Goal: Task Accomplishment & Management: Complete application form

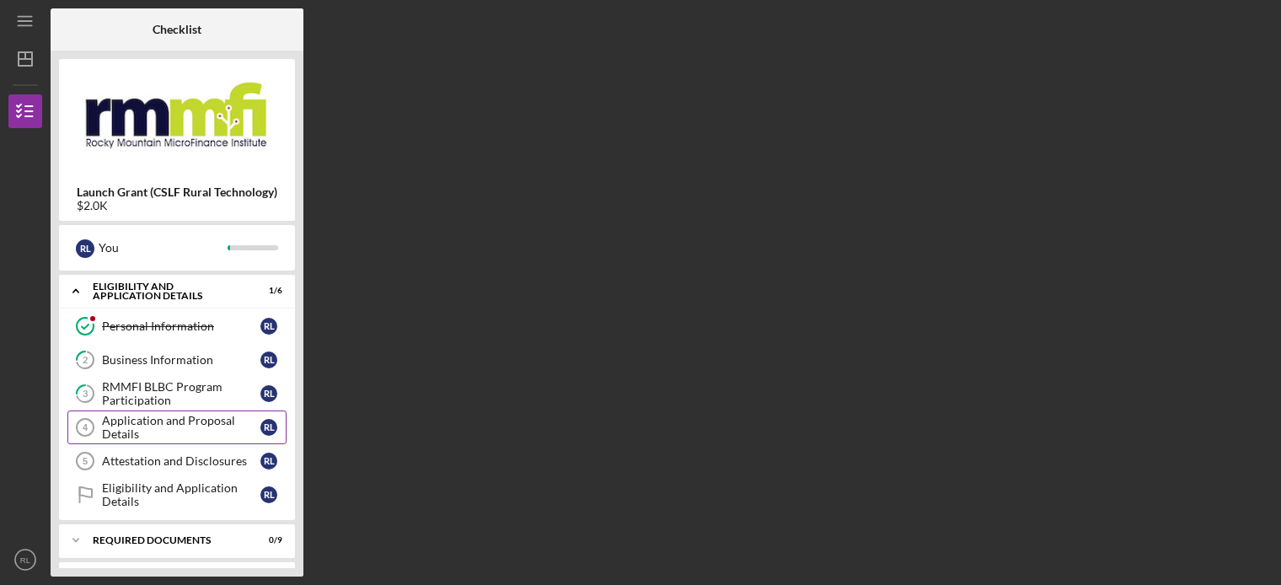
click at [107, 421] on div "Application and Proposal Details" at bounding box center [181, 427] width 158 height 27
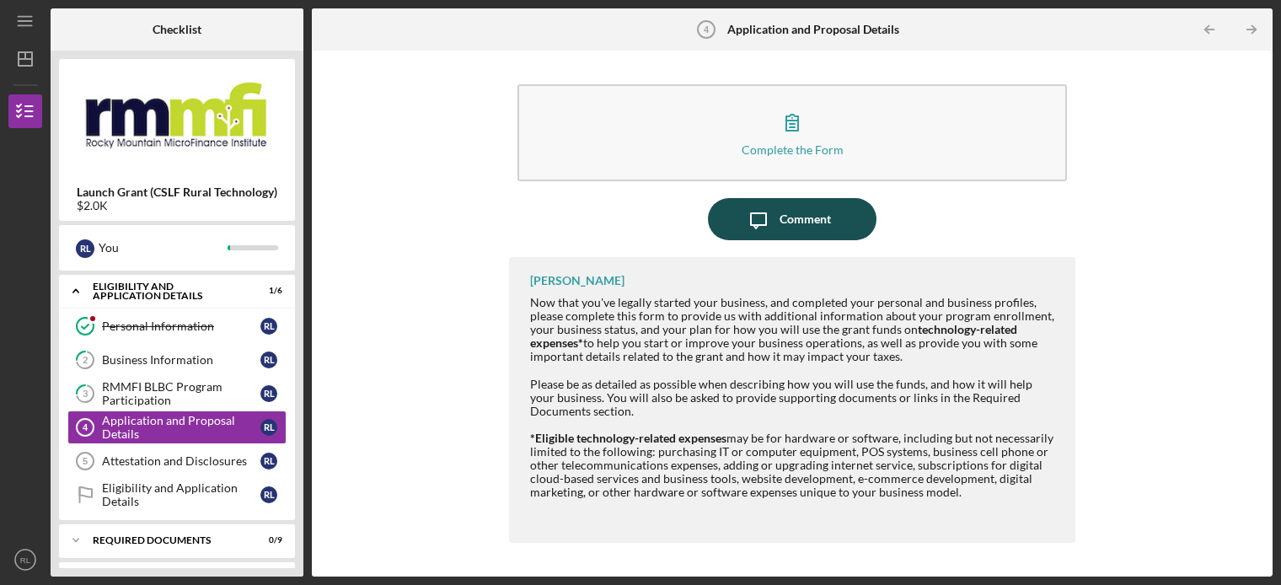
click at [765, 224] on icon "button" at bounding box center [758, 220] width 15 height 15
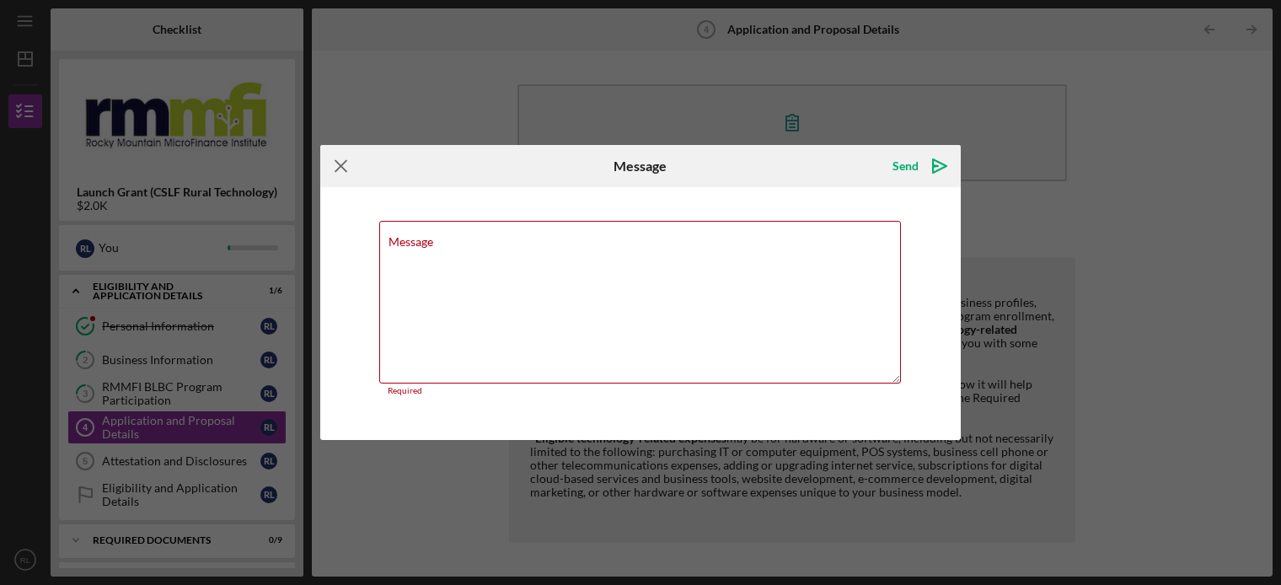
click at [334, 179] on icon "Icon/Menu Close" at bounding box center [341, 166] width 42 height 42
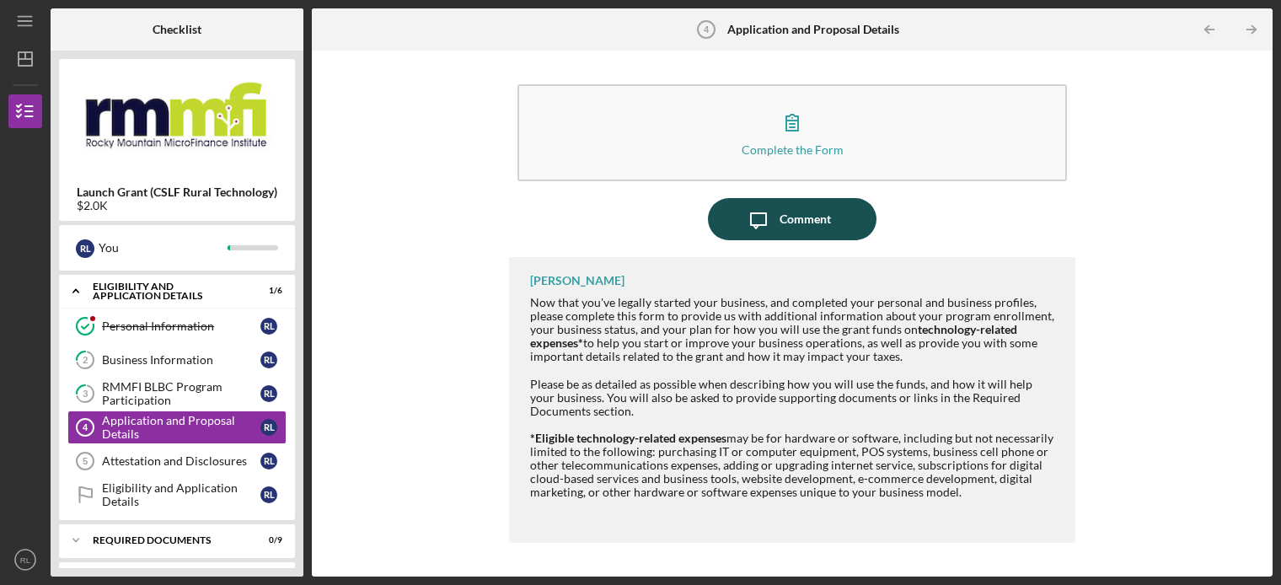
click at [760, 218] on icon "Icon/Message" at bounding box center [758, 219] width 42 height 42
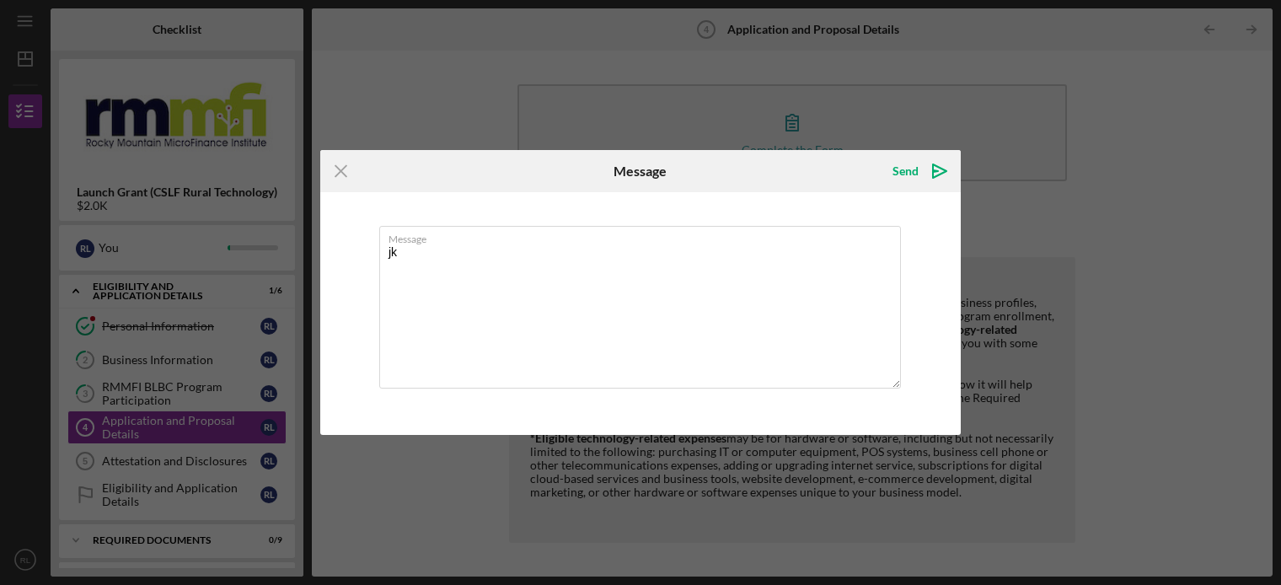
type textarea "j"
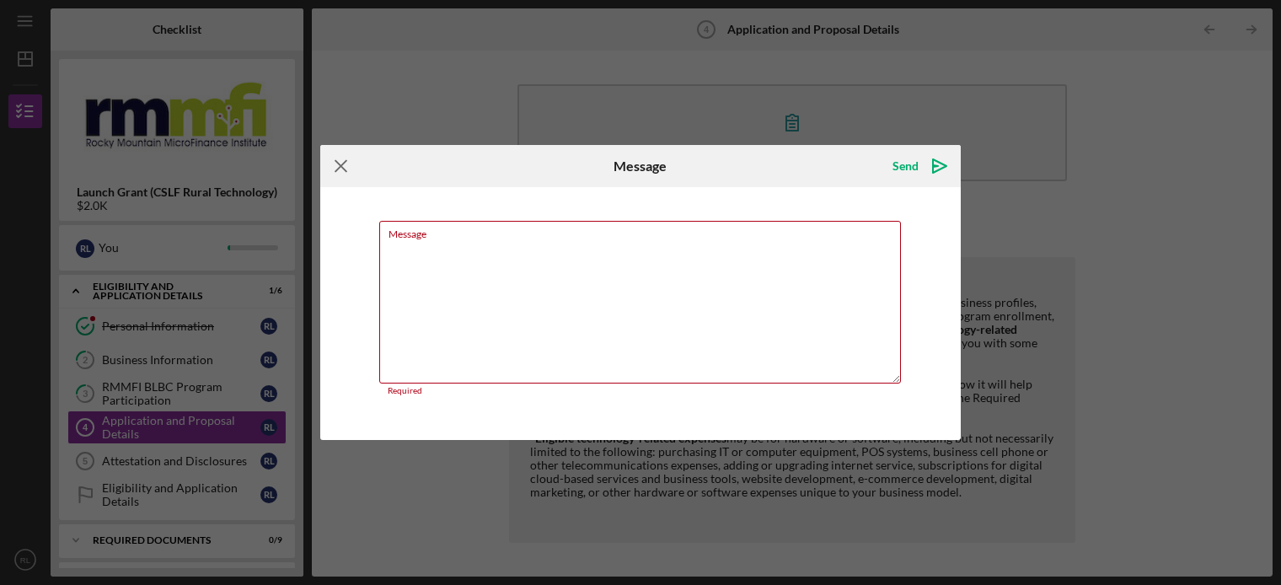
click at [350, 174] on icon "Icon/Menu Close" at bounding box center [341, 166] width 42 height 42
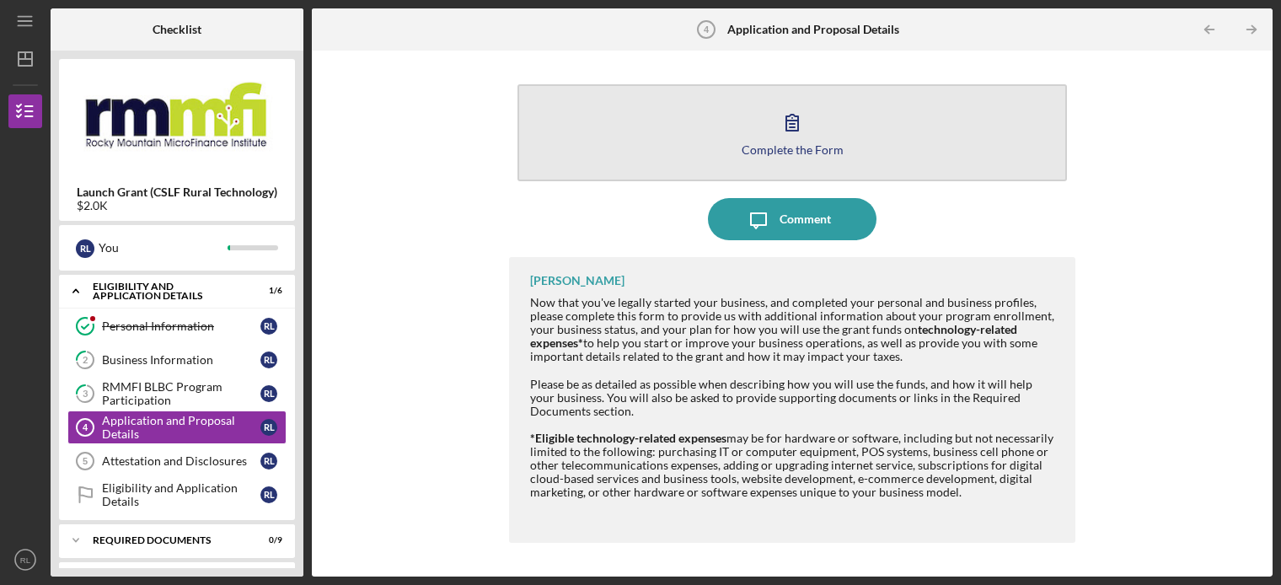
click at [780, 107] on icon "button" at bounding box center [792, 122] width 42 height 42
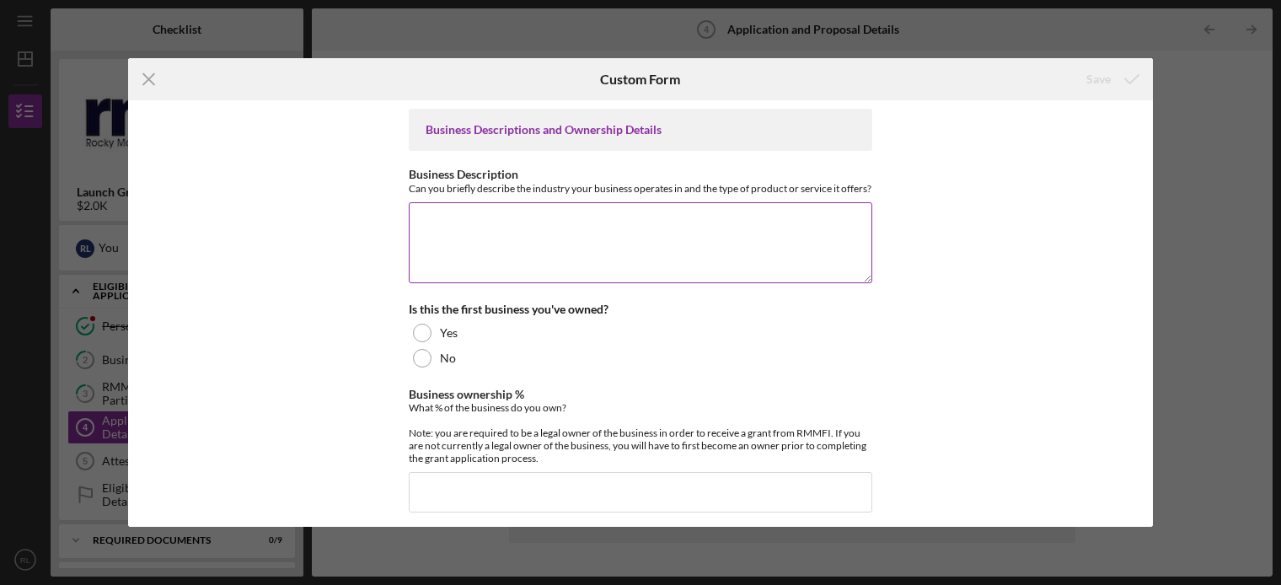
click at [480, 217] on textarea "Business Description" at bounding box center [640, 242] width 463 height 81
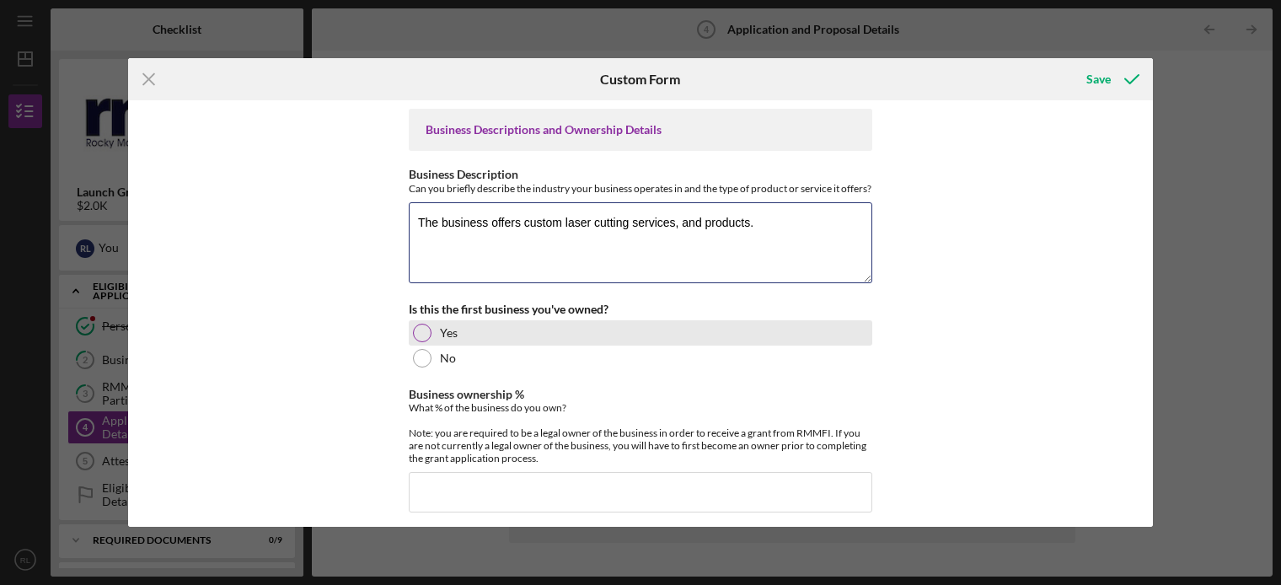
type textarea "The business offers custom laser cutting services, and products."
click at [426, 342] on div at bounding box center [422, 333] width 19 height 19
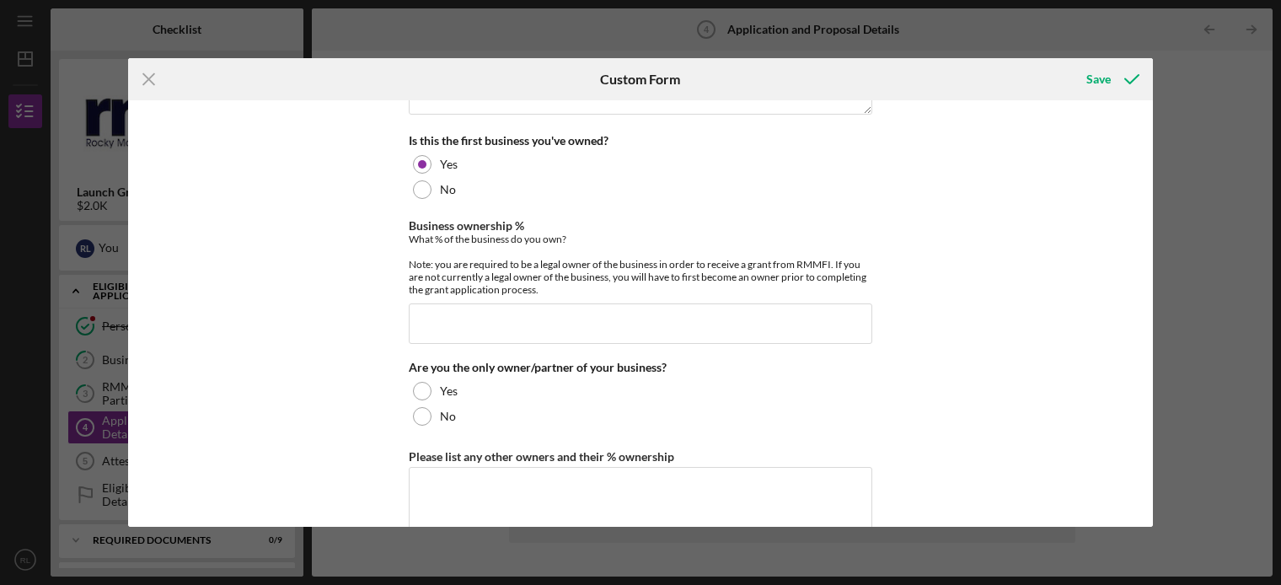
scroll to position [169, 0]
click at [437, 339] on input "Business ownership %" at bounding box center [640, 323] width 463 height 40
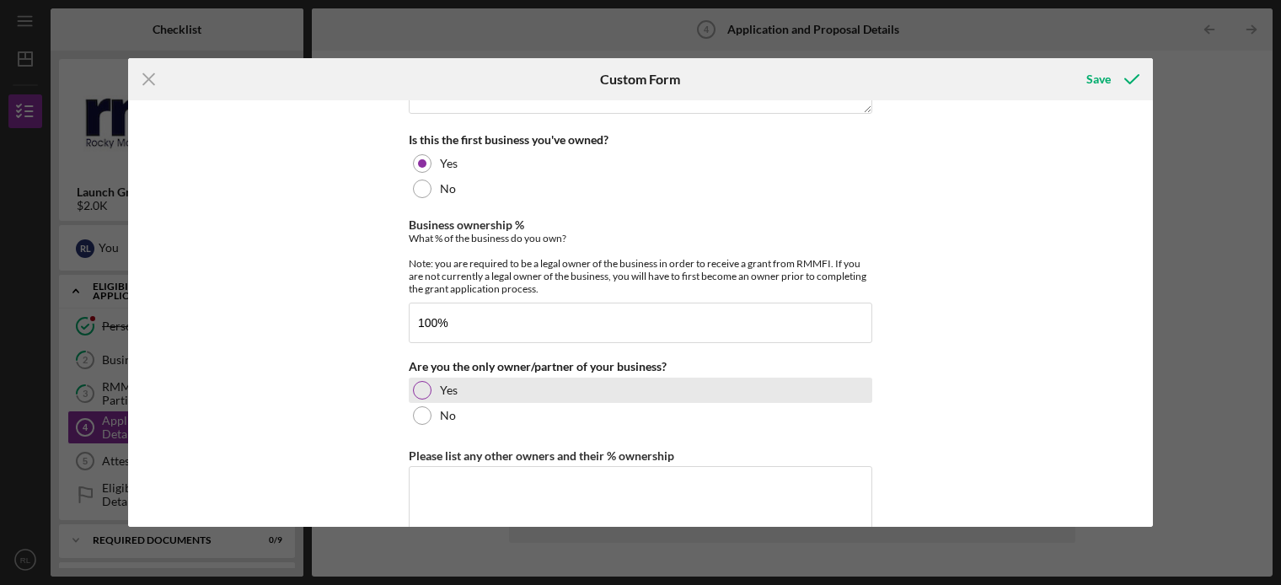
type input "100.00000%"
click at [433, 403] on div "Yes" at bounding box center [640, 390] width 463 height 25
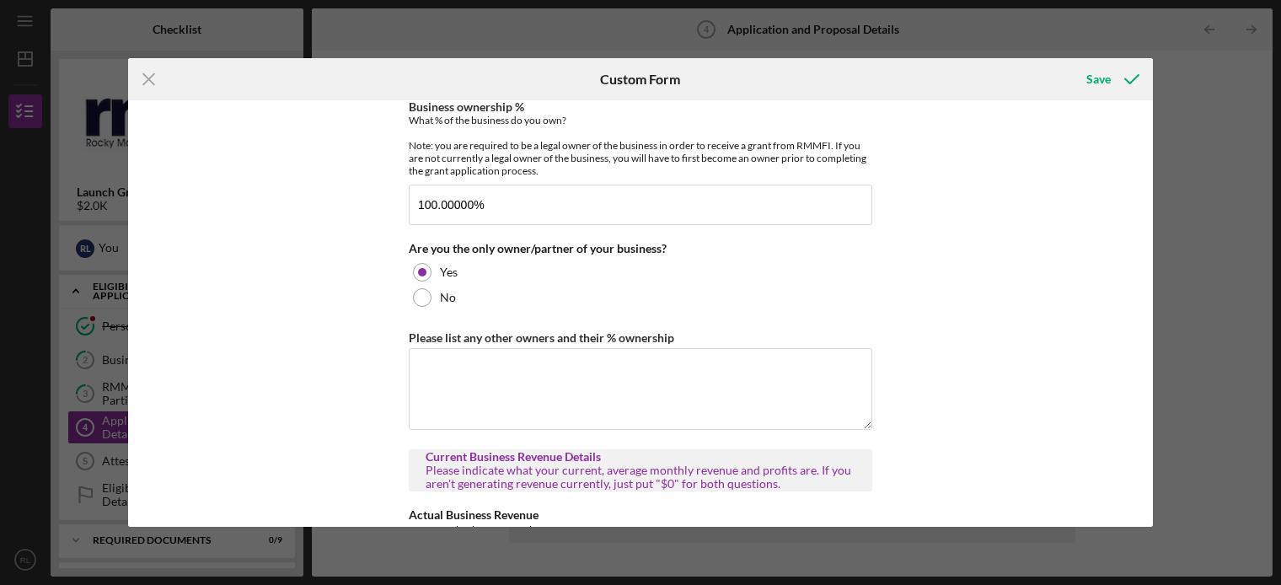
scroll to position [425, 0]
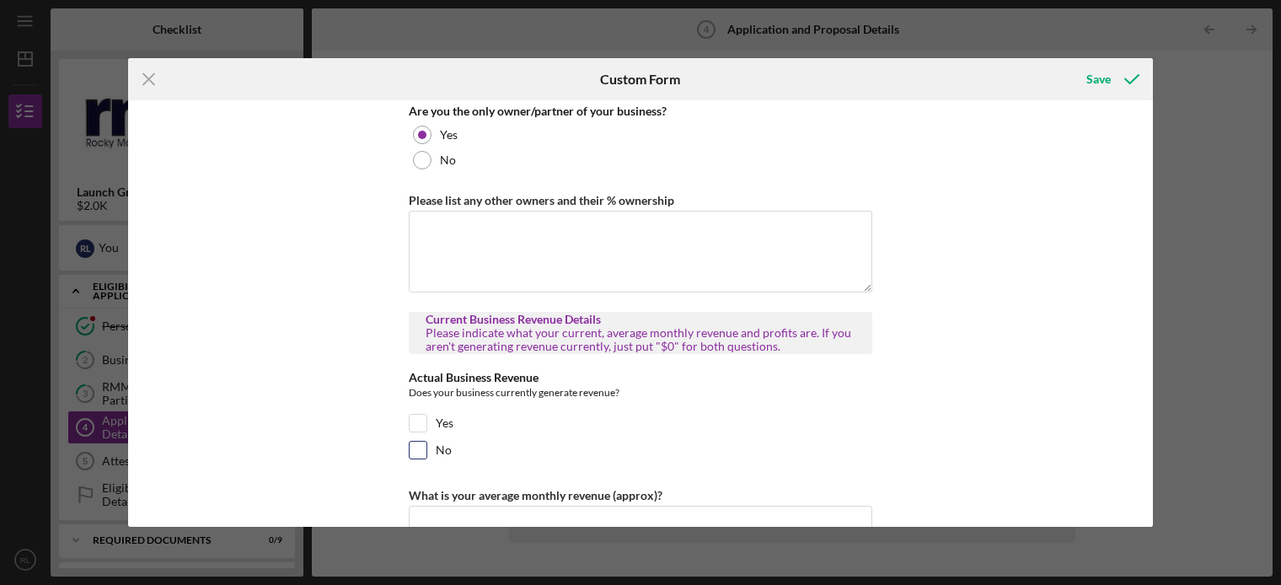
click at [413, 458] on input "No" at bounding box center [418, 450] width 17 height 17
checkbox input "true"
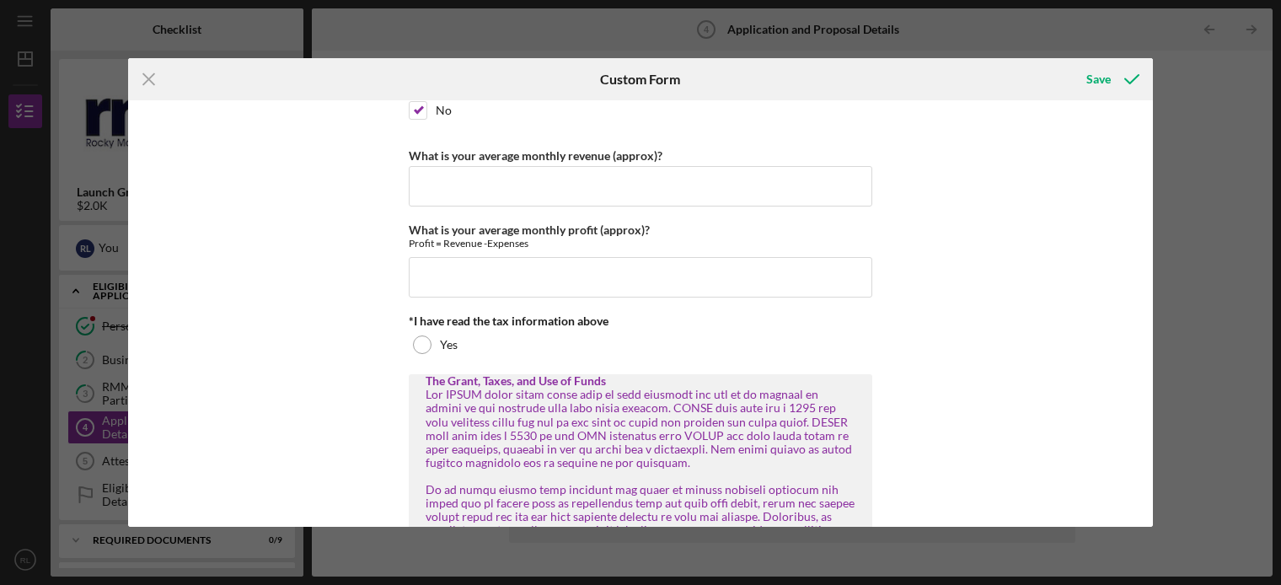
scroll to position [679, 0]
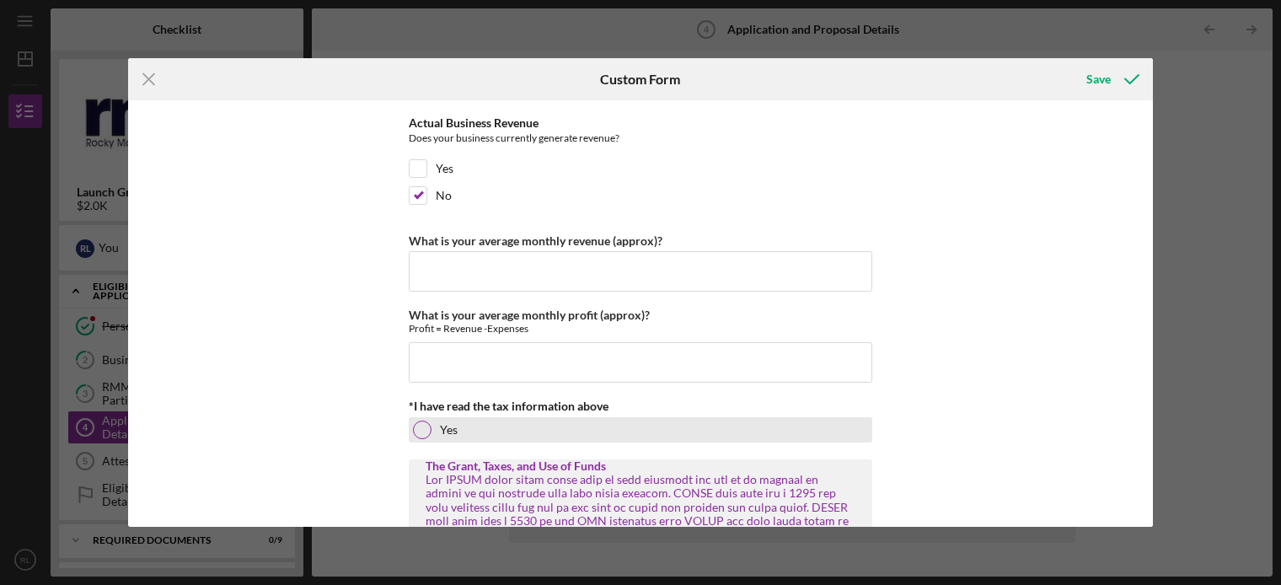
click at [416, 436] on div at bounding box center [422, 430] width 19 height 19
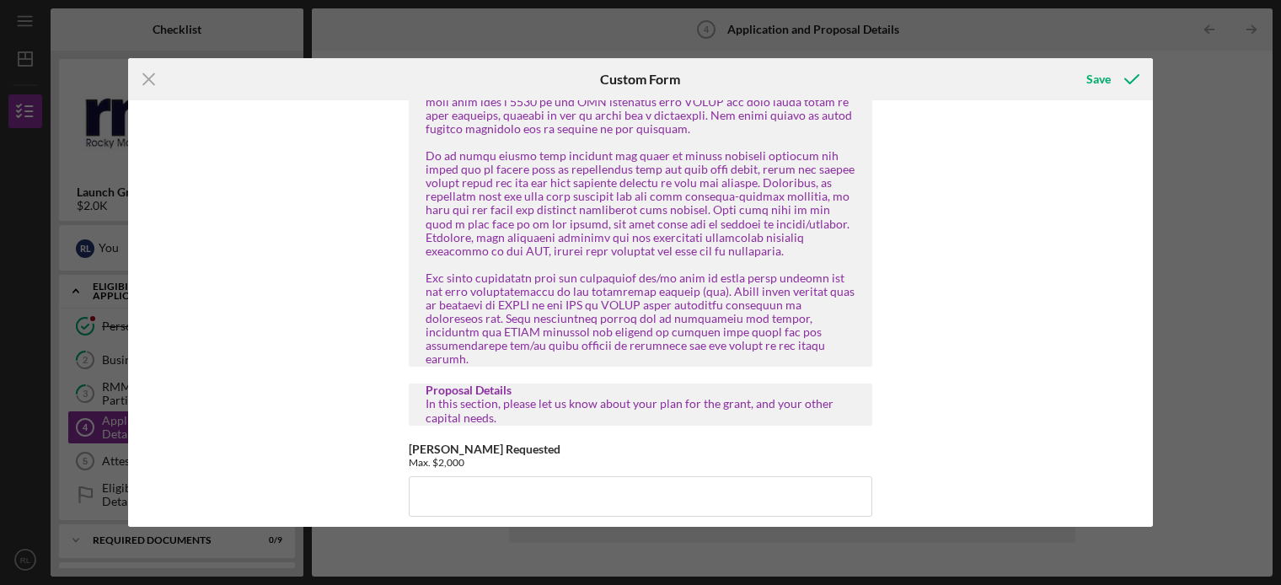
scroll to position [1189, 0]
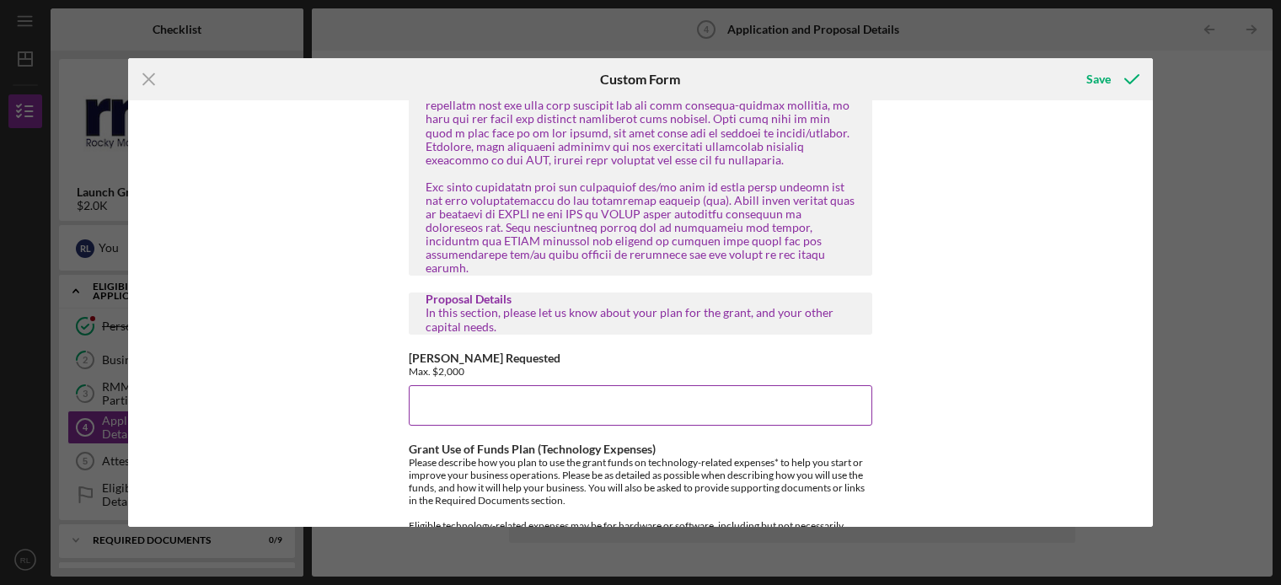
click at [507, 420] on input "[PERSON_NAME] Requested" at bounding box center [640, 405] width 463 height 40
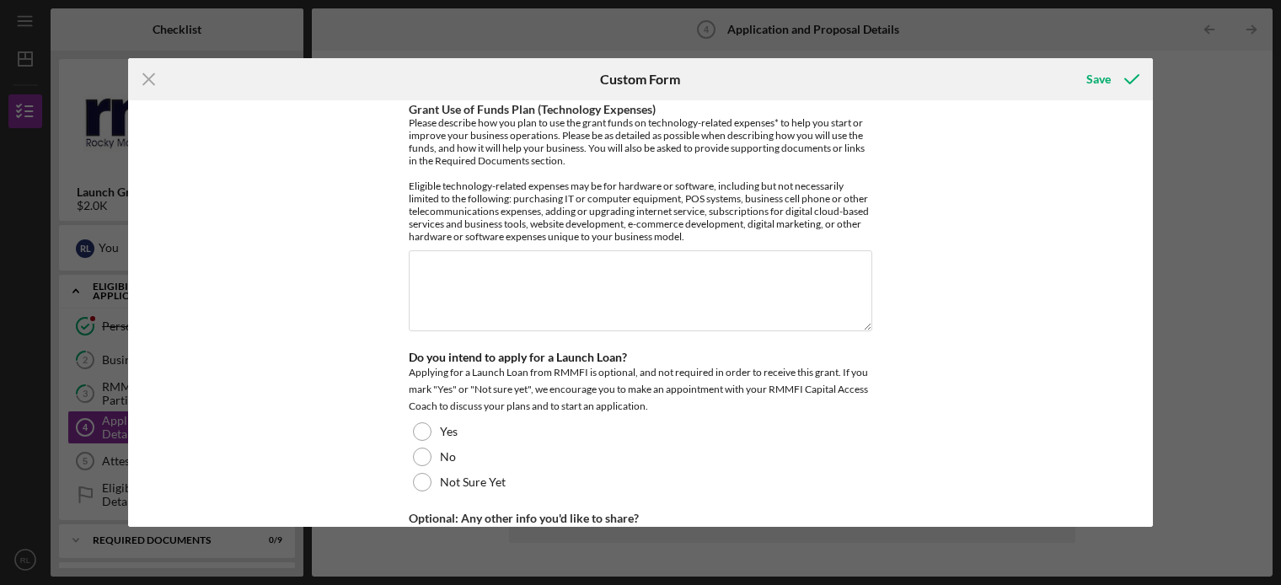
scroll to position [1444, 0]
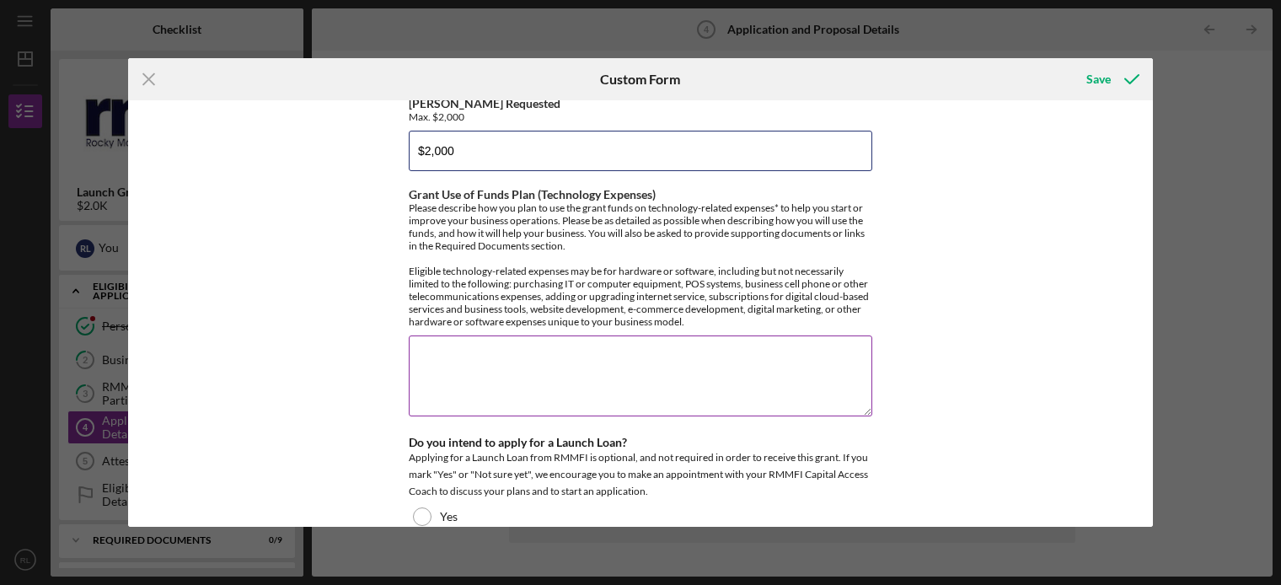
type input "$2,000"
click at [481, 379] on textarea "Grant Use of Funds Plan (Technology Expenses)" at bounding box center [640, 375] width 463 height 81
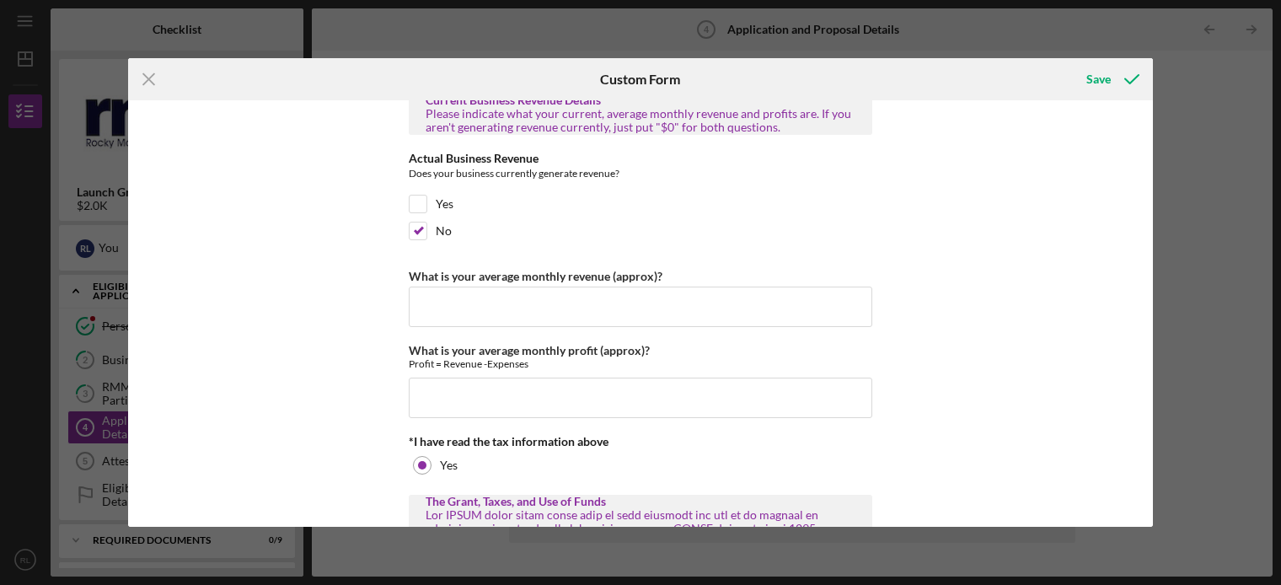
scroll to position [679, 0]
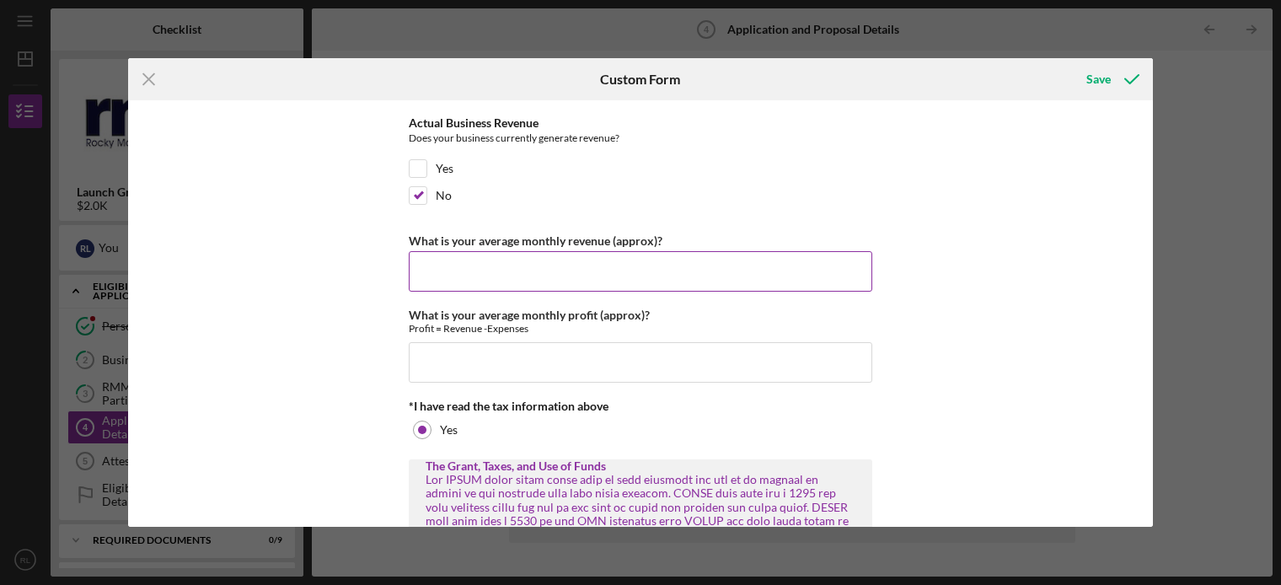
click at [444, 261] on input "What is your average monthly revenue (approx)?" at bounding box center [640, 271] width 463 height 40
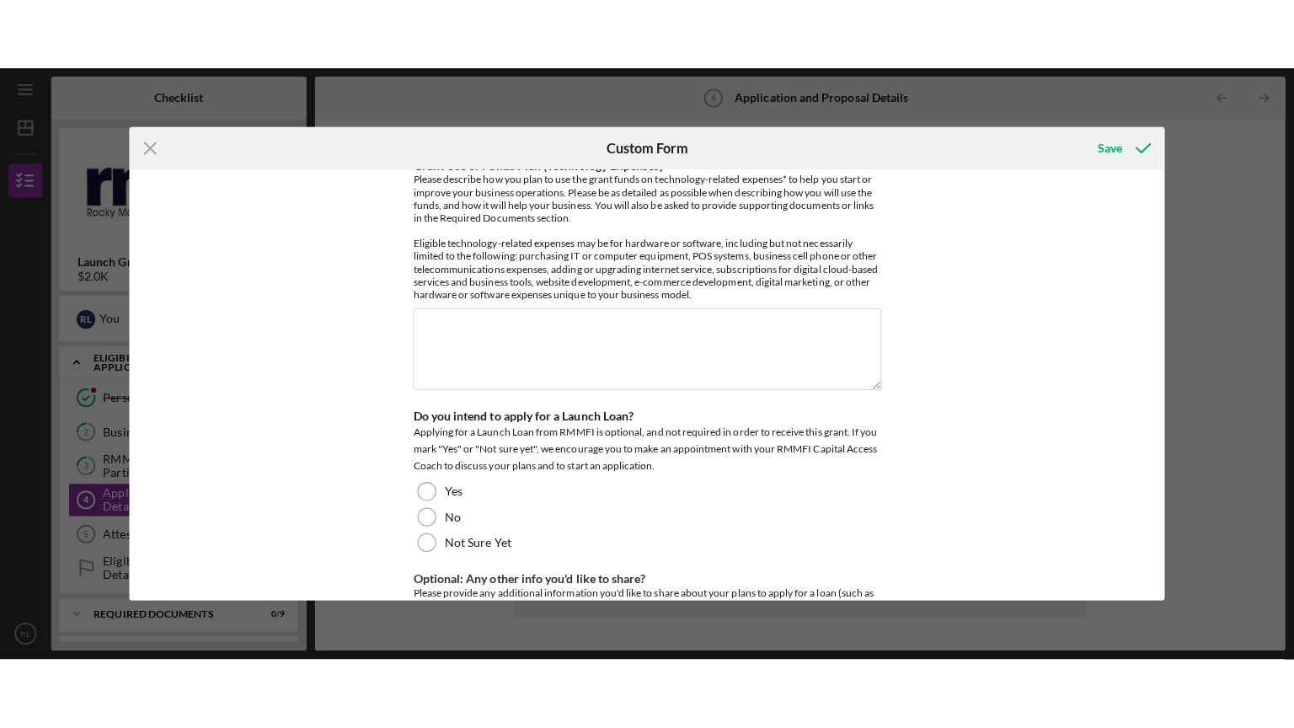
scroll to position [1546, 0]
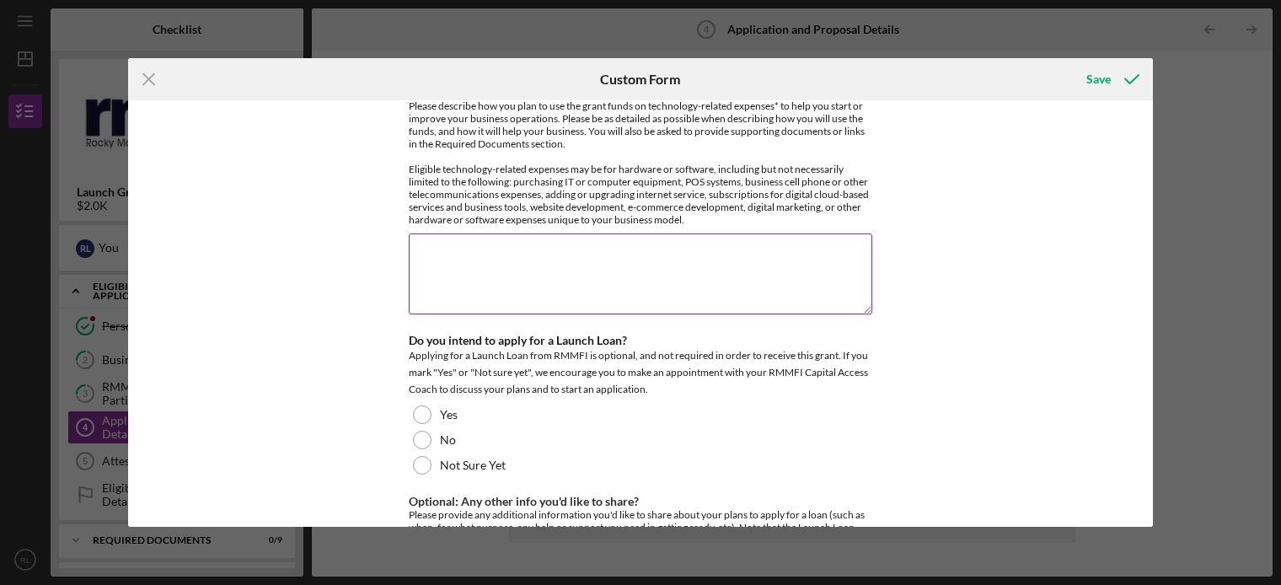
click at [485, 271] on textarea "Grant Use of Funds Plan (Technology Expenses)" at bounding box center [640, 273] width 463 height 81
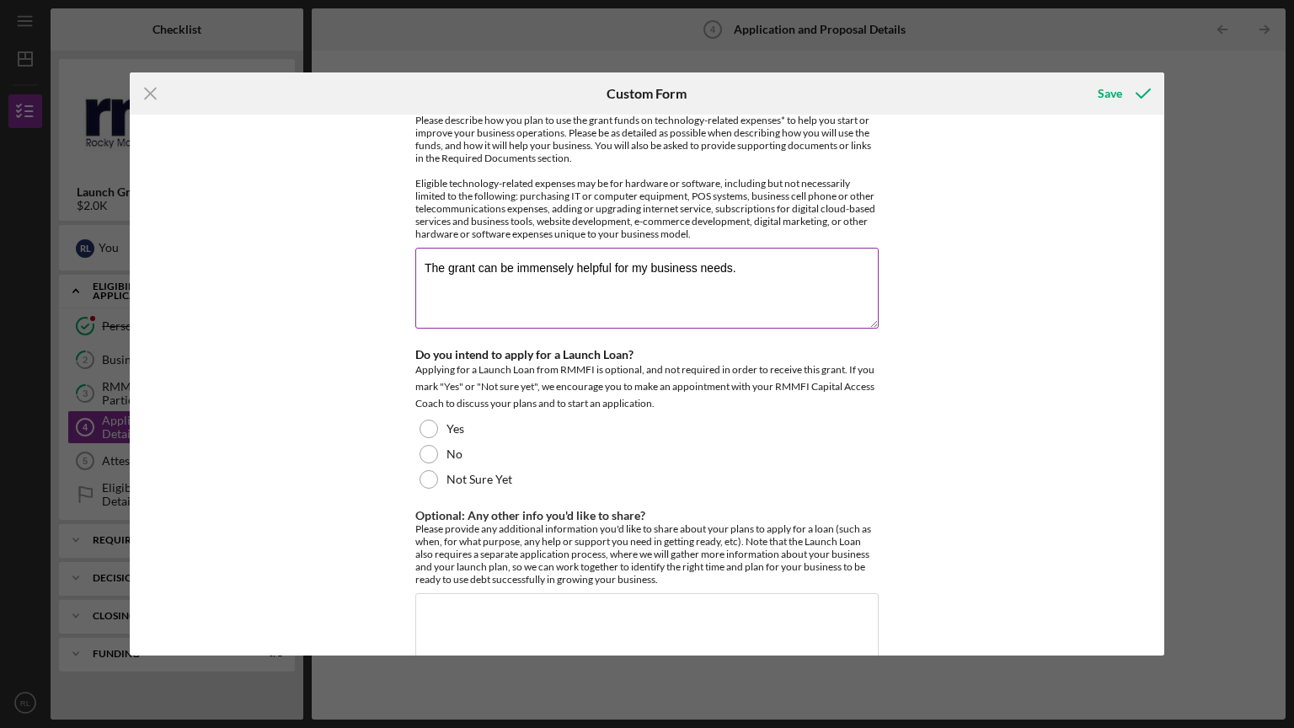
click at [770, 290] on textarea "The grant can be immensely helpful for my business needs." at bounding box center [646, 288] width 463 height 81
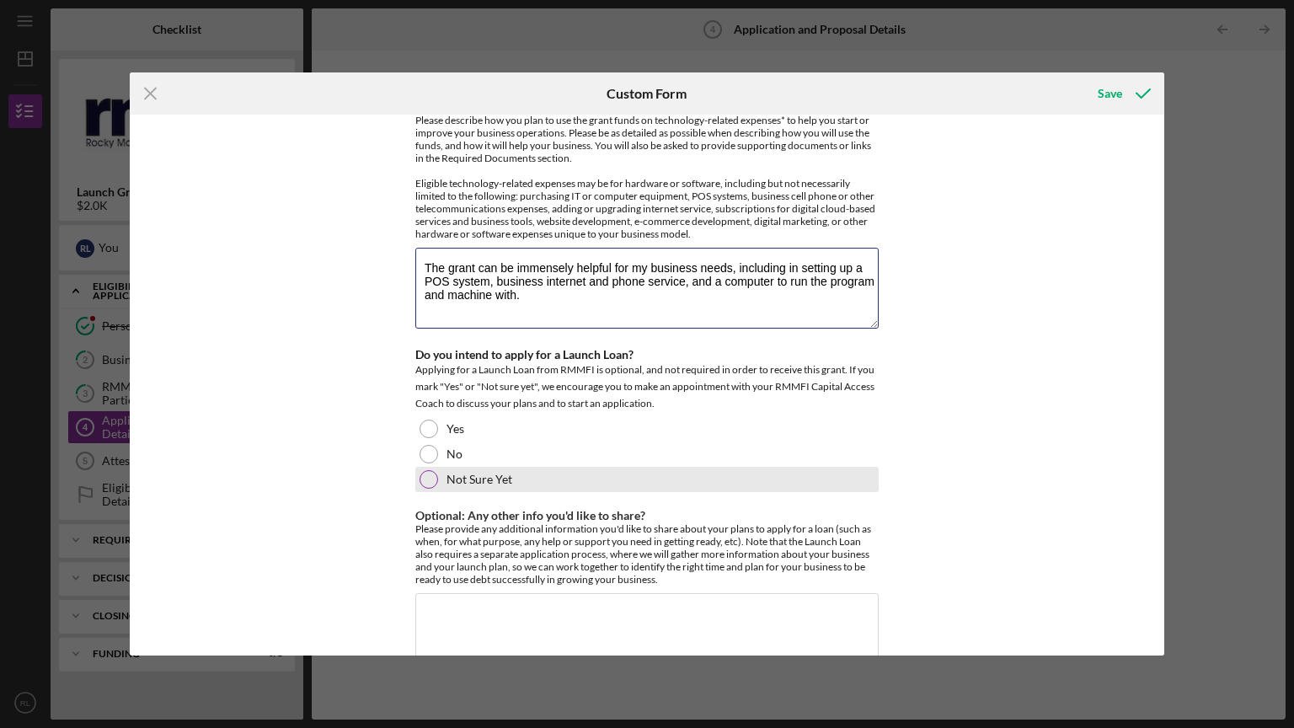
type textarea "The grant can be immensely helpful for my business needs, including in setting …"
click at [440, 484] on div "Not Sure Yet" at bounding box center [646, 479] width 463 height 25
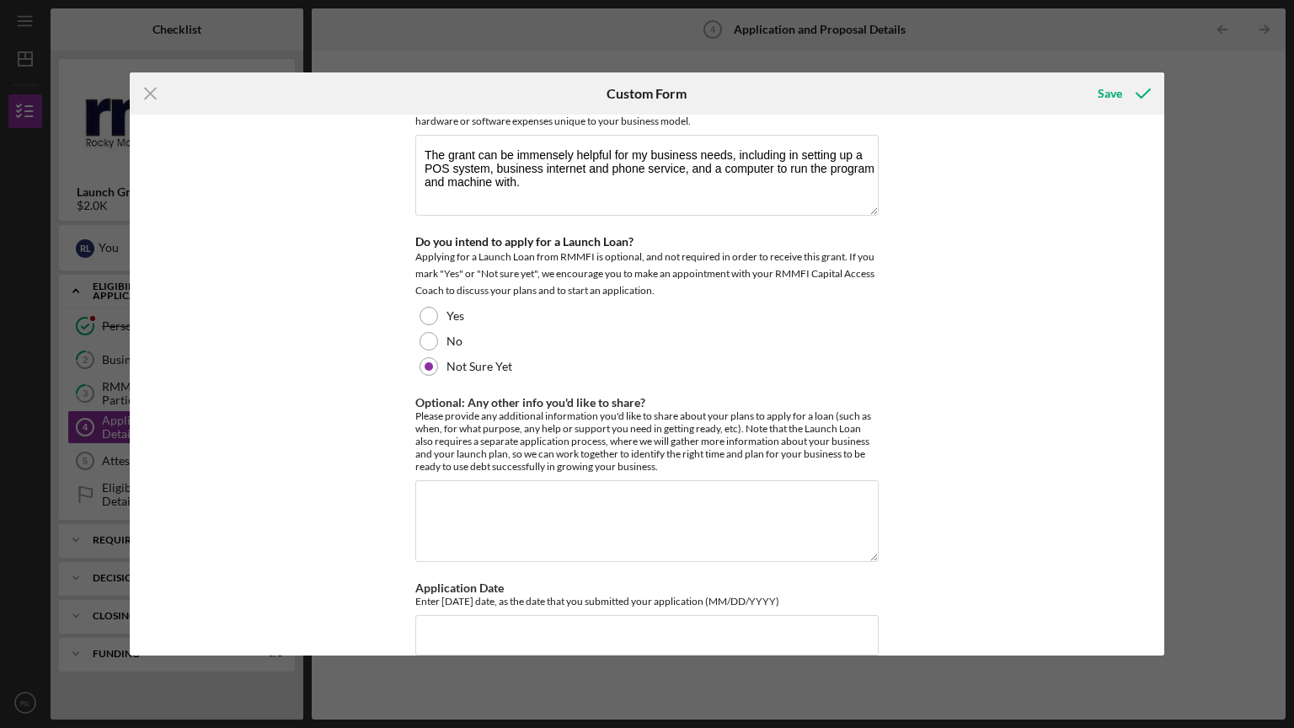
scroll to position [1685, 0]
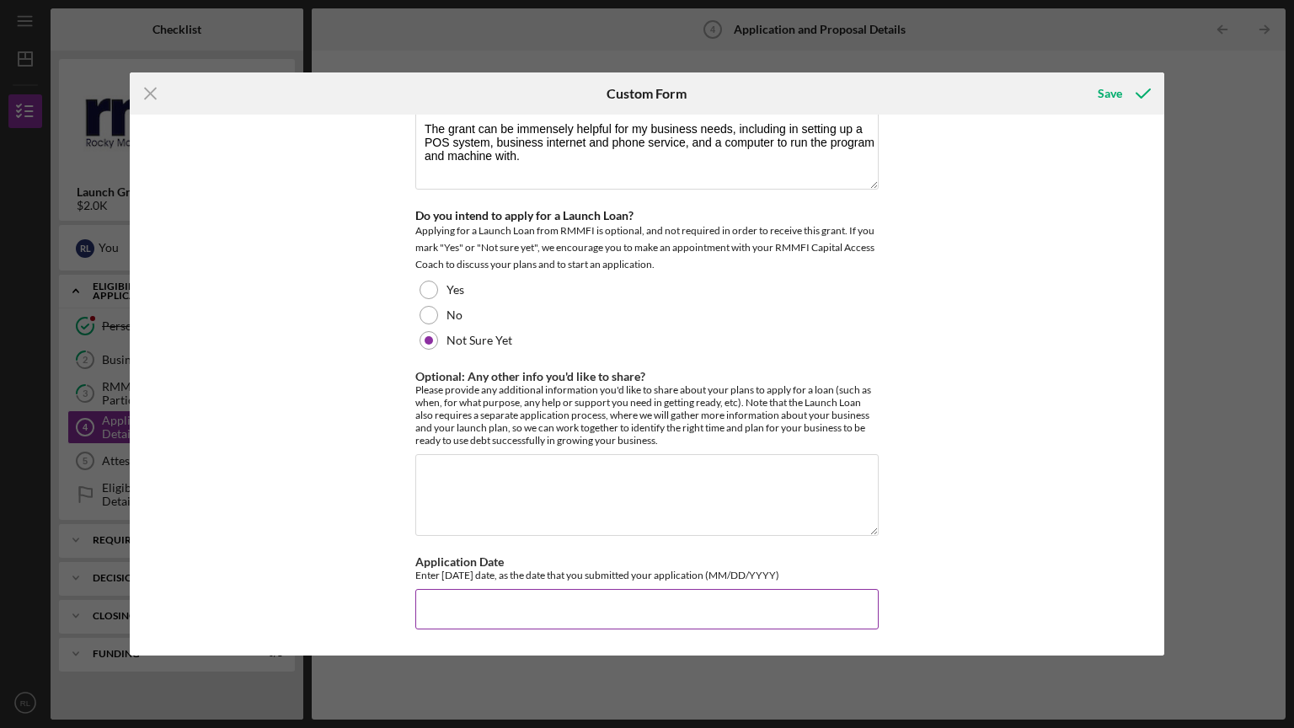
click at [463, 584] on input "Application Date" at bounding box center [646, 609] width 463 height 40
type input "0"
type input "[DATE]"
click at [1117, 95] on div "Save" at bounding box center [1110, 94] width 24 height 34
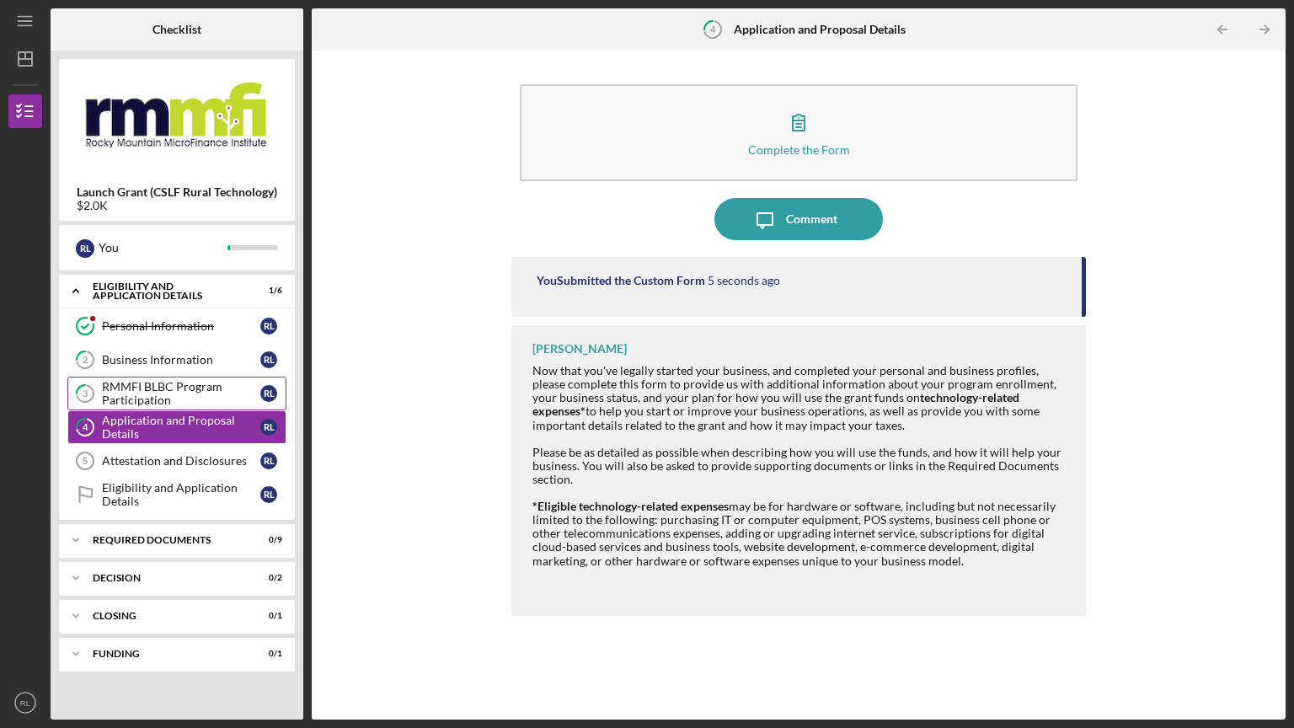
click at [149, 383] on div "RMMFI BLBC Program Participation" at bounding box center [181, 393] width 158 height 27
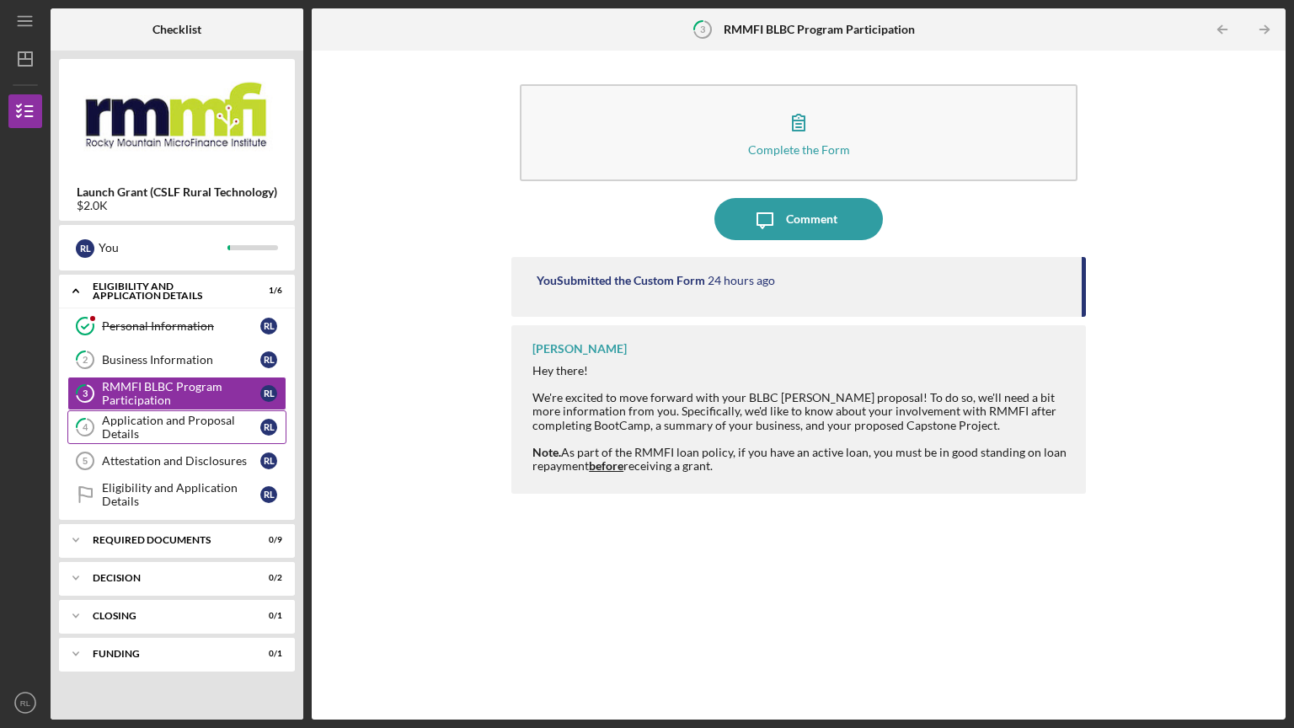
click at [150, 424] on div "Application and Proposal Details" at bounding box center [181, 427] width 158 height 27
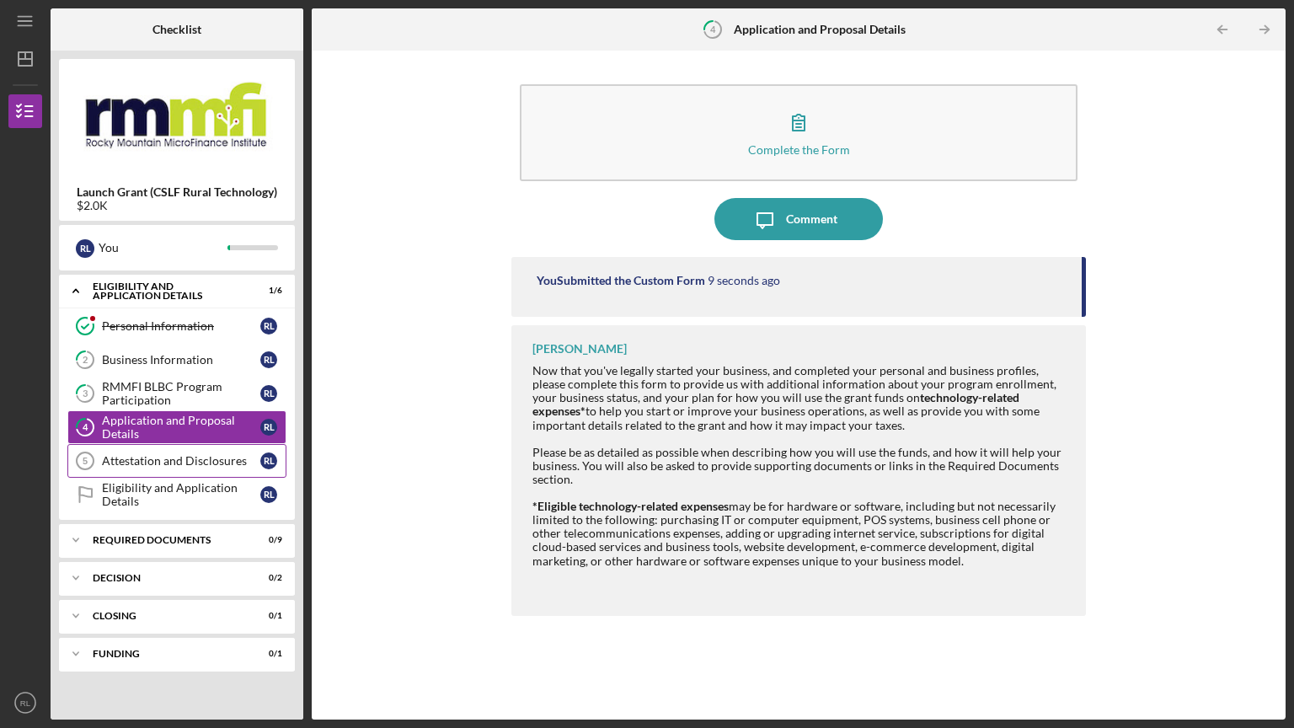
click at [147, 460] on div "Attestation and Disclosures" at bounding box center [181, 460] width 158 height 13
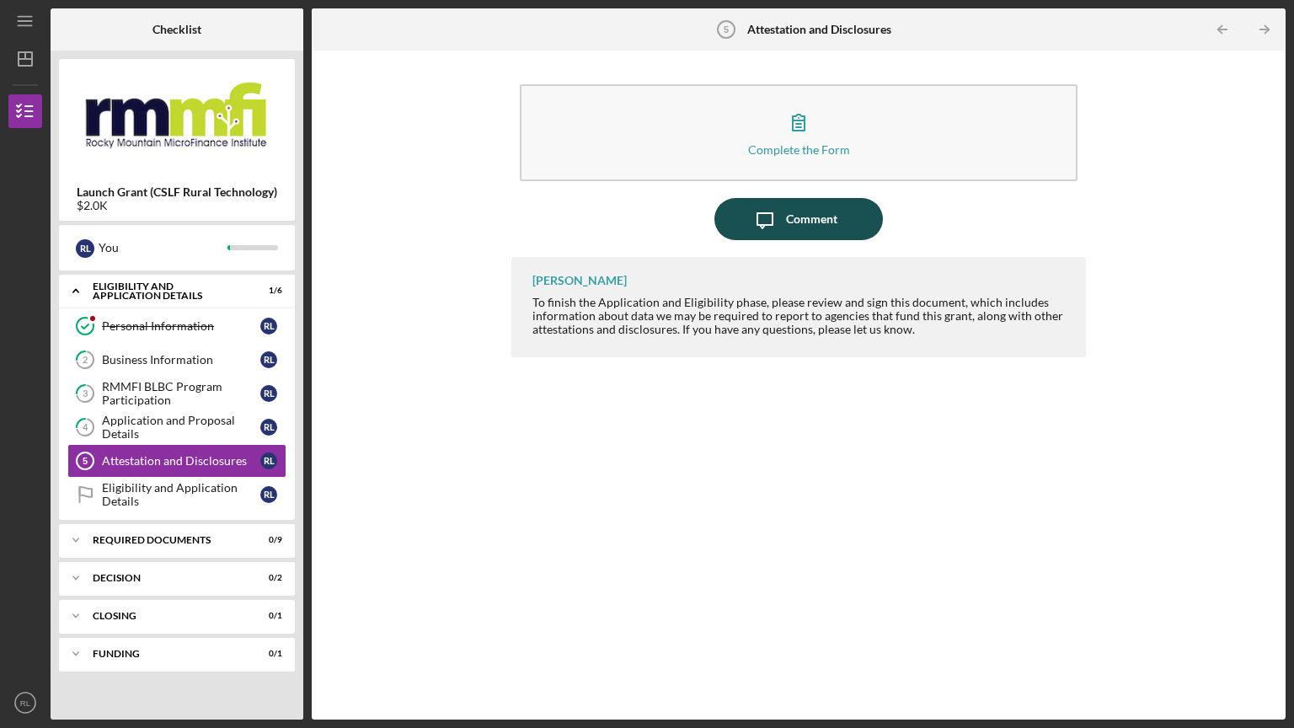
click at [787, 222] on div "Comment" at bounding box center [811, 219] width 51 height 42
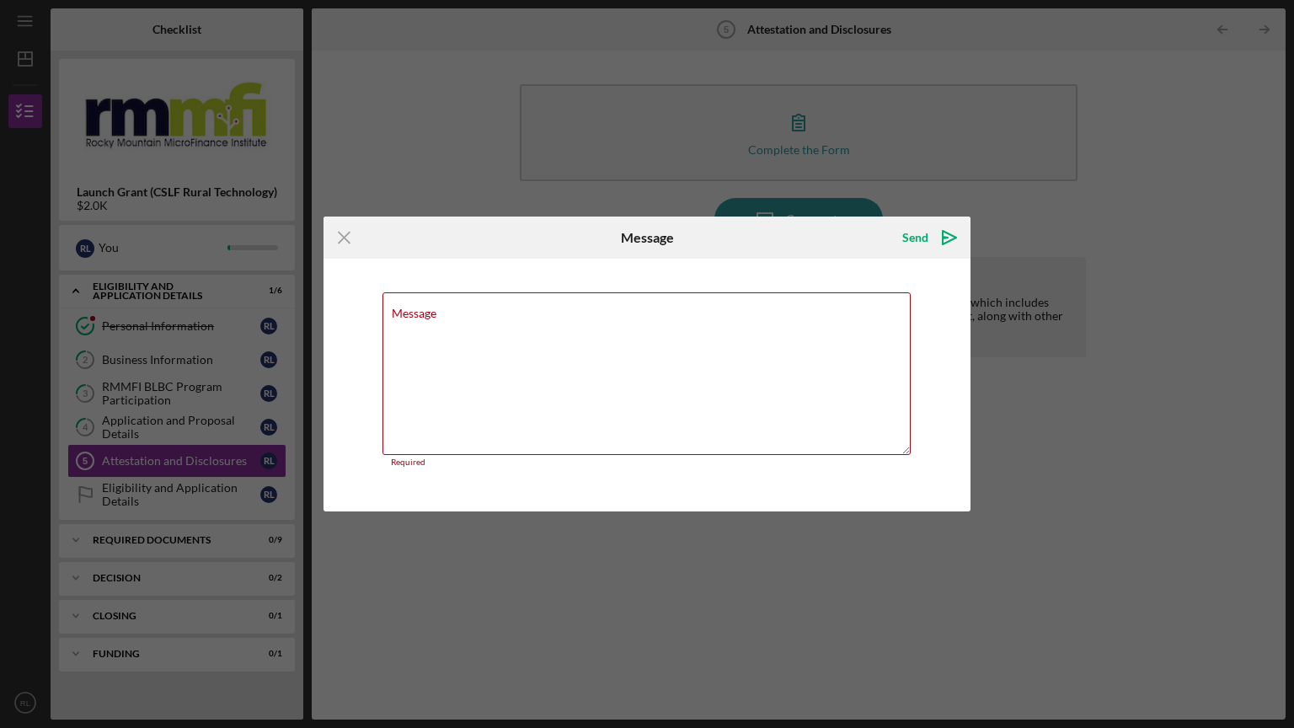
drag, startPoint x: 497, startPoint y: 252, endPoint x: 514, endPoint y: 170, distance: 83.5
click at [514, 217] on div "Icon/Menu Close" at bounding box center [432, 238] width 216 height 42
click at [566, 460] on div "Required" at bounding box center [647, 463] width 529 height 10
click at [352, 239] on icon "Icon/Menu Close" at bounding box center [345, 238] width 42 height 42
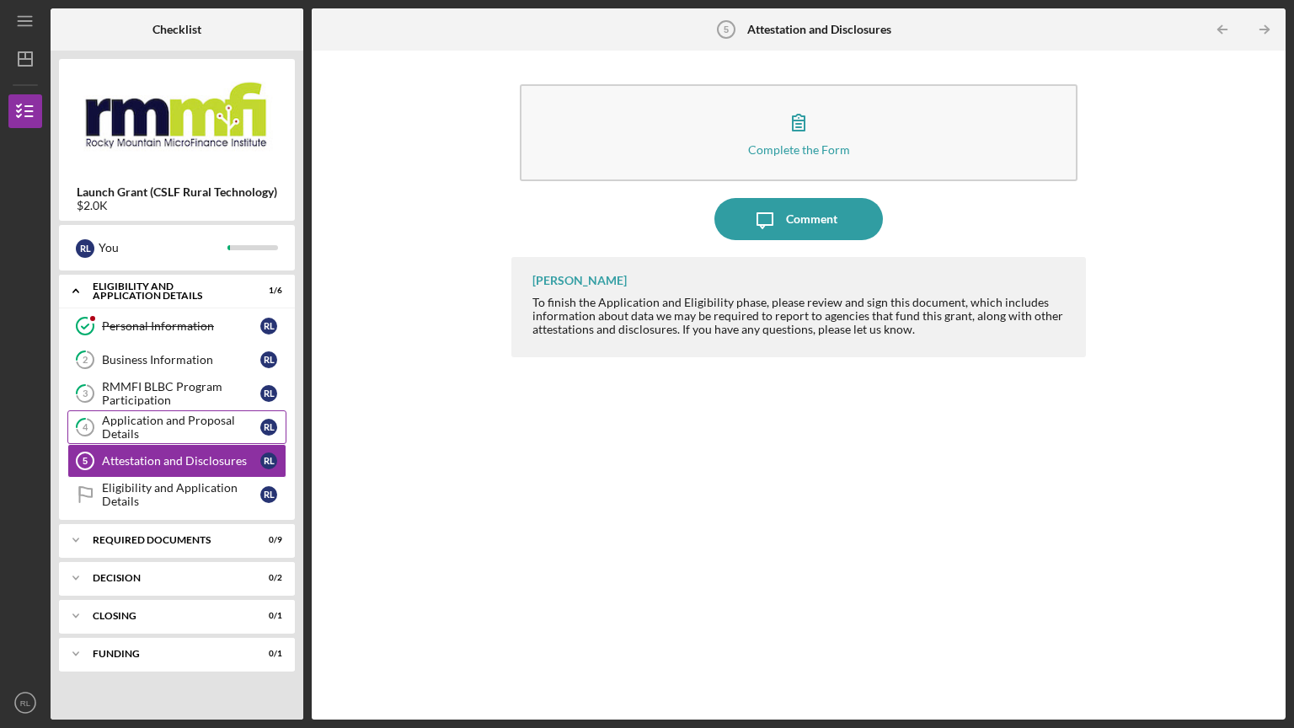
click at [139, 419] on div "Application and Proposal Details" at bounding box center [181, 427] width 158 height 27
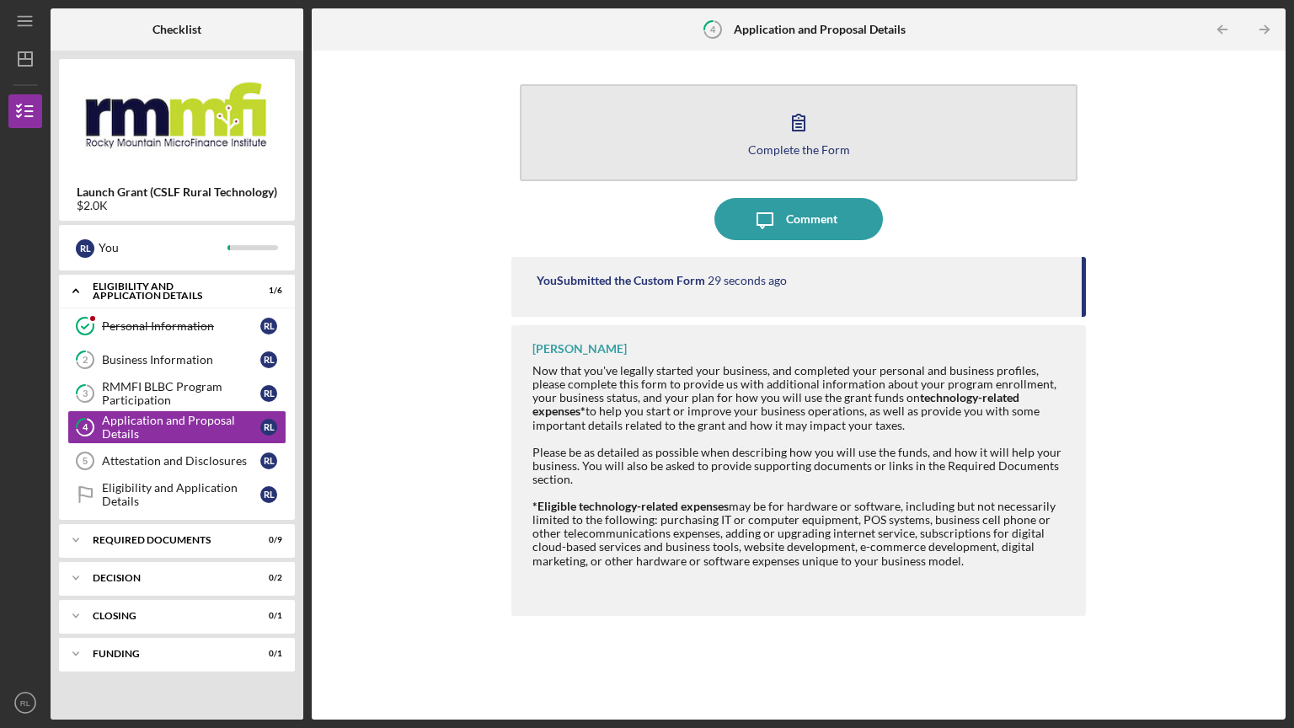
click at [737, 120] on button "Complete the Form Form" at bounding box center [799, 132] width 558 height 97
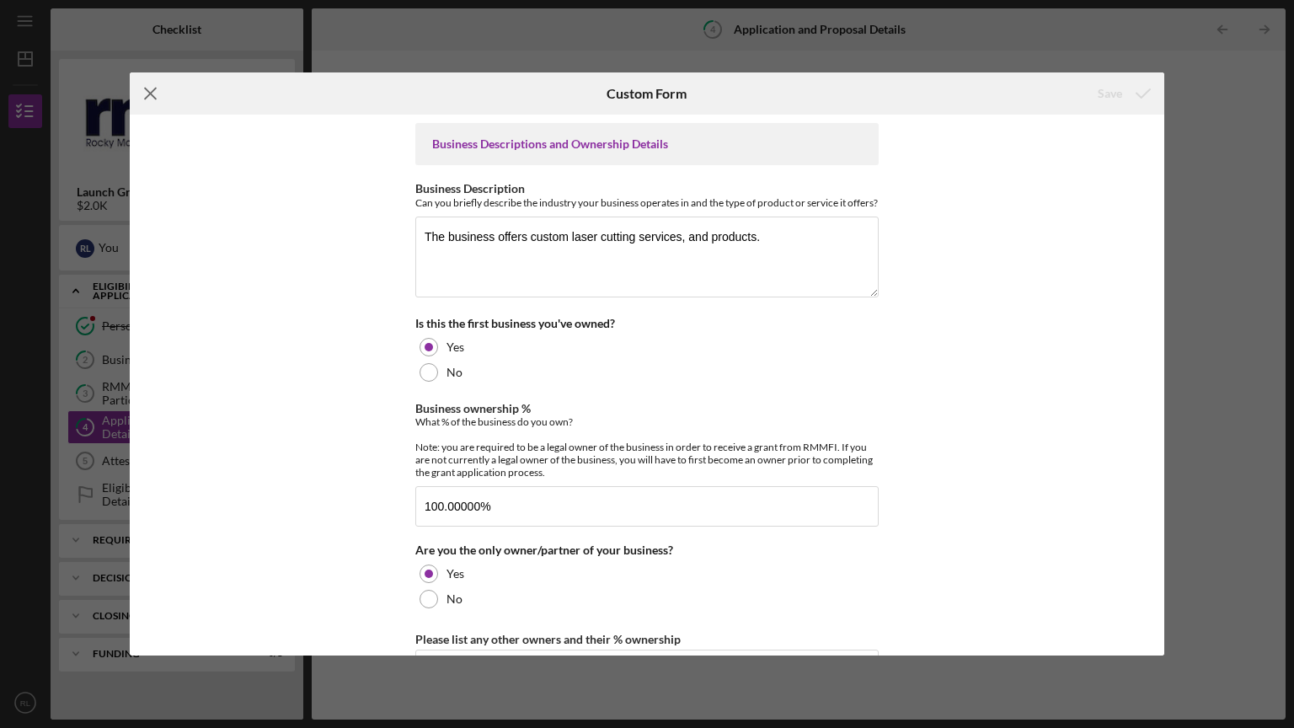
click at [144, 96] on icon "Icon/Menu Close" at bounding box center [151, 93] width 42 height 42
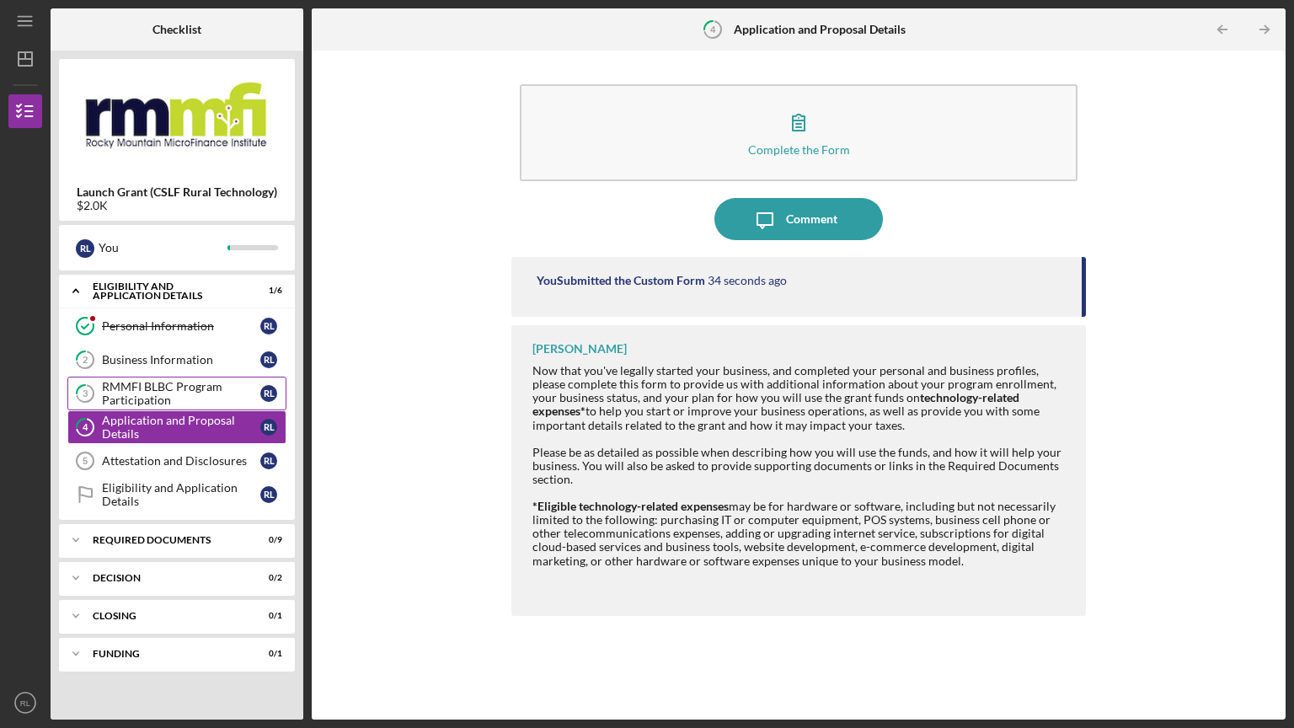
click at [147, 385] on div "RMMFI BLBC Program Participation" at bounding box center [181, 393] width 158 height 27
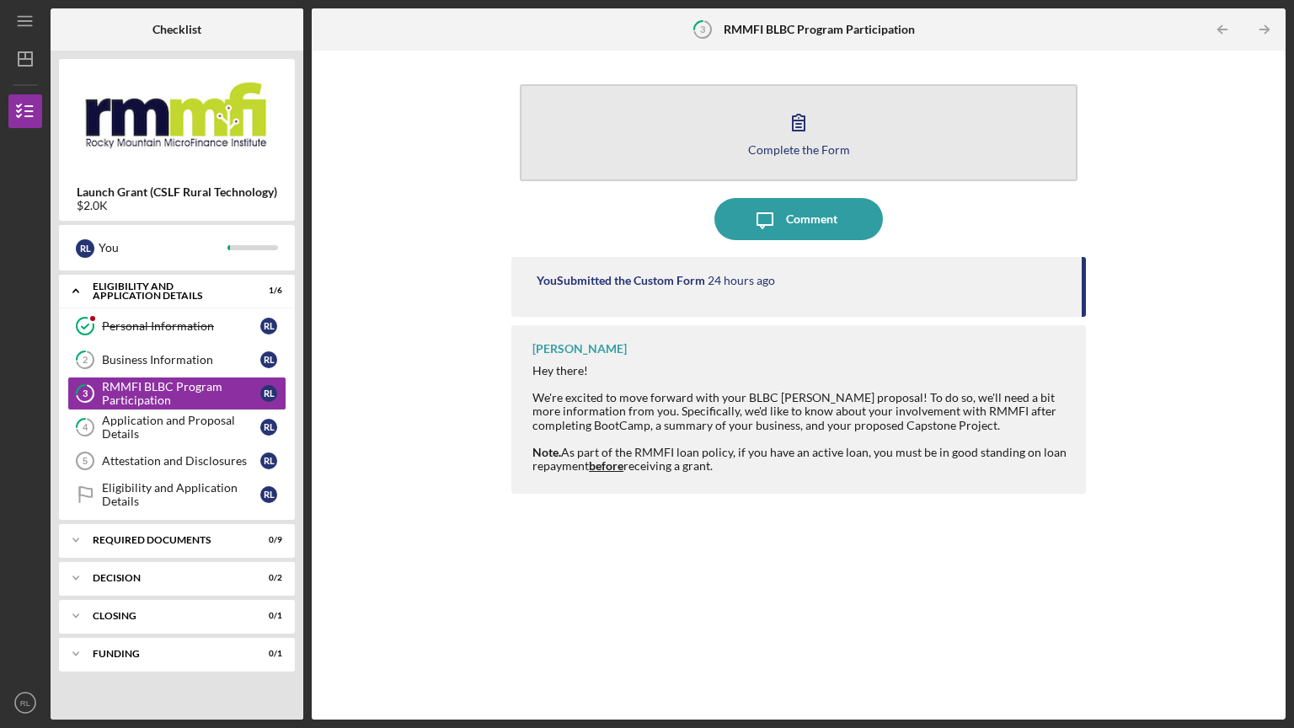
click at [795, 125] on icon "button" at bounding box center [799, 122] width 42 height 42
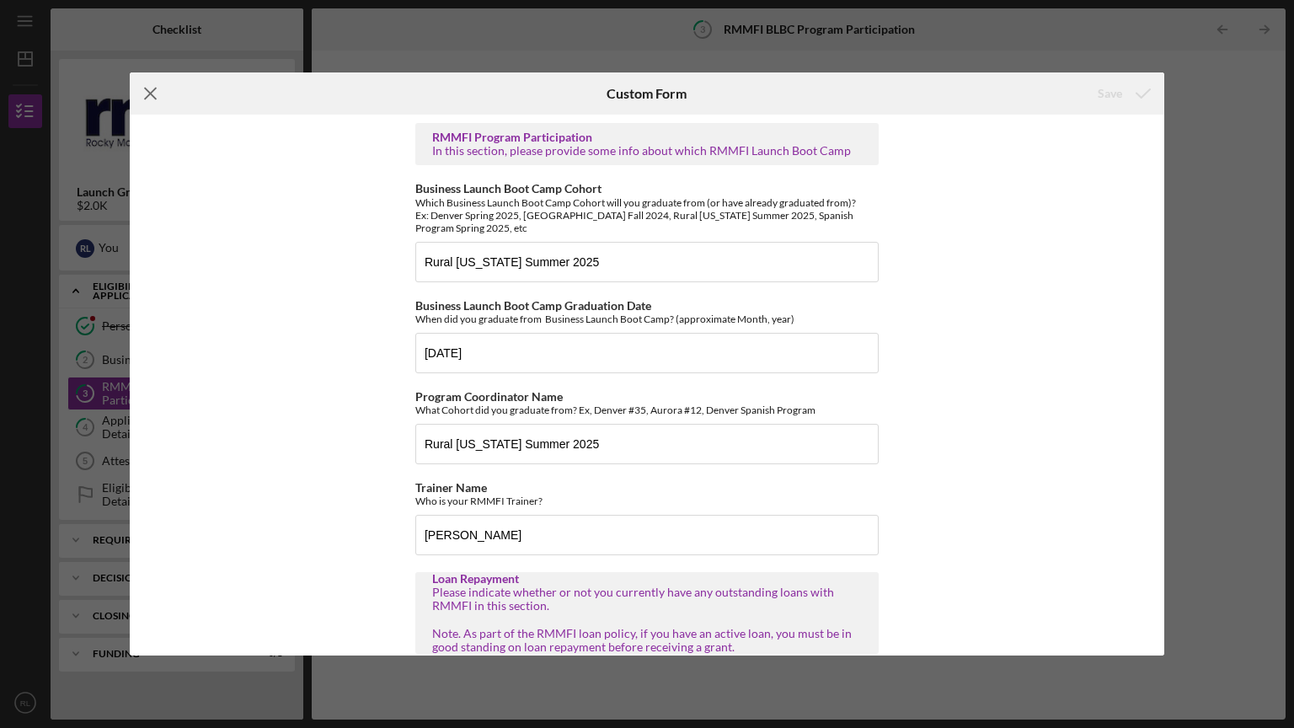
click at [153, 99] on icon "Icon/Menu Close" at bounding box center [151, 93] width 42 height 42
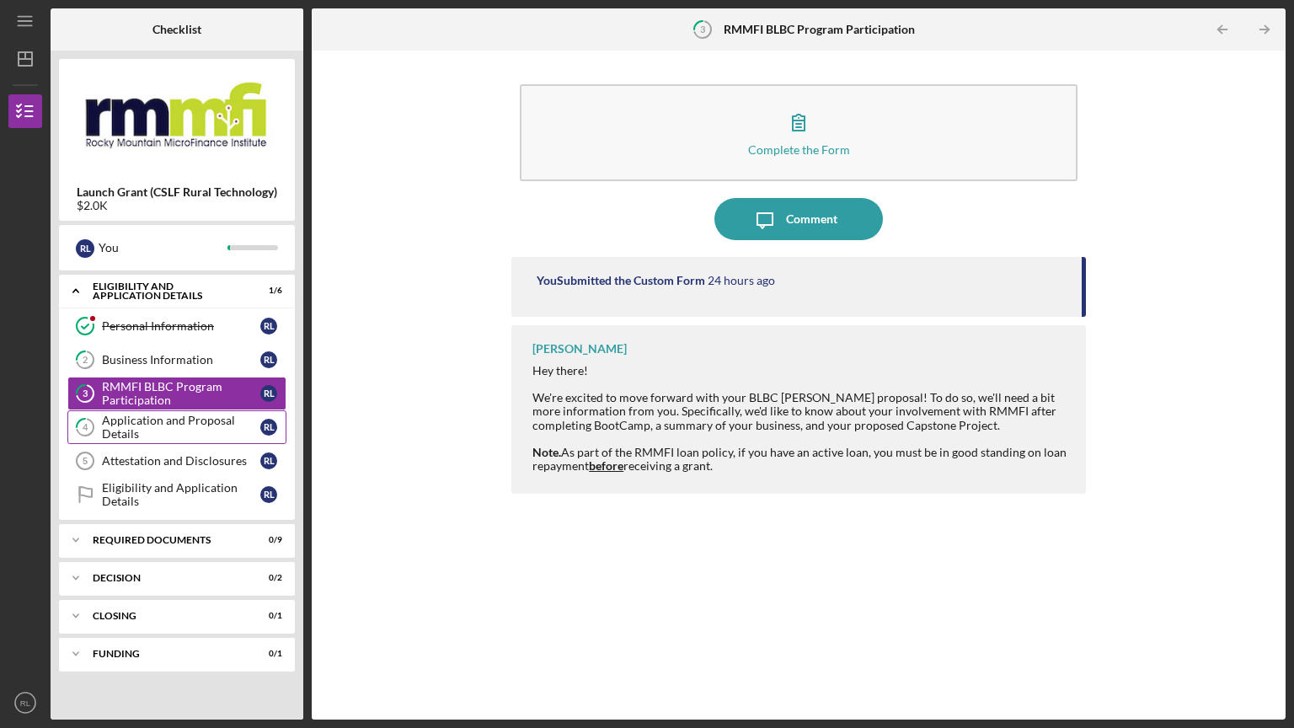
click at [115, 419] on div "Application and Proposal Details" at bounding box center [181, 427] width 158 height 27
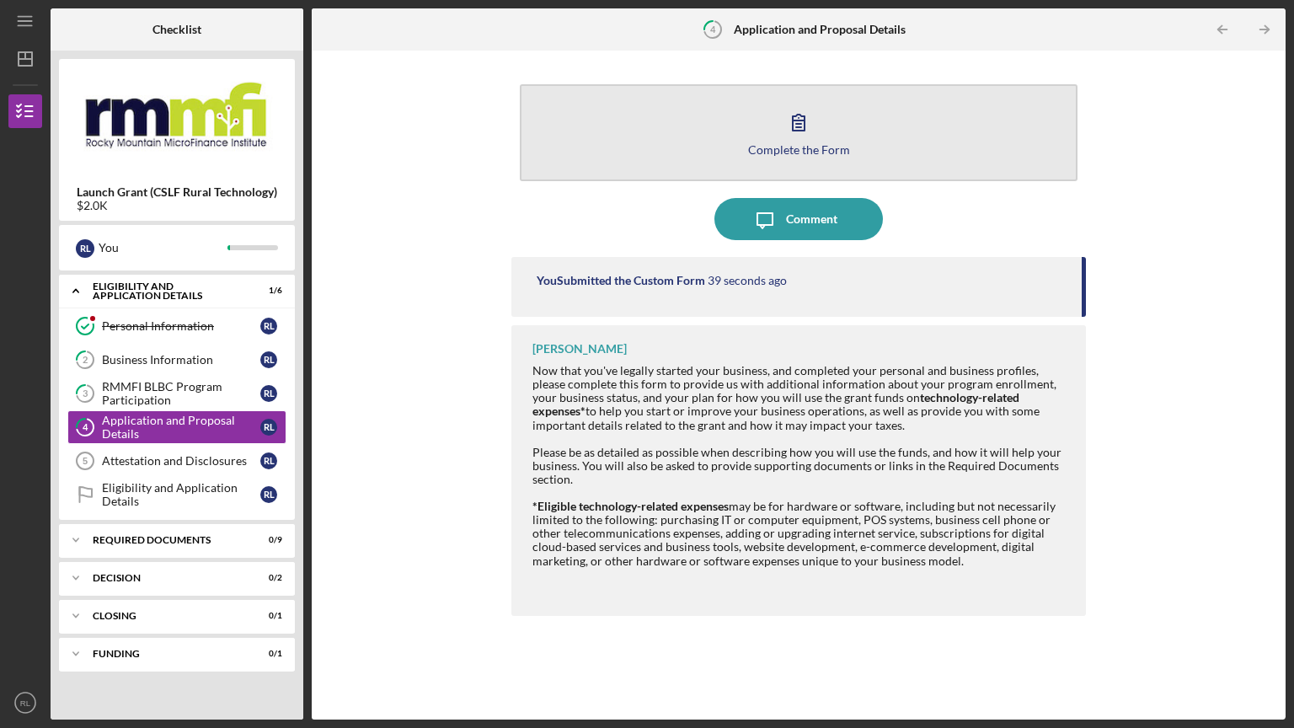
click at [774, 123] on button "Complete the Form Form" at bounding box center [799, 132] width 558 height 97
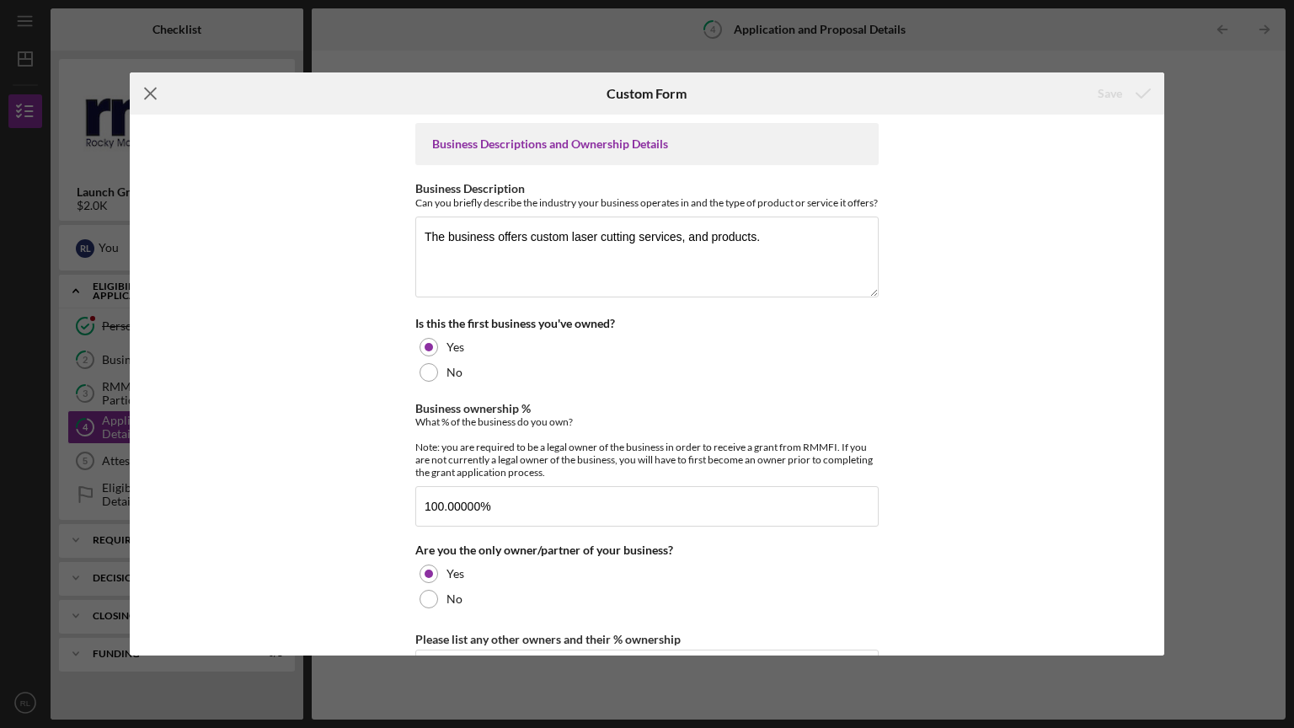
click at [146, 92] on icon "Icon/Menu Close" at bounding box center [151, 93] width 42 height 42
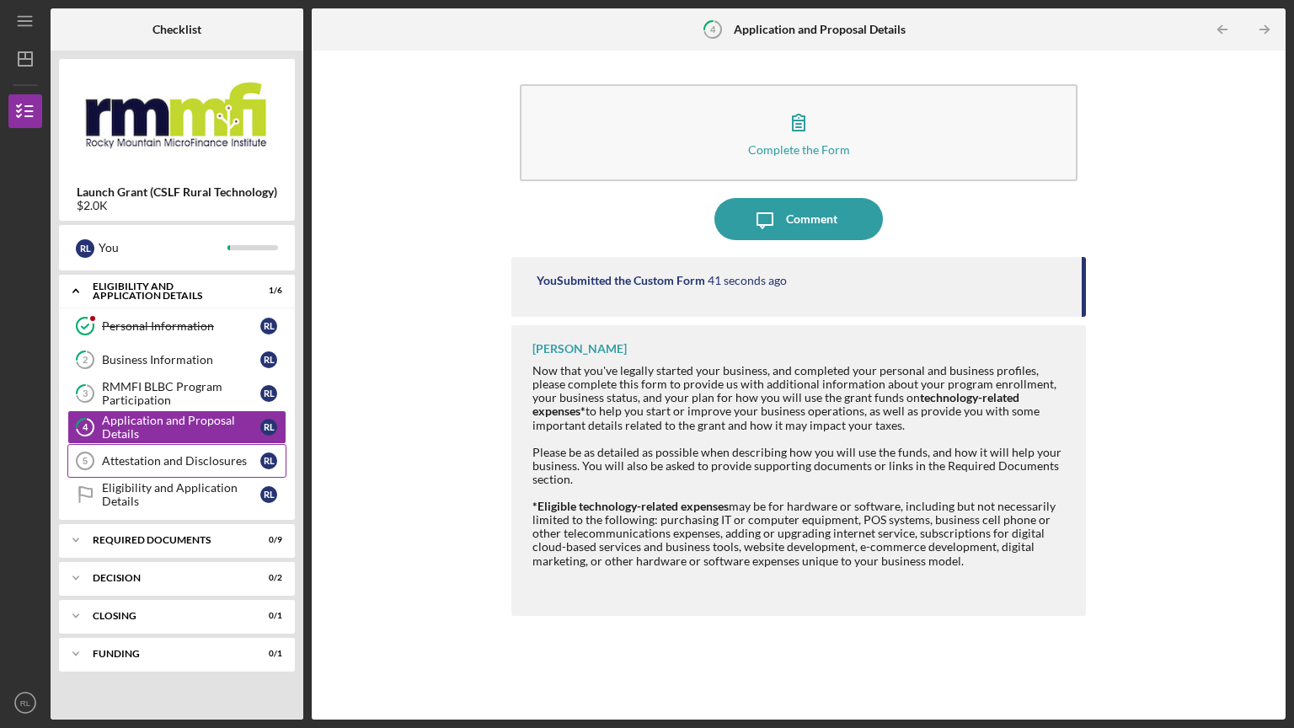
click at [166, 455] on div "Attestation and Disclosures" at bounding box center [181, 460] width 158 height 13
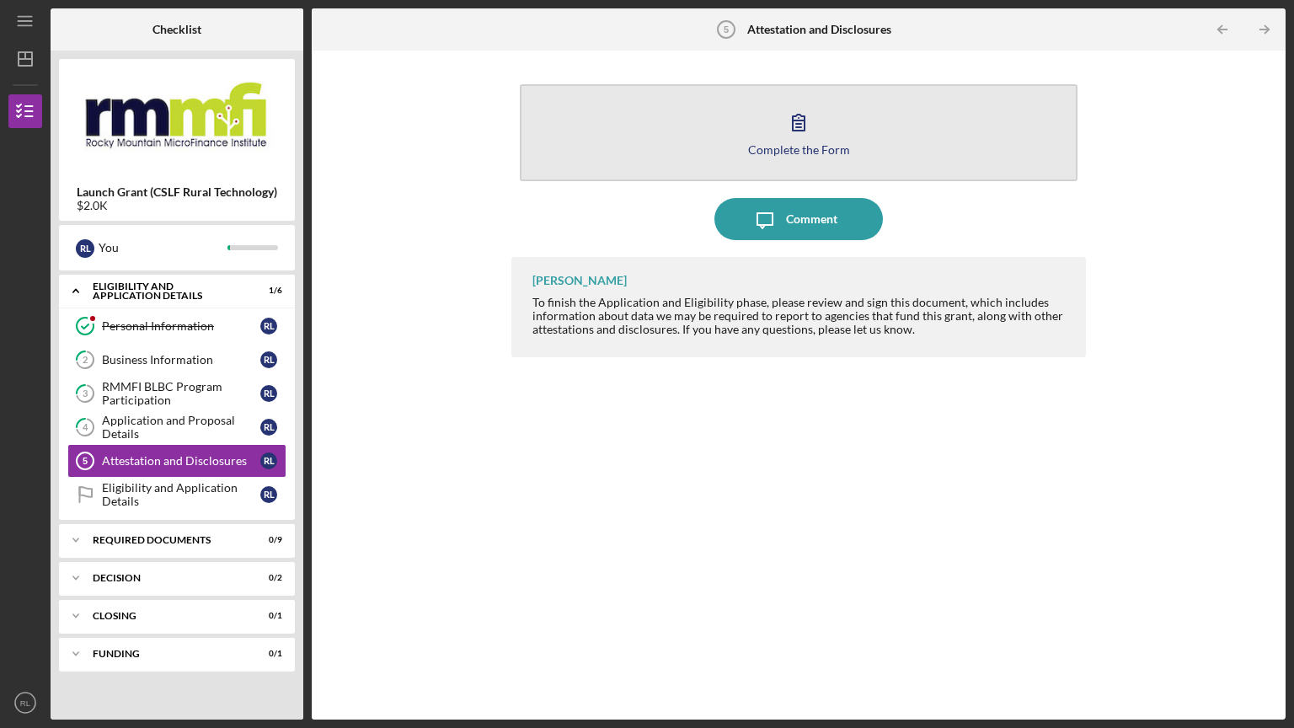
click at [745, 131] on button "Complete the Form Form" at bounding box center [799, 132] width 558 height 97
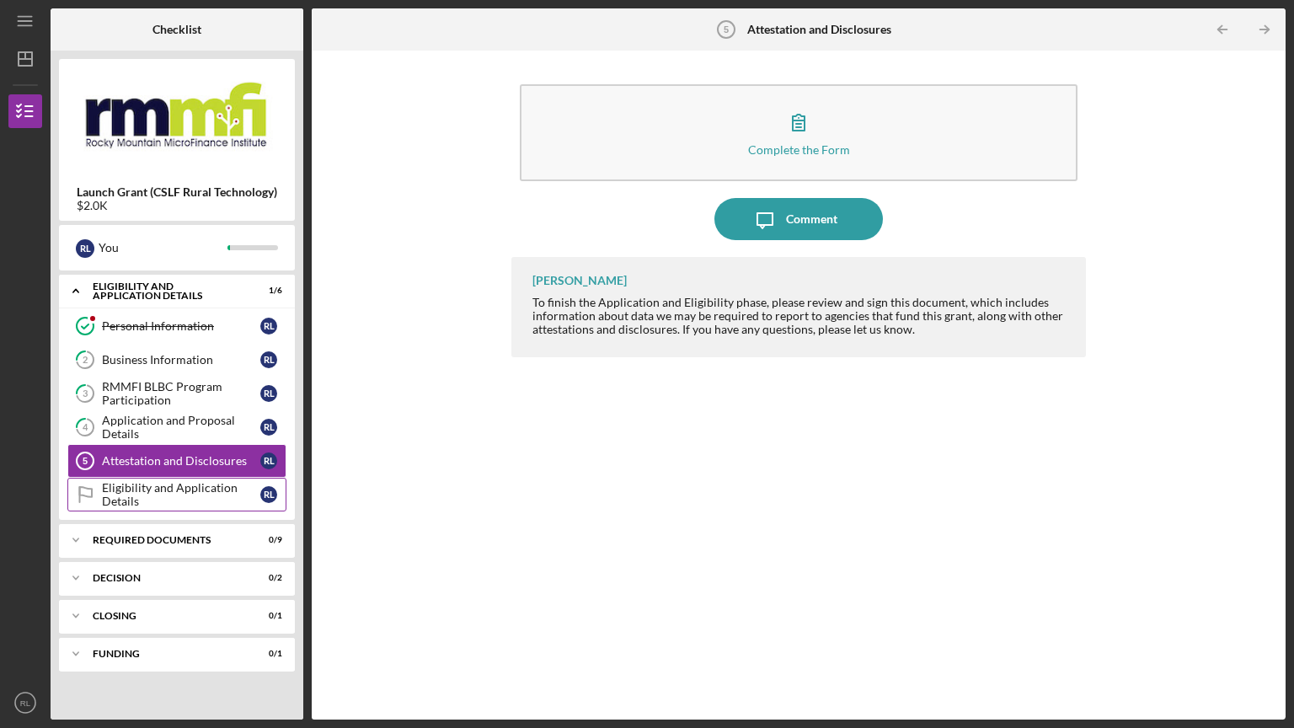
click at [136, 490] on div "Eligibility and Application Details" at bounding box center [181, 494] width 158 height 27
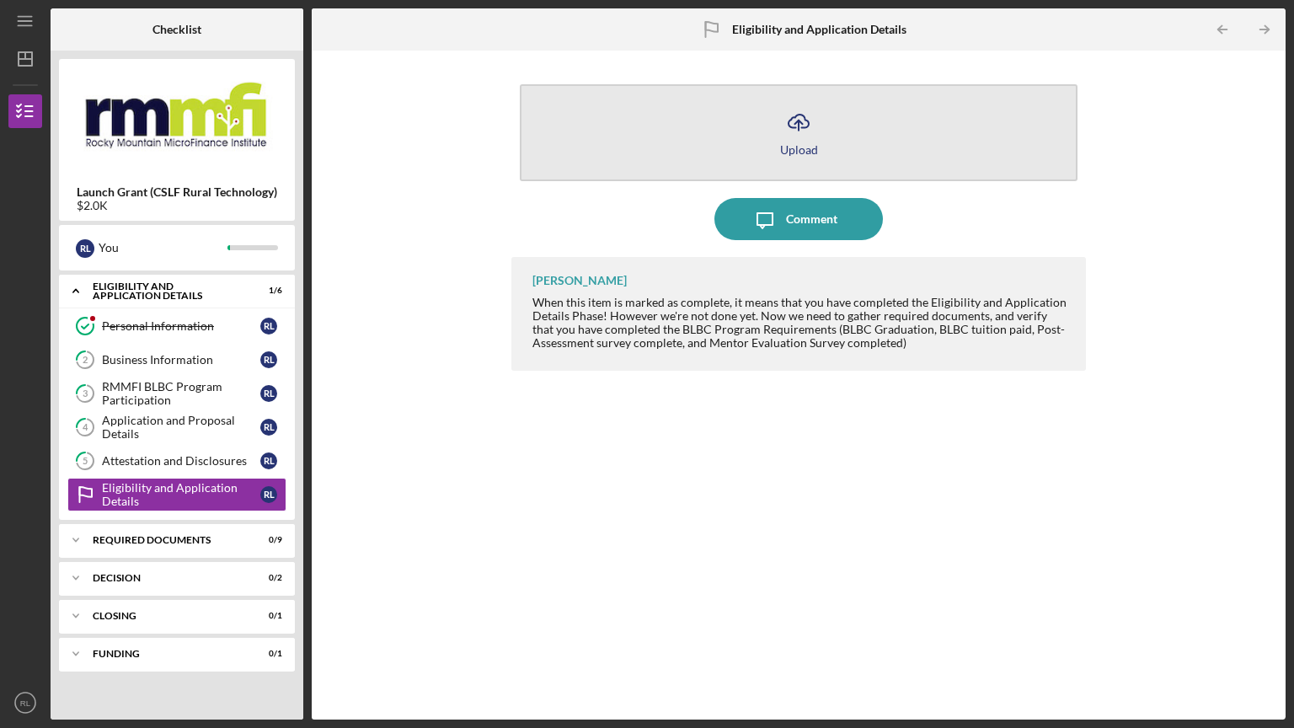
click at [794, 125] on icon "Icon/Upload" at bounding box center [799, 122] width 42 height 42
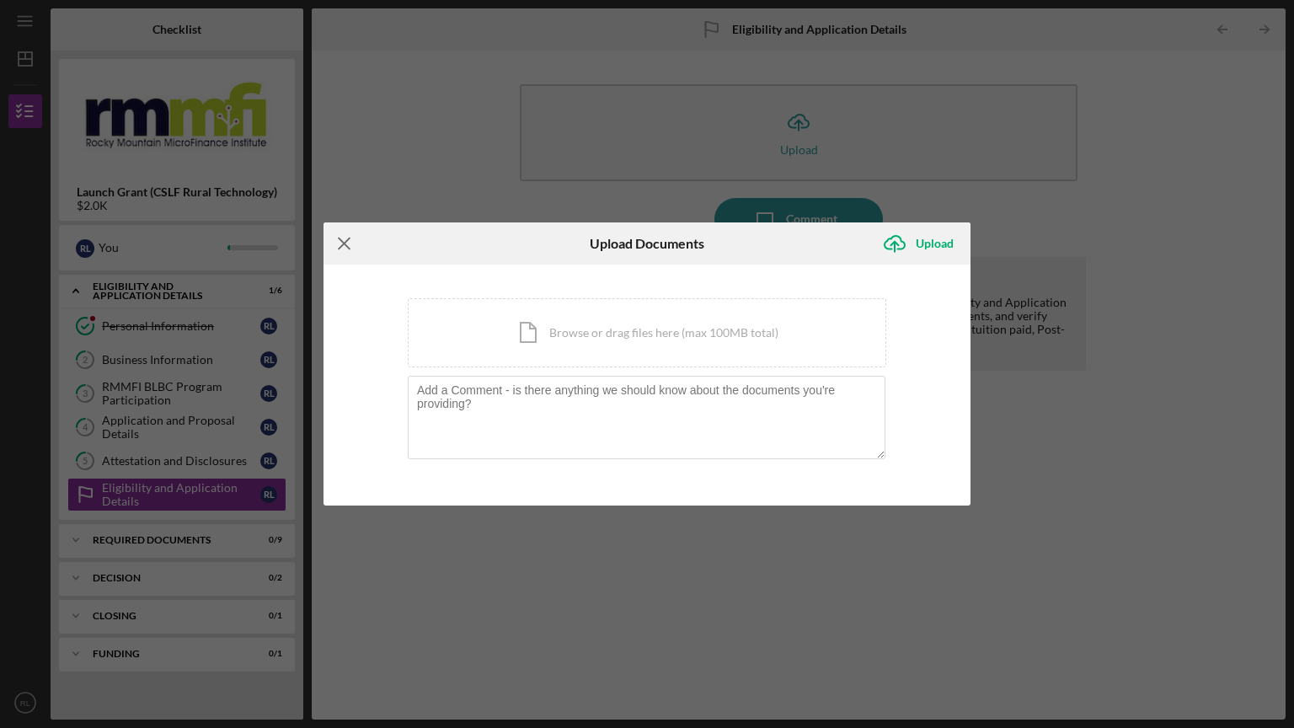
click at [346, 244] on line at bounding box center [344, 243] width 11 height 11
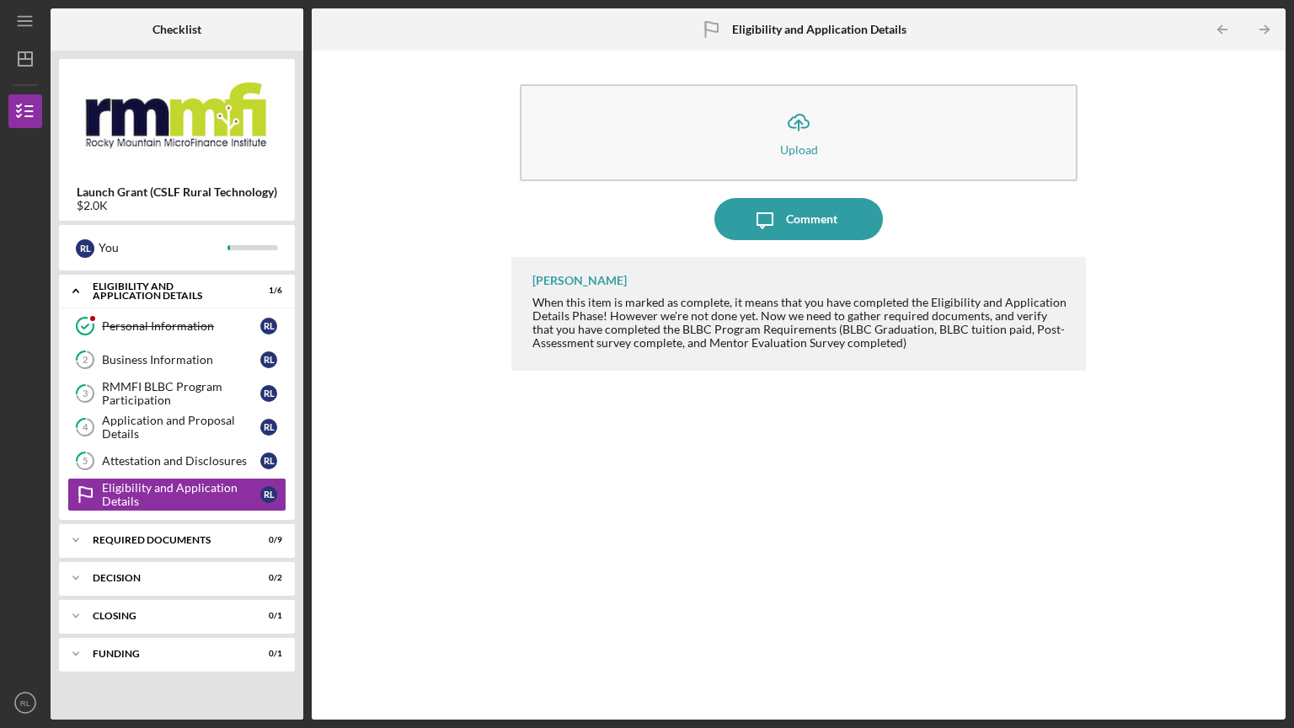
click at [509, 457] on div "Icon/Upload Upload Icon/Message Comment [PERSON_NAME] When this item is marked …" at bounding box center [798, 385] width 957 height 652
click at [134, 546] on div "Icon/Expander Required Documents 0 / 9" at bounding box center [177, 540] width 236 height 34
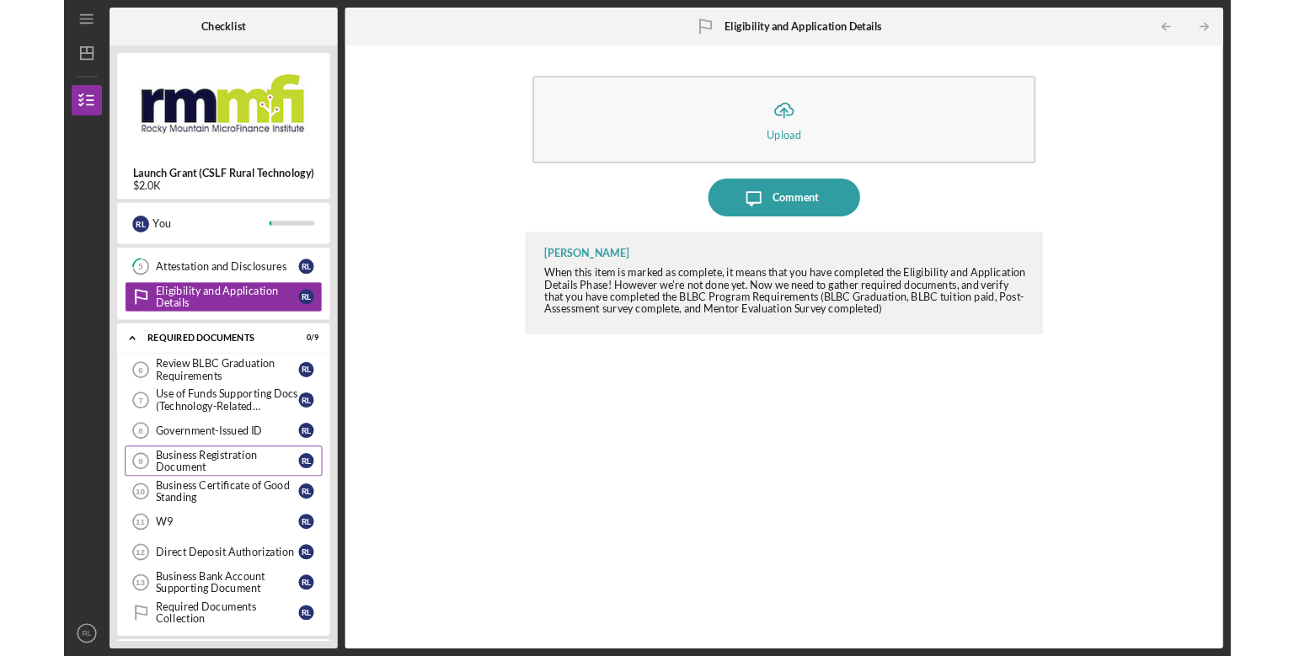
scroll to position [169, 0]
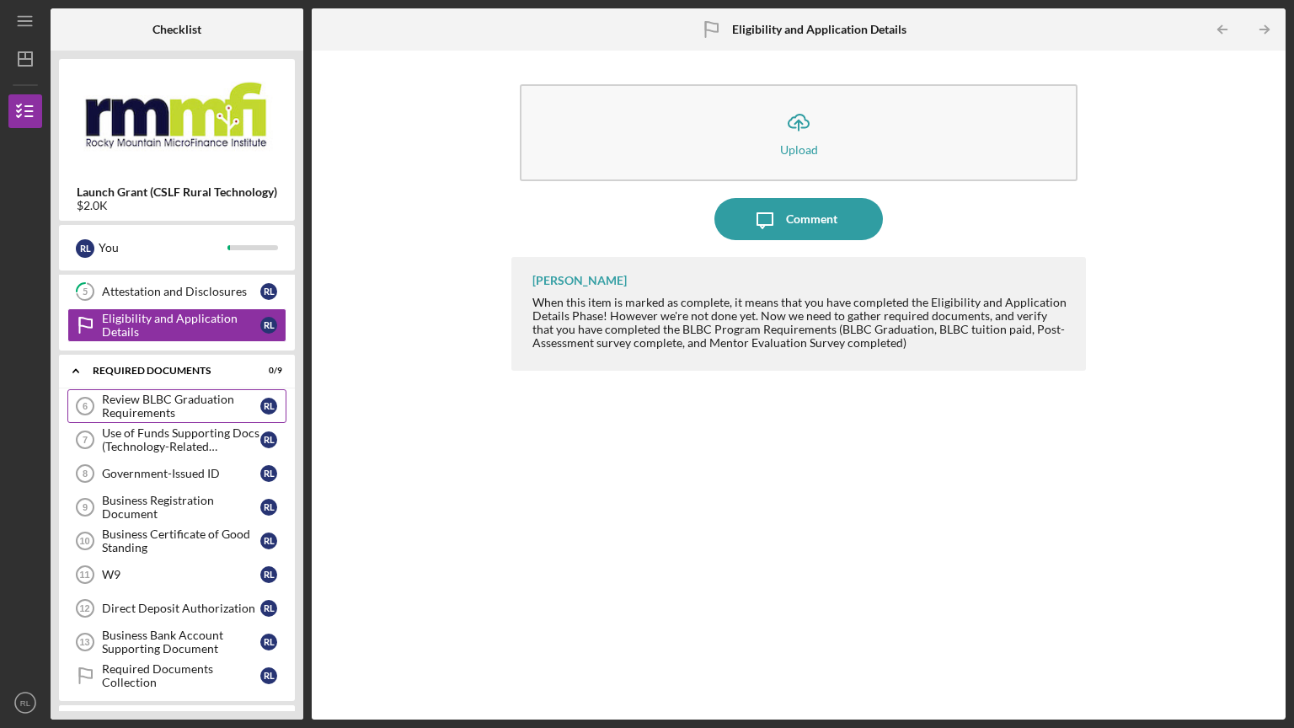
click at [159, 399] on div "Review BLBC Graduation Requirements" at bounding box center [181, 406] width 158 height 27
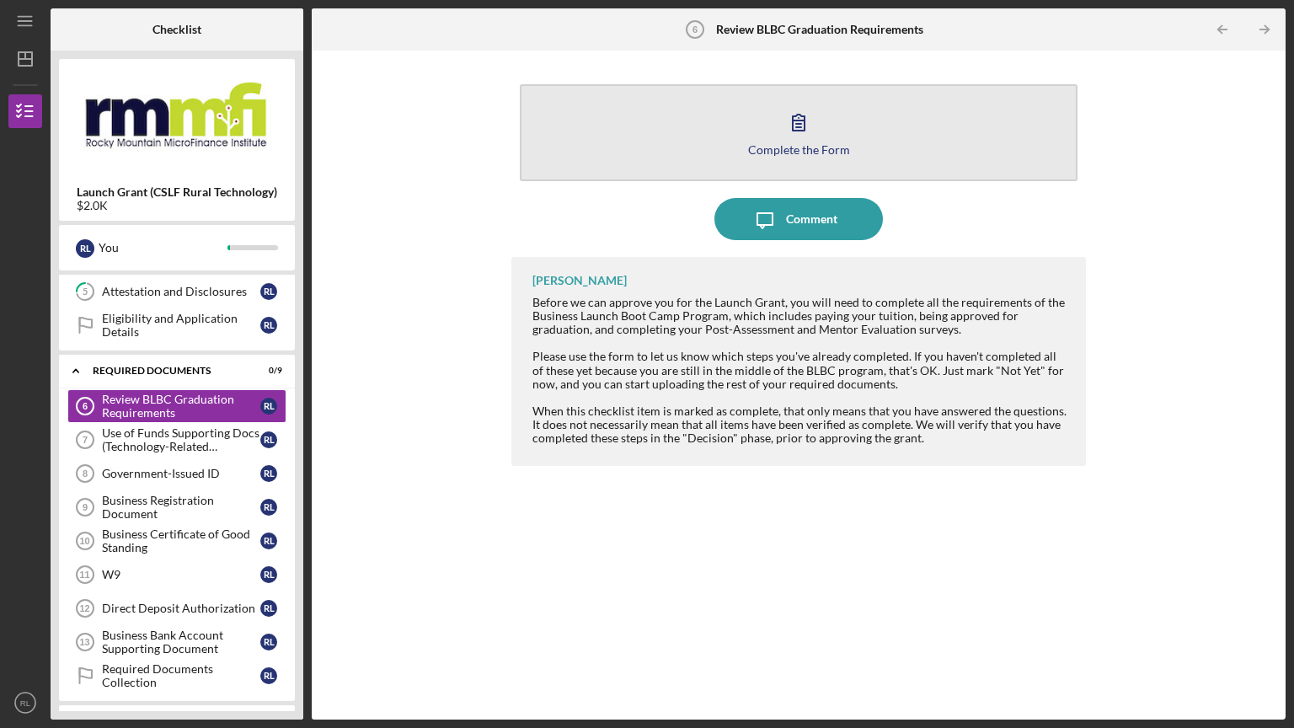
click at [790, 142] on icon "button" at bounding box center [799, 122] width 42 height 42
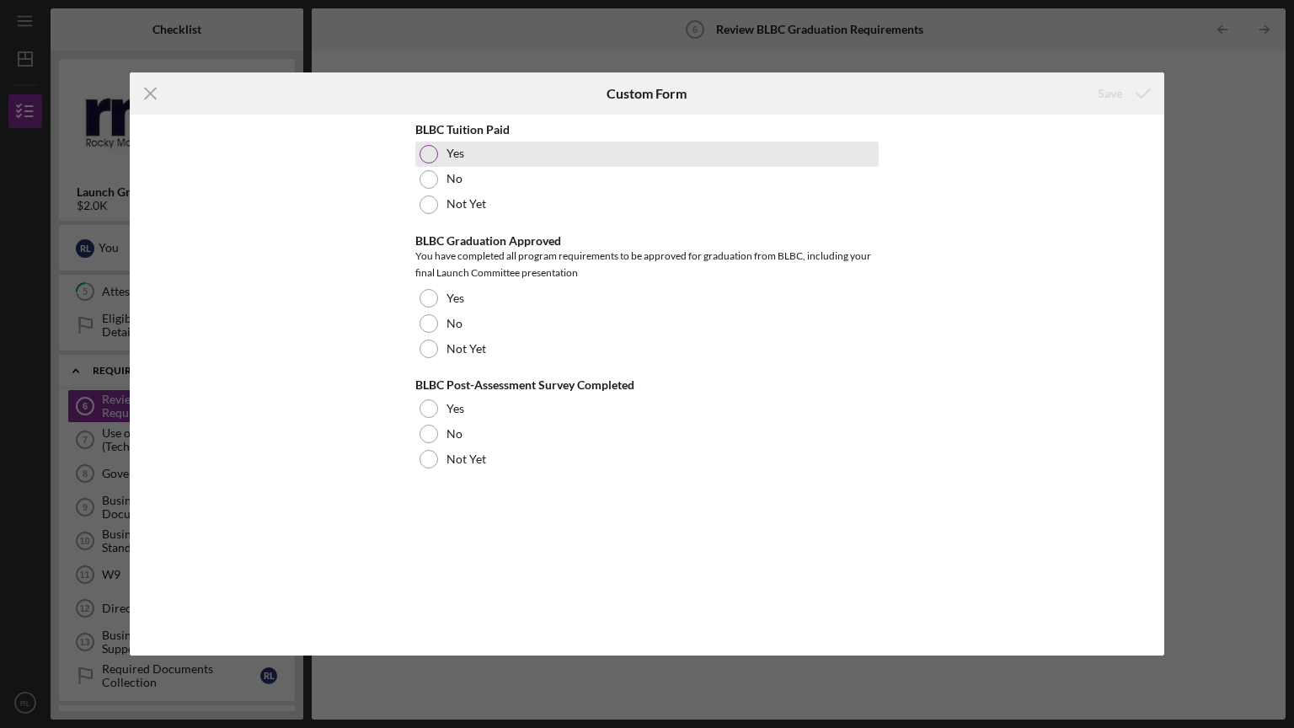
click at [428, 160] on div at bounding box center [429, 154] width 19 height 19
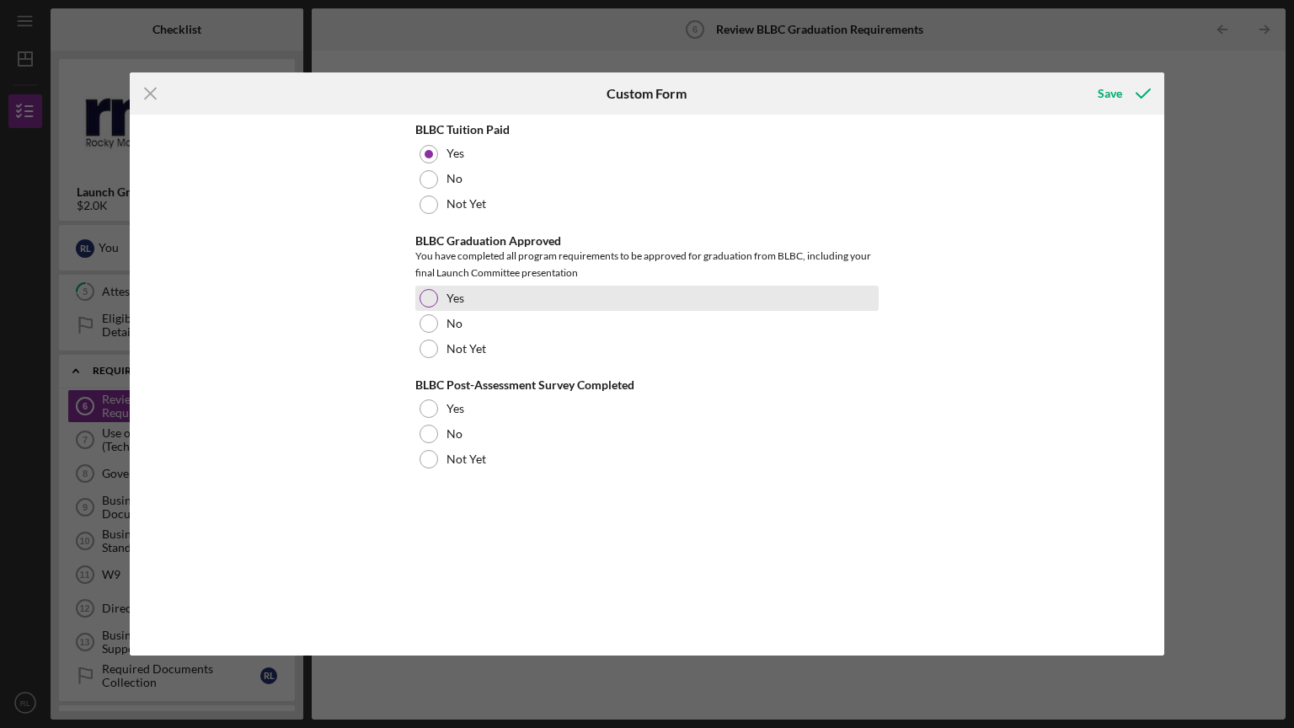
click at [432, 297] on div at bounding box center [429, 298] width 19 height 19
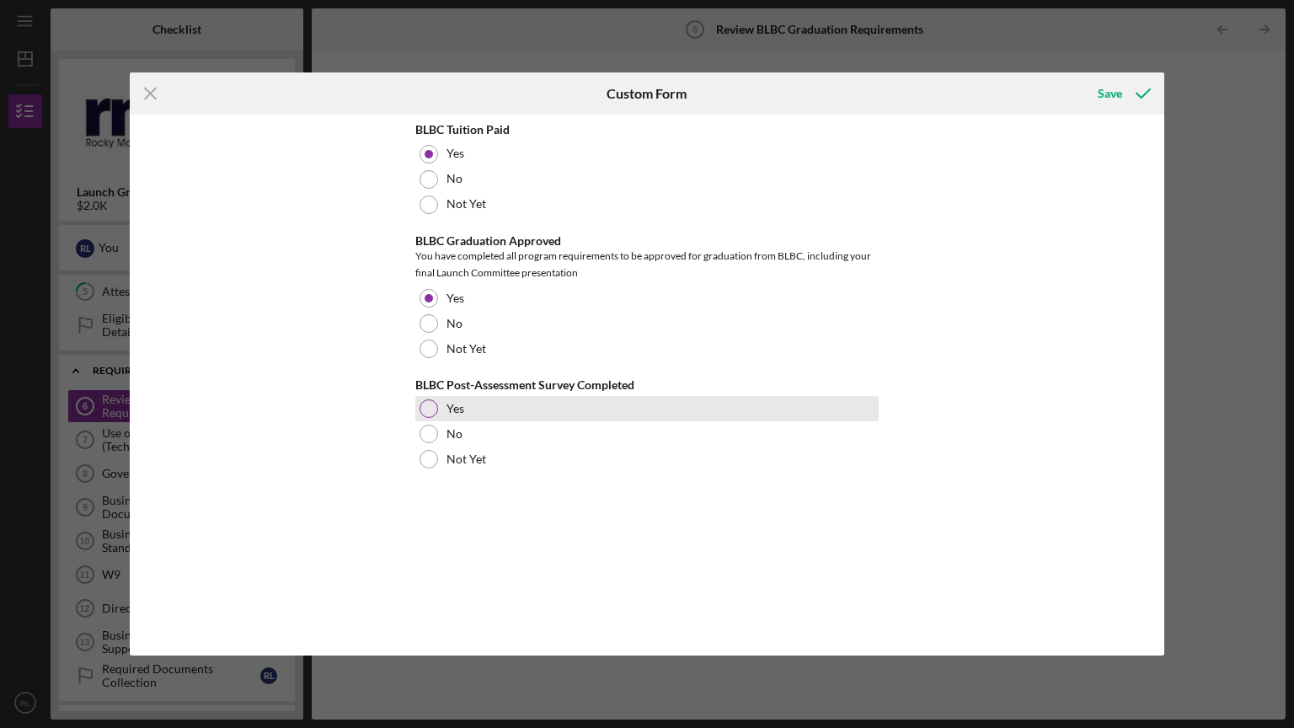
click at [433, 409] on div at bounding box center [429, 408] width 19 height 19
click at [1108, 88] on div "Save" at bounding box center [1110, 94] width 24 height 34
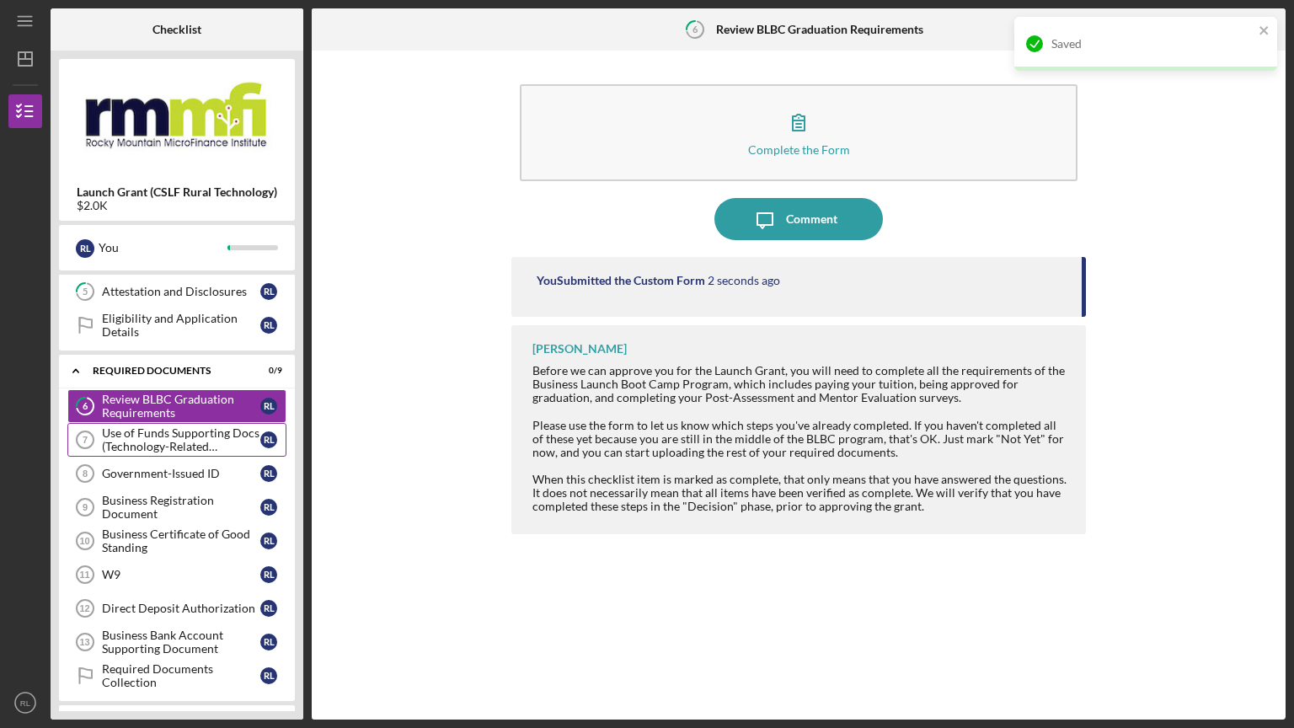
click at [137, 437] on div "Use of Funds Supporting Docs (Technology-Related Expenses)" at bounding box center [181, 439] width 158 height 27
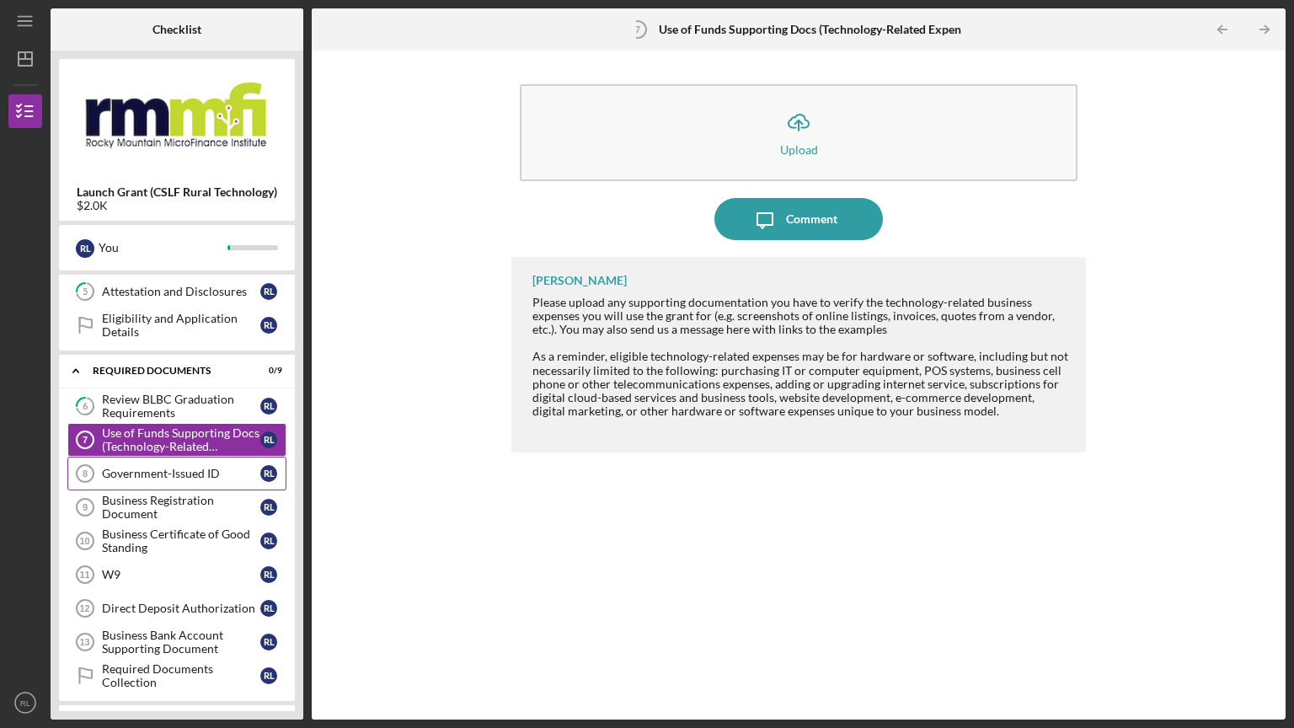
click at [149, 467] on div "Government-Issued ID" at bounding box center [181, 473] width 158 height 13
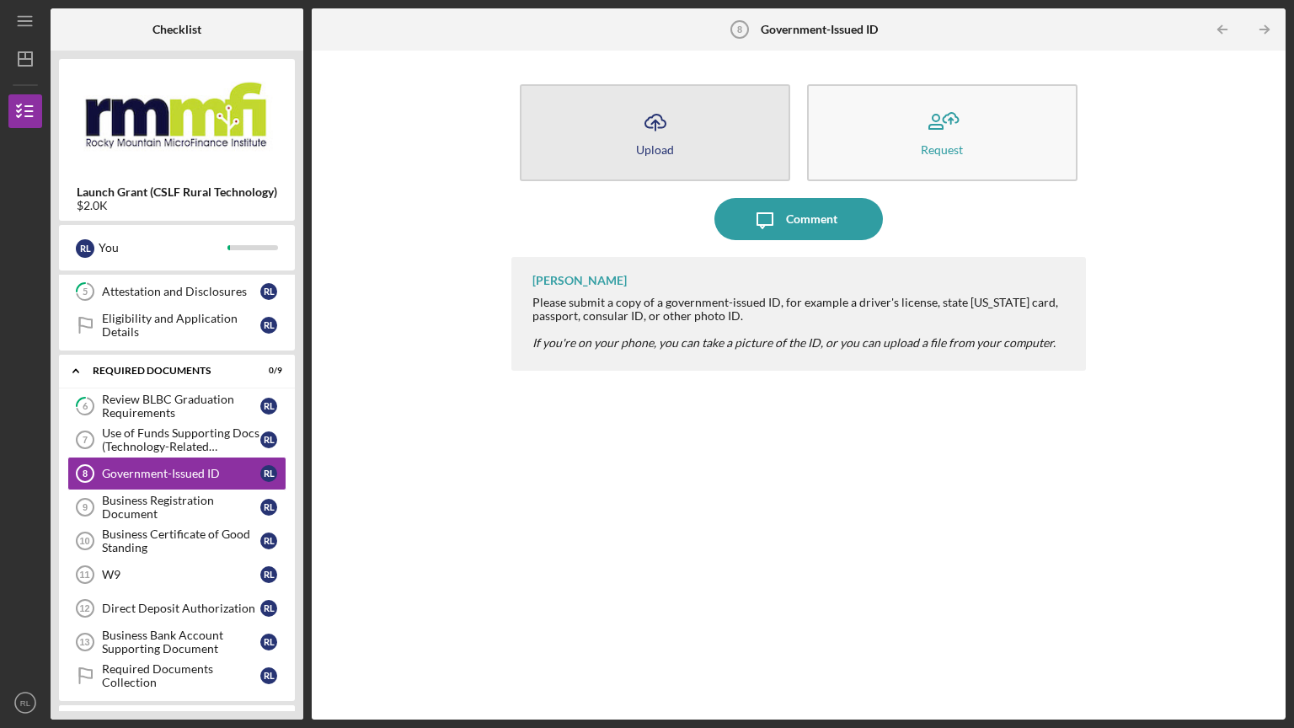
click at [646, 131] on icon "Icon/Upload" at bounding box center [656, 122] width 42 height 42
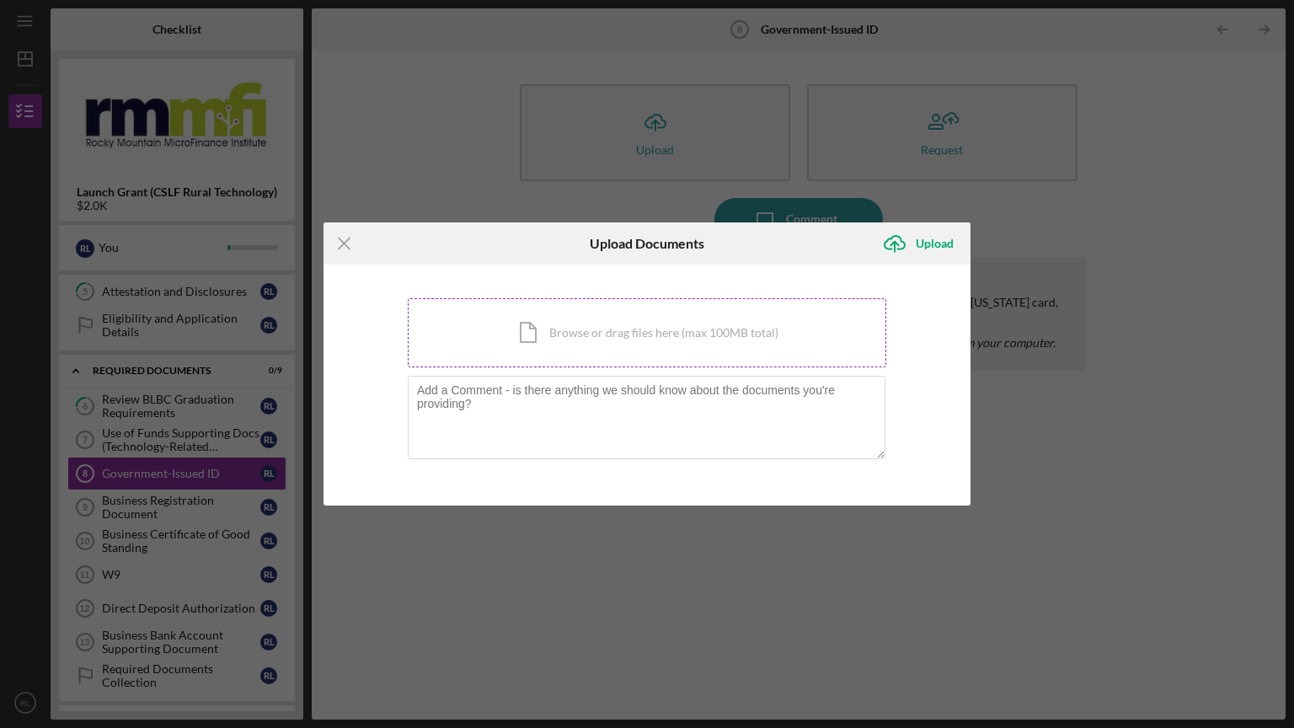
click at [544, 338] on div "Icon/Document Browse or drag files here (max 100MB total) Tap to choose files o…" at bounding box center [647, 332] width 479 height 69
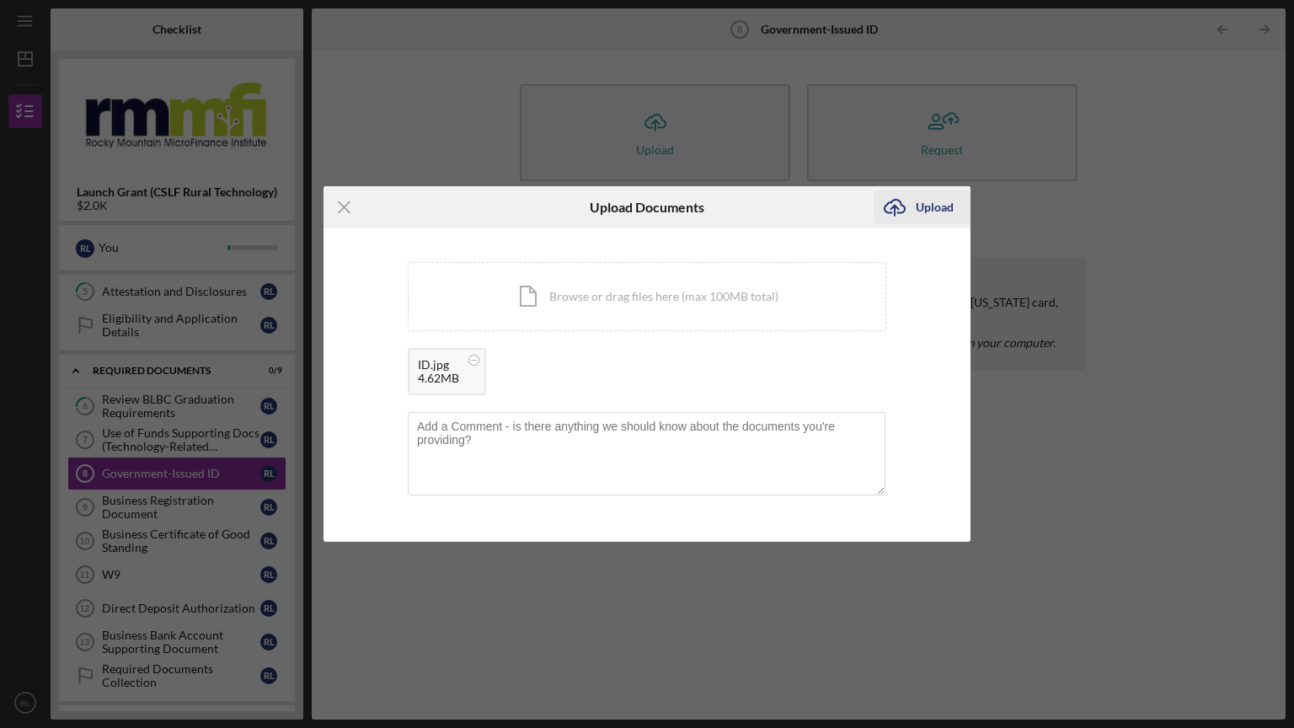
click at [936, 198] on div "Upload" at bounding box center [935, 207] width 38 height 34
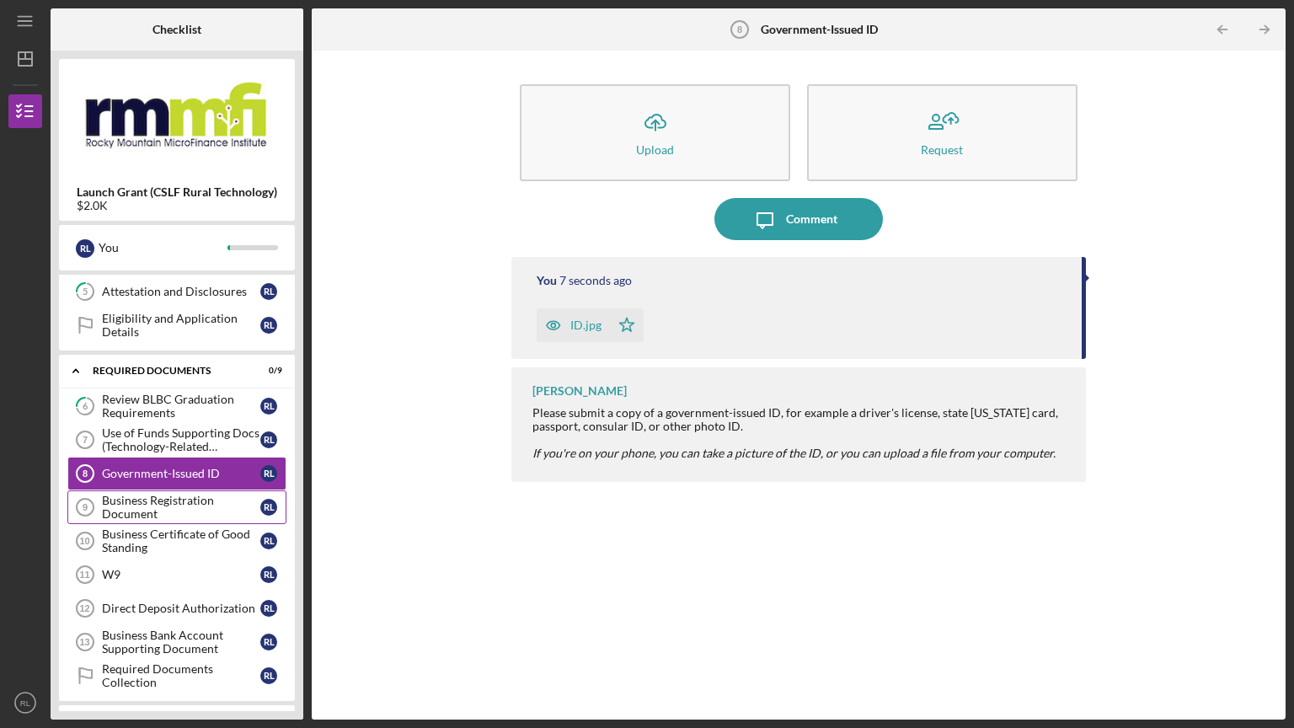
click at [141, 498] on div "Business Registration Document" at bounding box center [181, 507] width 158 height 27
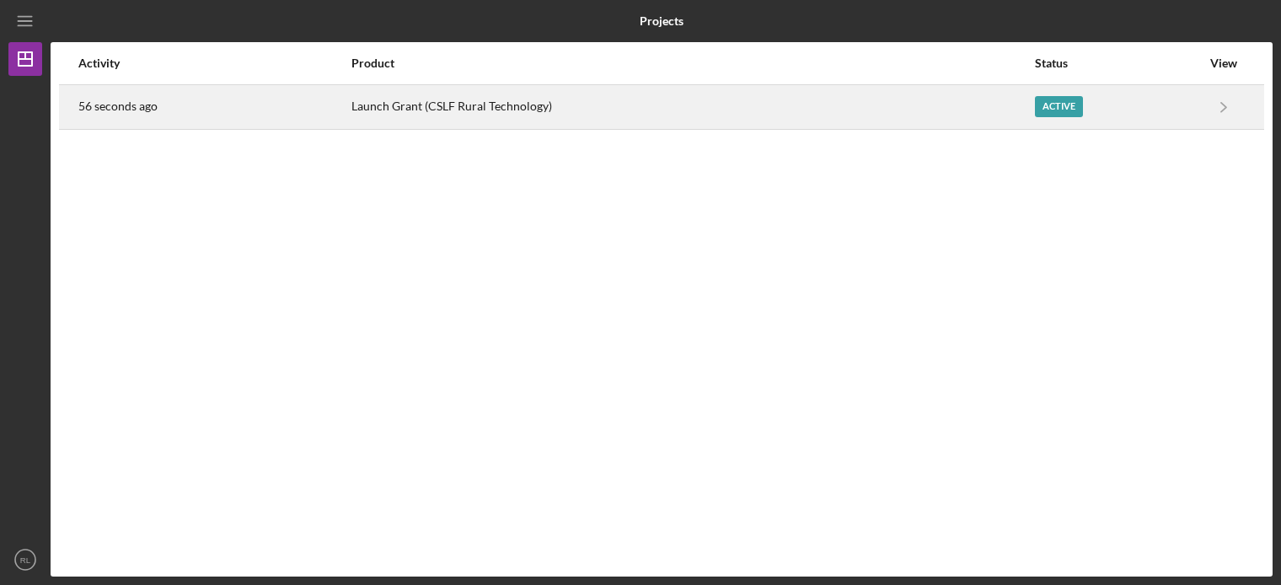
click at [1043, 98] on div "Active" at bounding box center [1059, 106] width 48 height 21
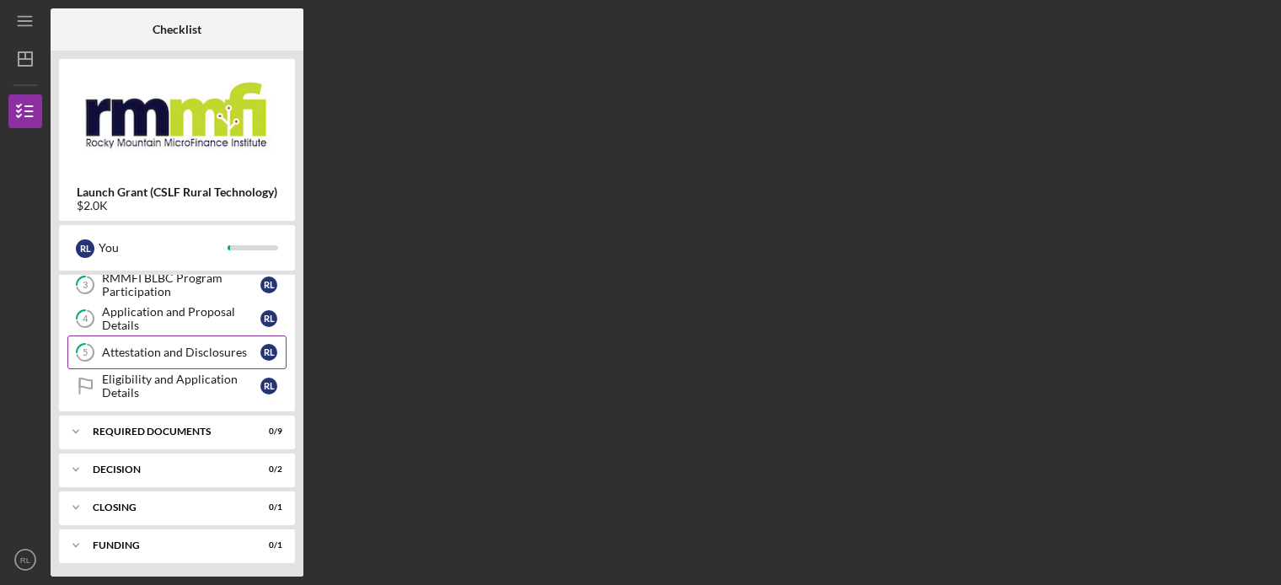
scroll to position [110, 0]
click at [157, 428] on div "Required Documents" at bounding box center [183, 431] width 181 height 10
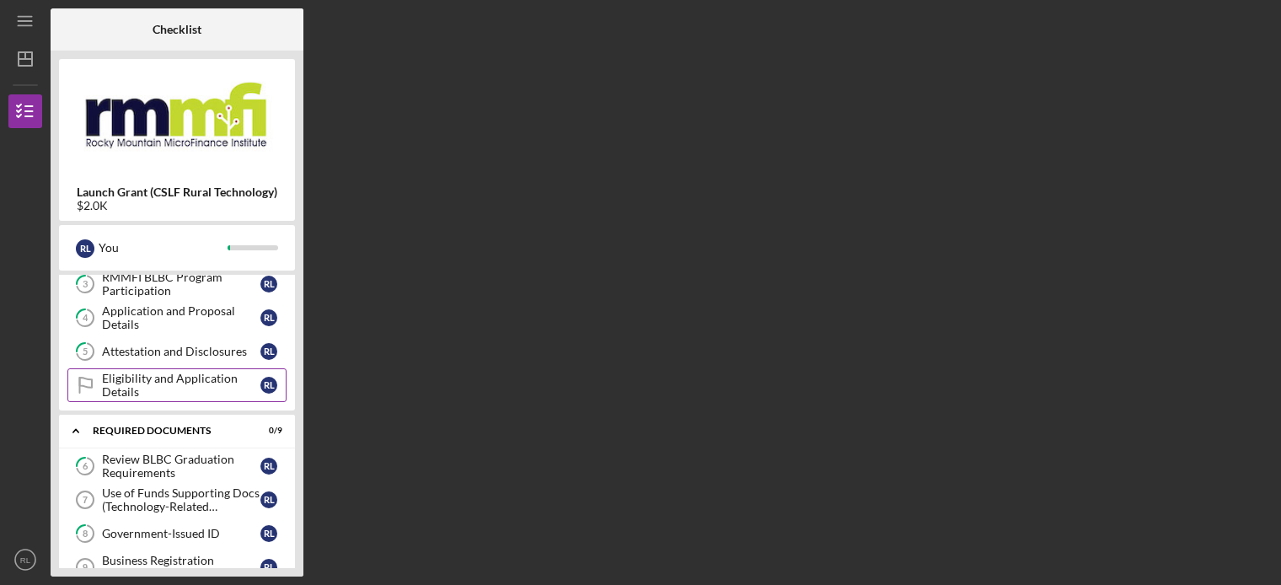
scroll to position [280, 0]
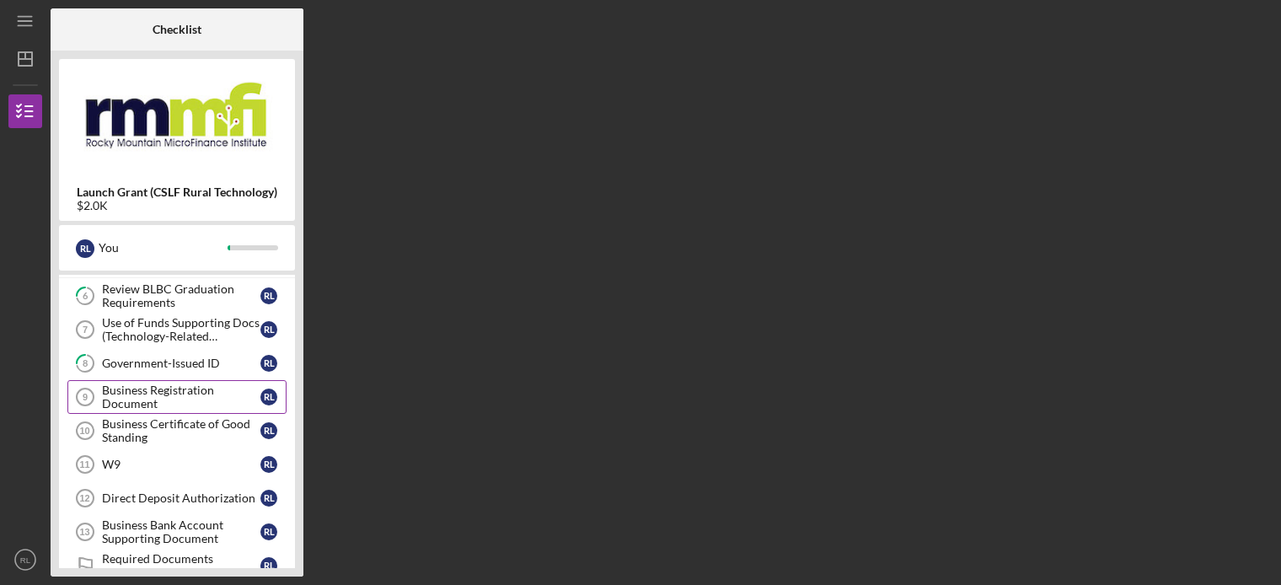
click at [155, 384] on div "Business Registration Document" at bounding box center [181, 396] width 158 height 27
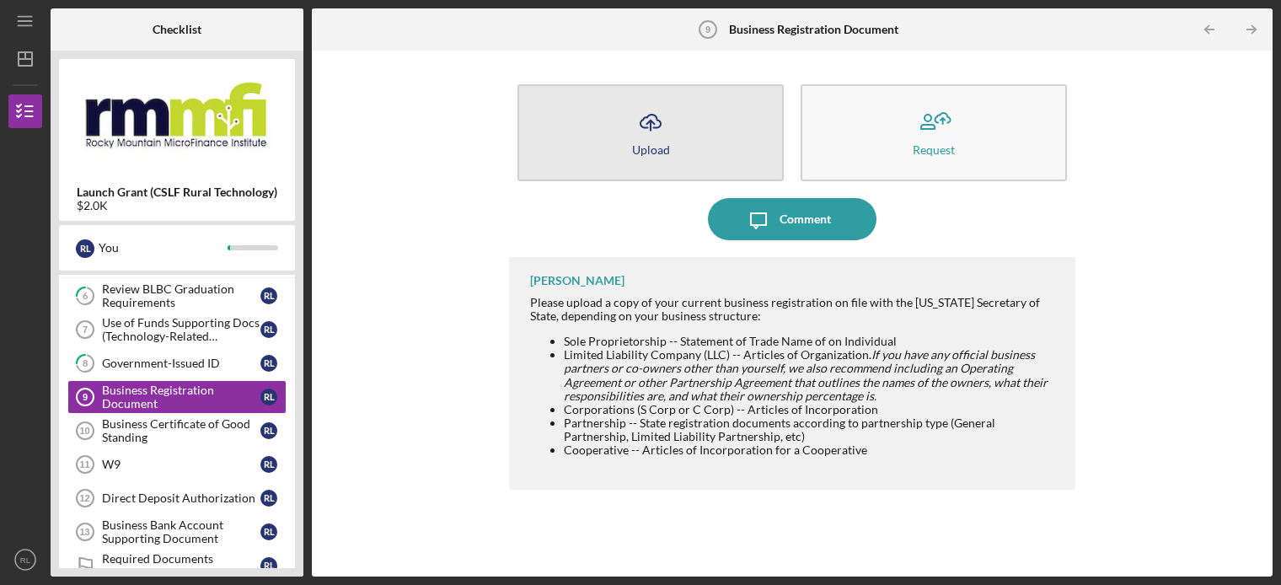
click at [592, 147] on button "Icon/Upload Upload" at bounding box center [650, 132] width 266 height 97
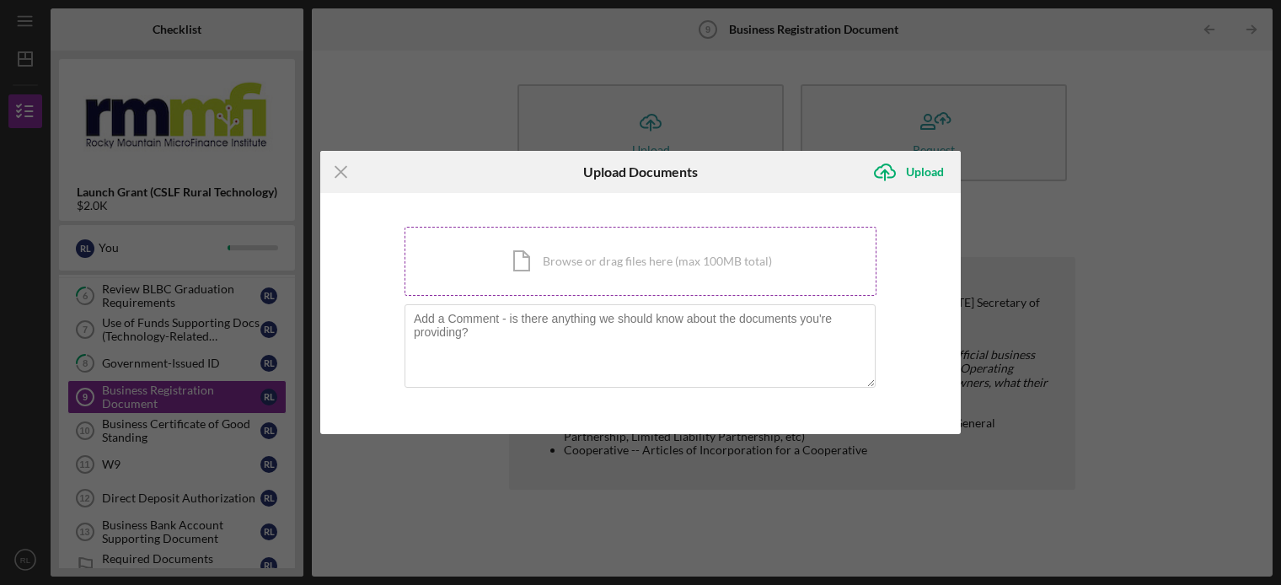
click at [562, 258] on div "Icon/Document Browse or drag files here (max 100MB total) Tap to choose files o…" at bounding box center [640, 261] width 472 height 69
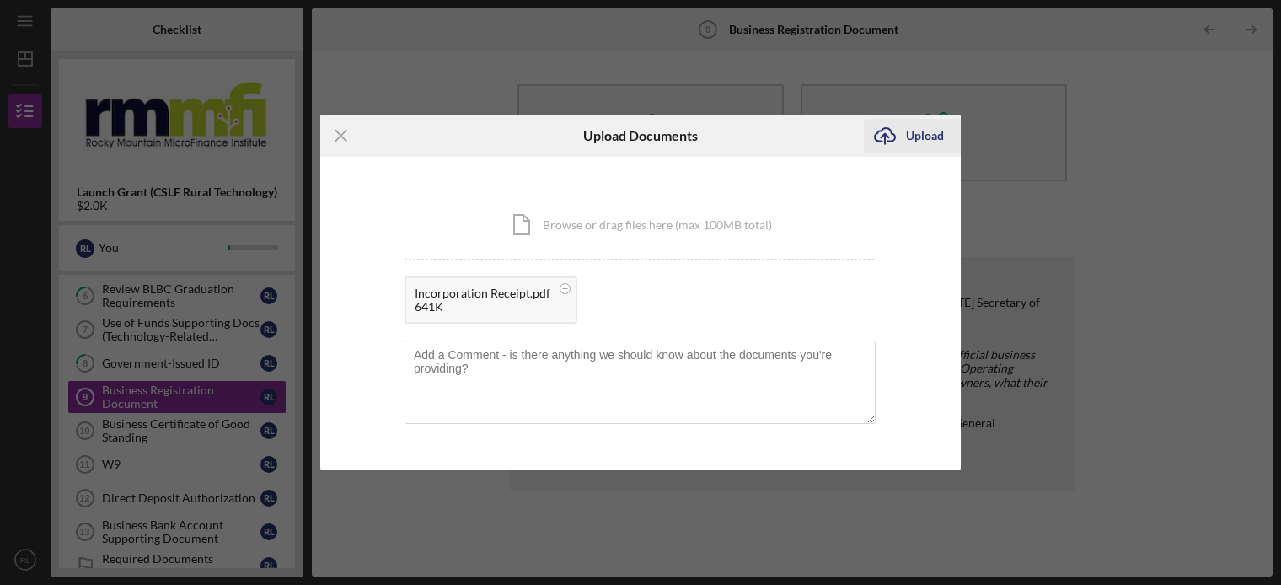
click at [926, 141] on div "Upload" at bounding box center [925, 136] width 38 height 34
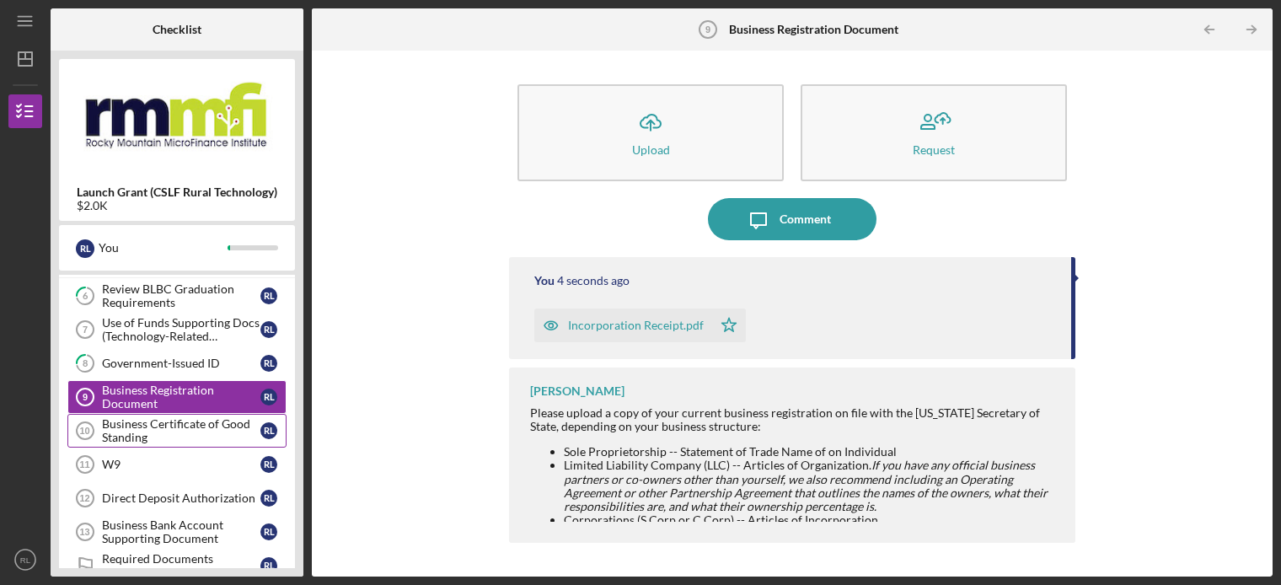
click at [169, 430] on div "Business Certificate of Good Standing" at bounding box center [181, 430] width 158 height 27
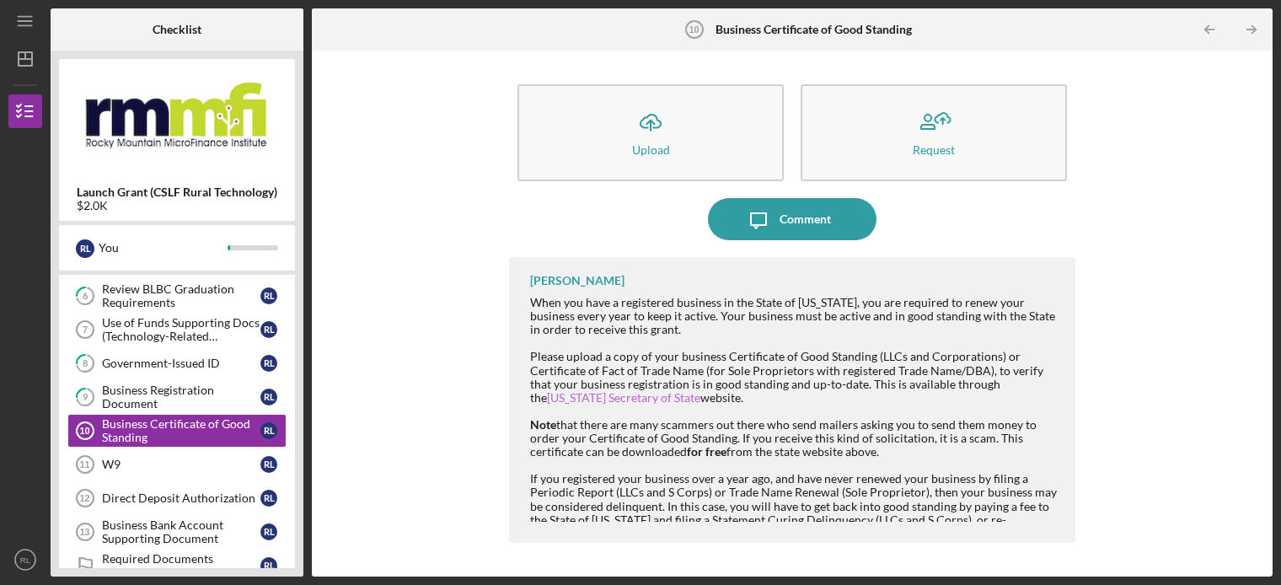
click at [700, 390] on link "Colorado Secretary of State" at bounding box center [623, 397] width 153 height 14
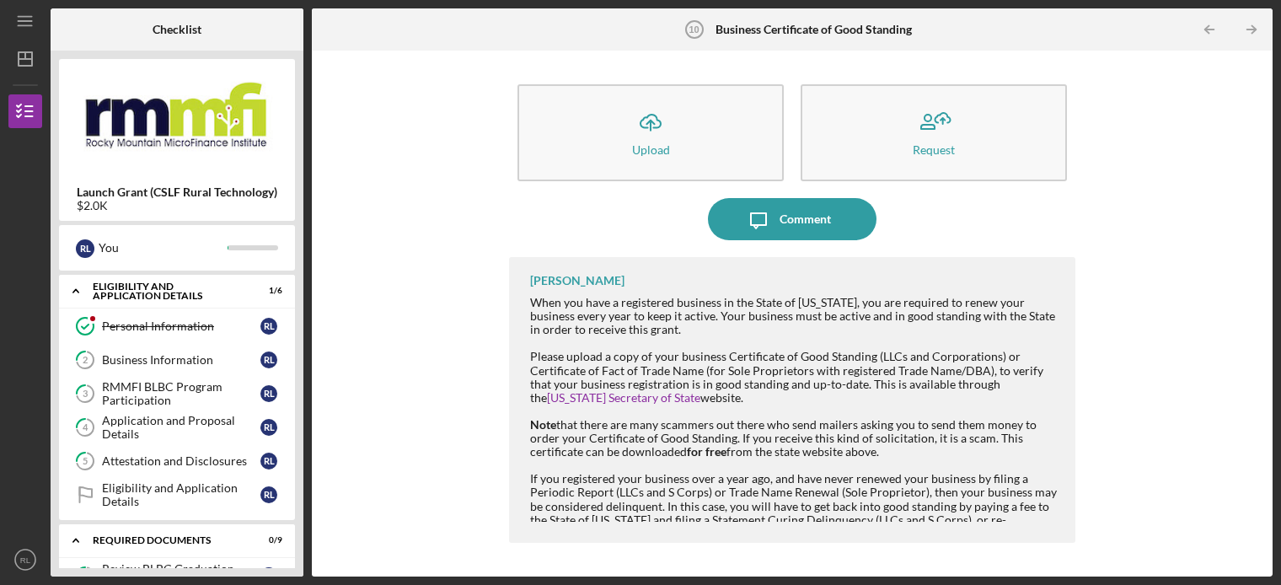
scroll to position [271, 0]
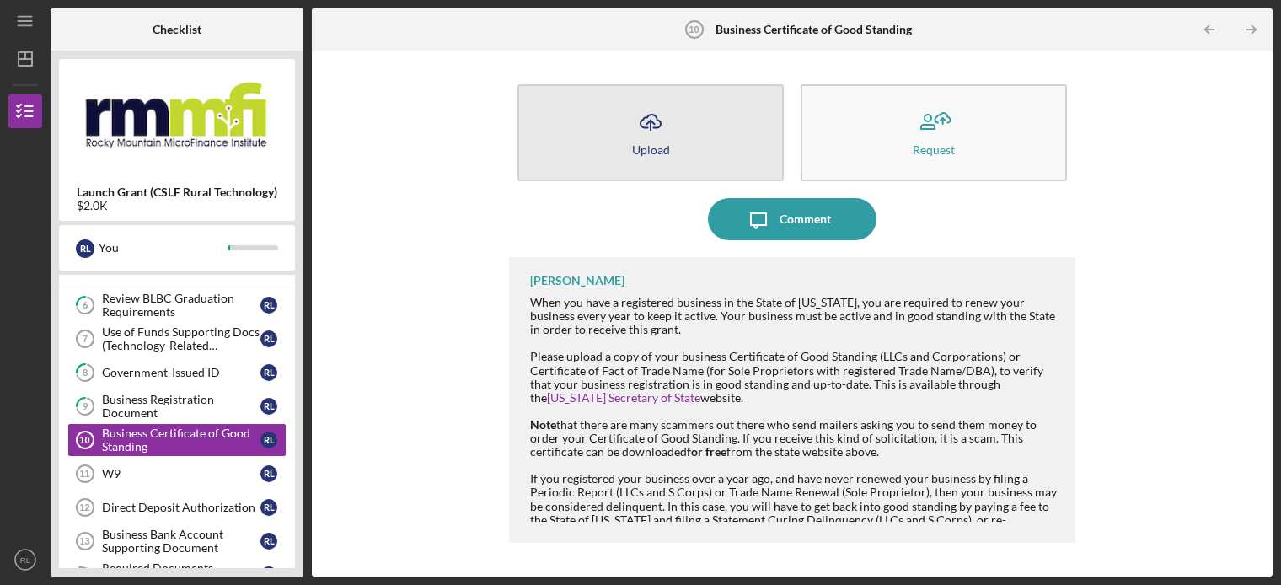
click at [619, 127] on button "Icon/Upload Upload" at bounding box center [650, 132] width 266 height 97
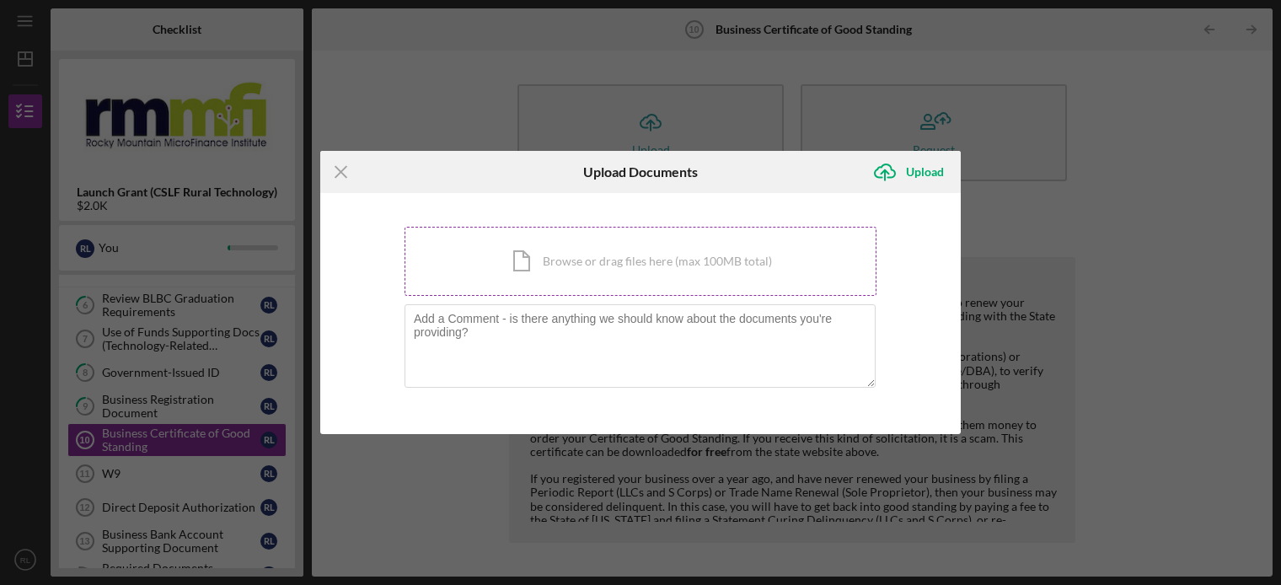
click at [562, 264] on div "Icon/Document Browse or drag files here (max 100MB total) Tap to choose files o…" at bounding box center [640, 261] width 472 height 69
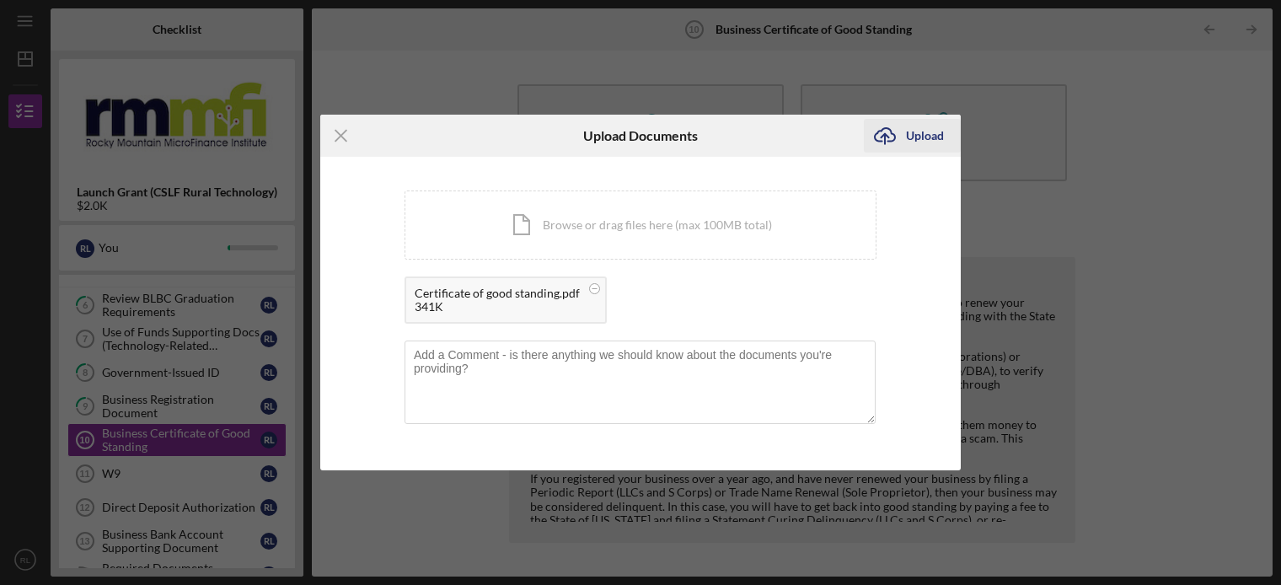
click at [911, 134] on div "Upload" at bounding box center [925, 136] width 38 height 34
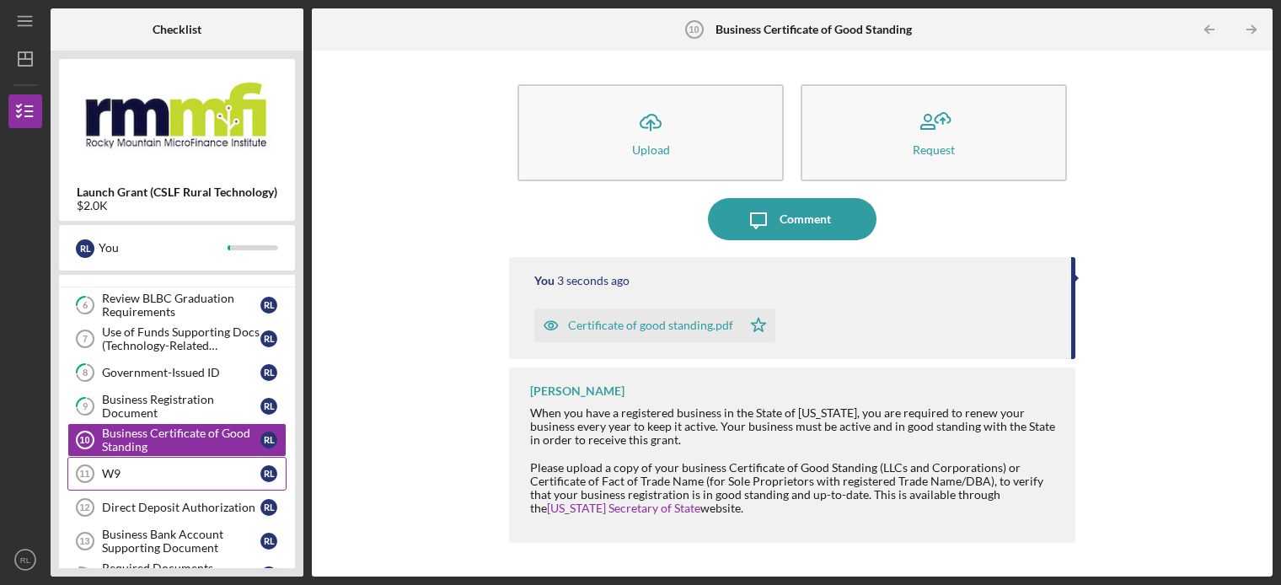
click at [121, 469] on div "W9" at bounding box center [181, 473] width 158 height 13
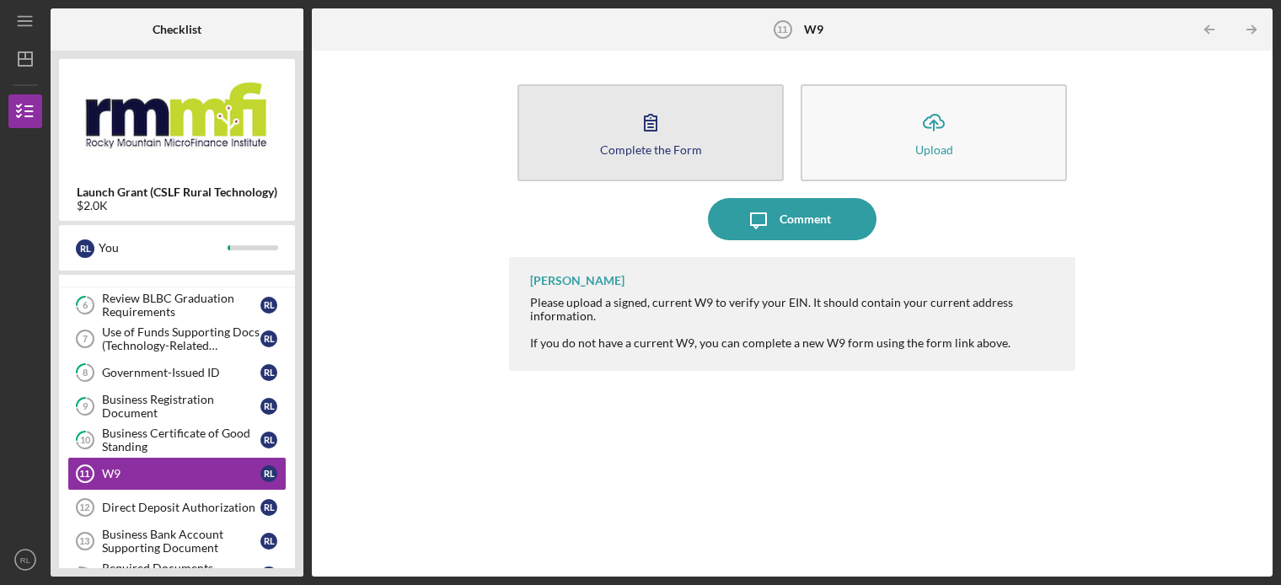
click at [660, 142] on button "Complete the Form Form" at bounding box center [650, 132] width 266 height 97
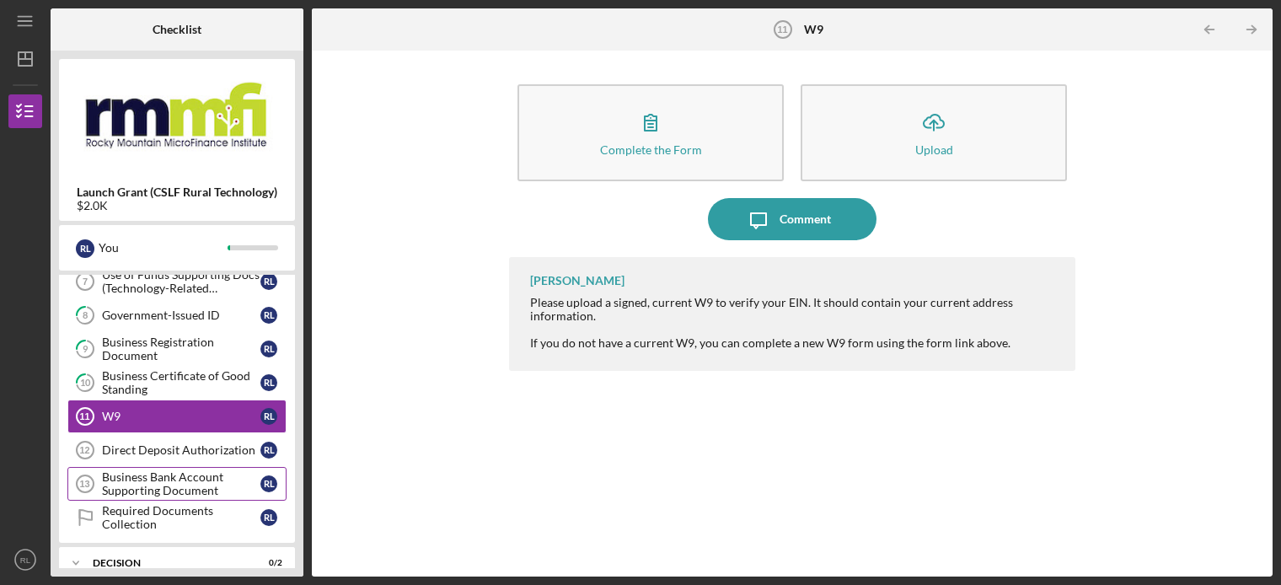
scroll to position [356, 0]
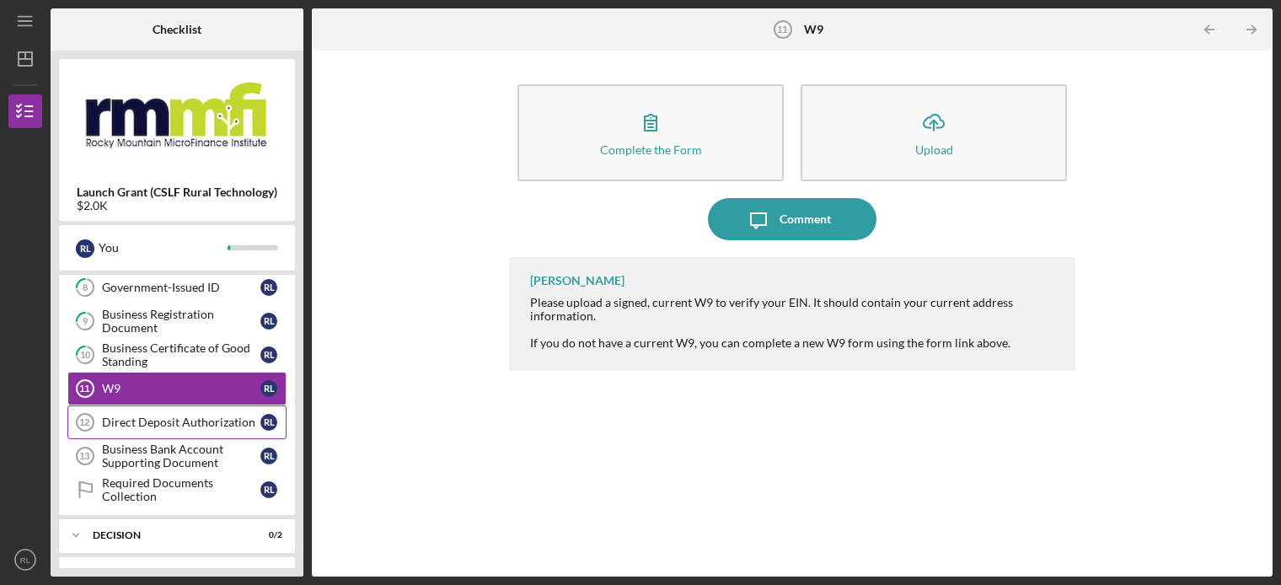
click at [163, 415] on div "Direct Deposit Authorization" at bounding box center [181, 421] width 158 height 13
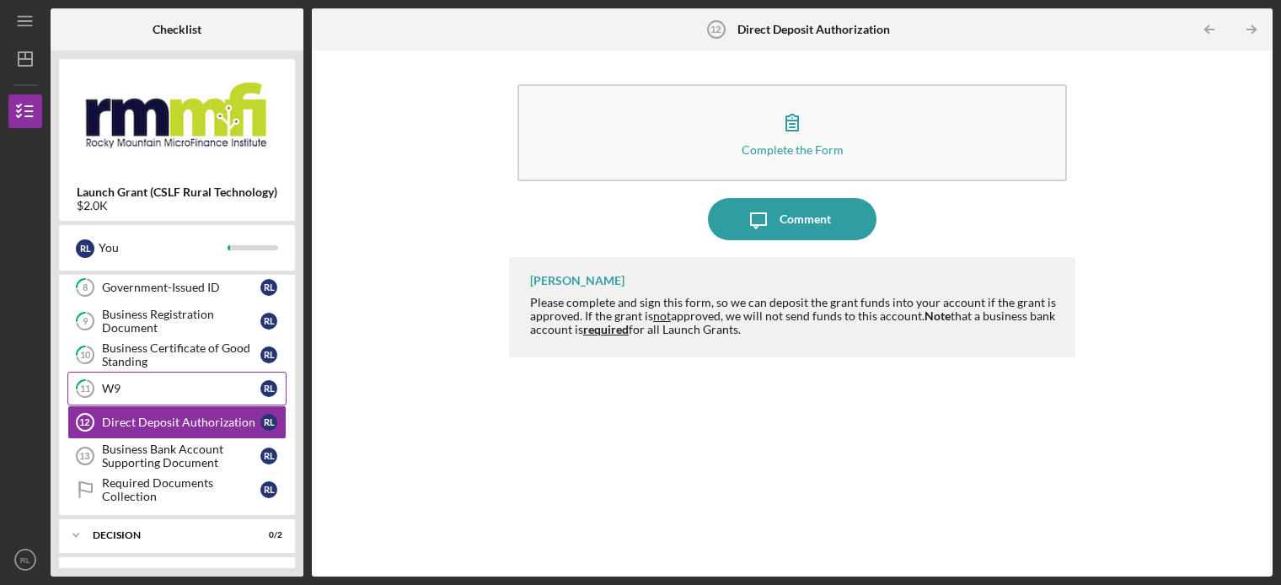
click at [127, 382] on div "W9" at bounding box center [181, 388] width 158 height 13
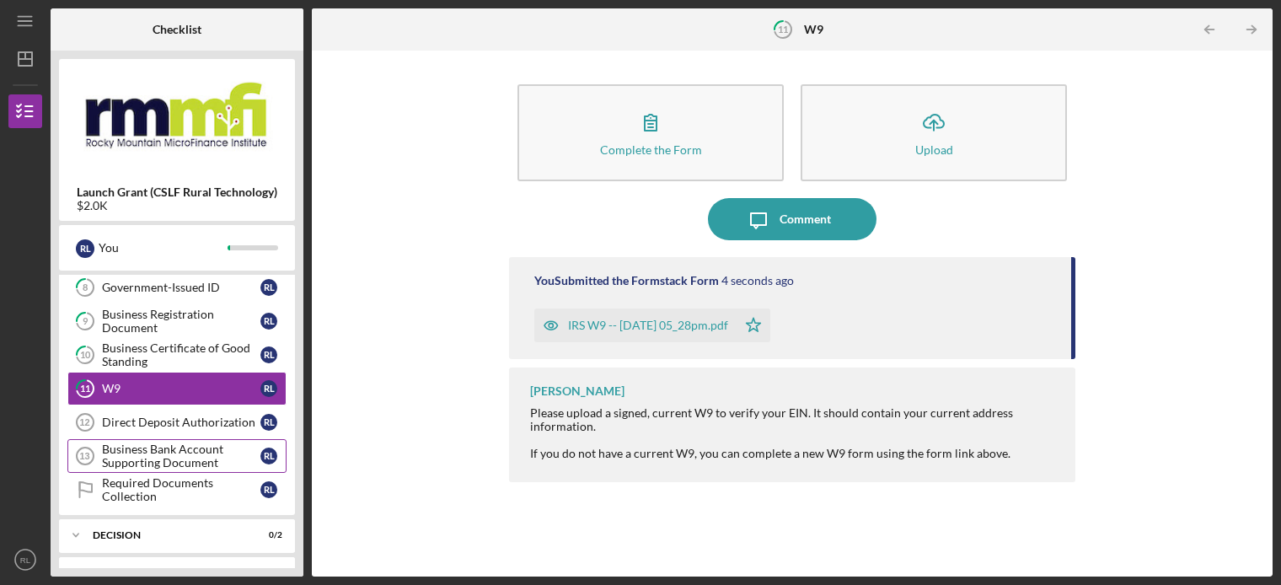
click at [157, 439] on link "Business Bank Account Supporting Document 13 Business Bank Account Supporting D…" at bounding box center [176, 456] width 219 height 34
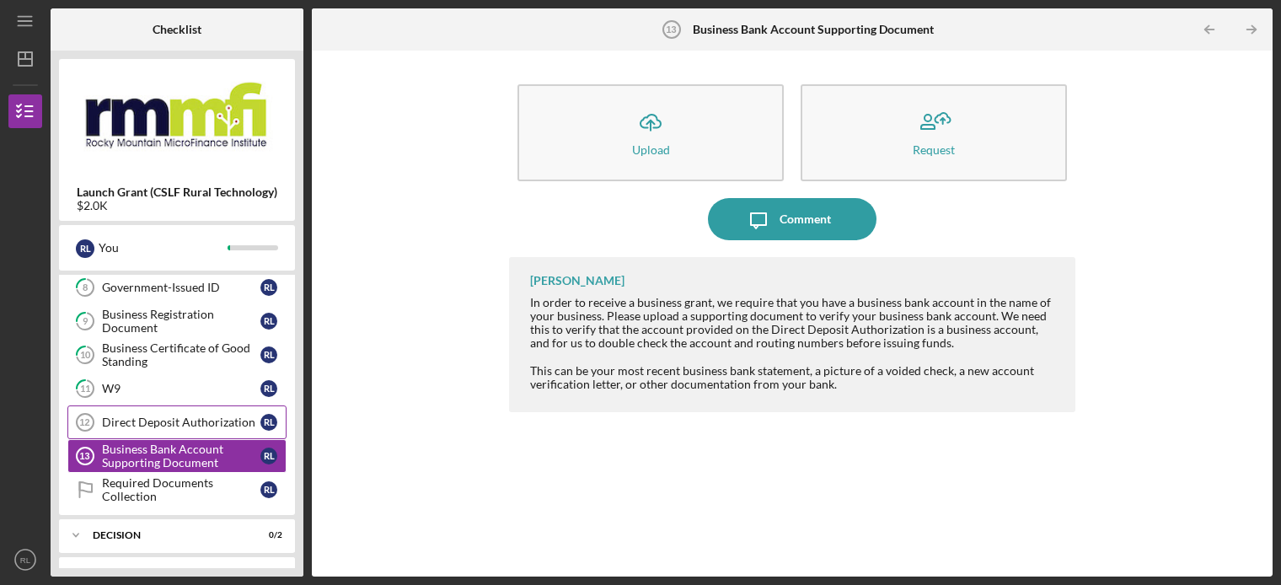
click at [162, 415] on div "Direct Deposit Authorization" at bounding box center [181, 421] width 158 height 13
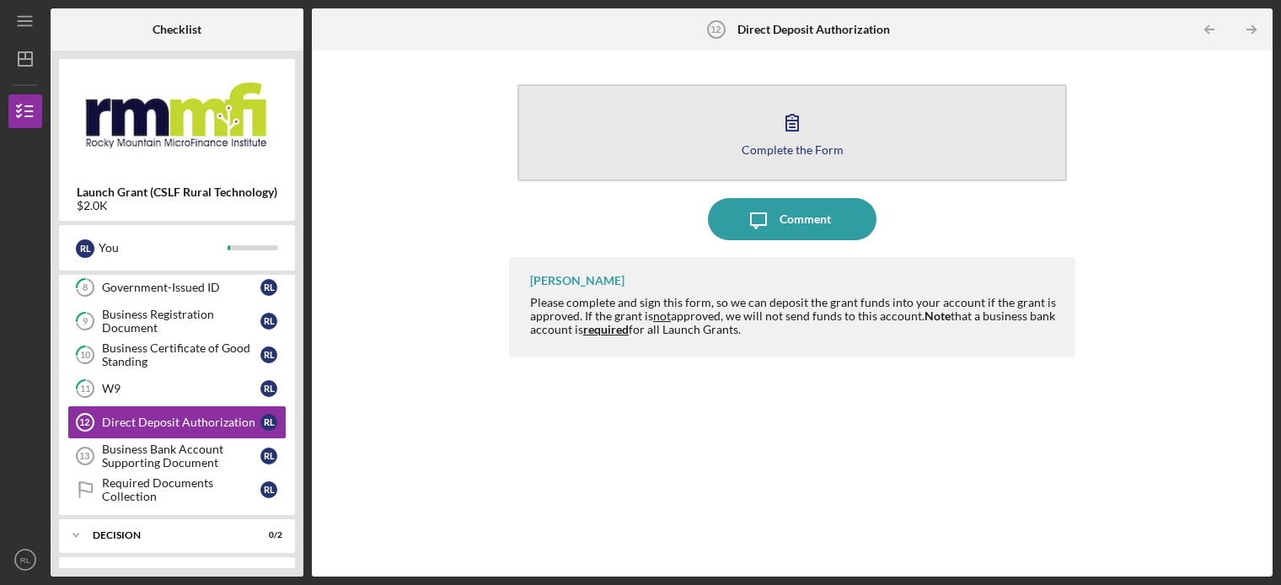
click at [788, 138] on icon "button" at bounding box center [792, 122] width 42 height 42
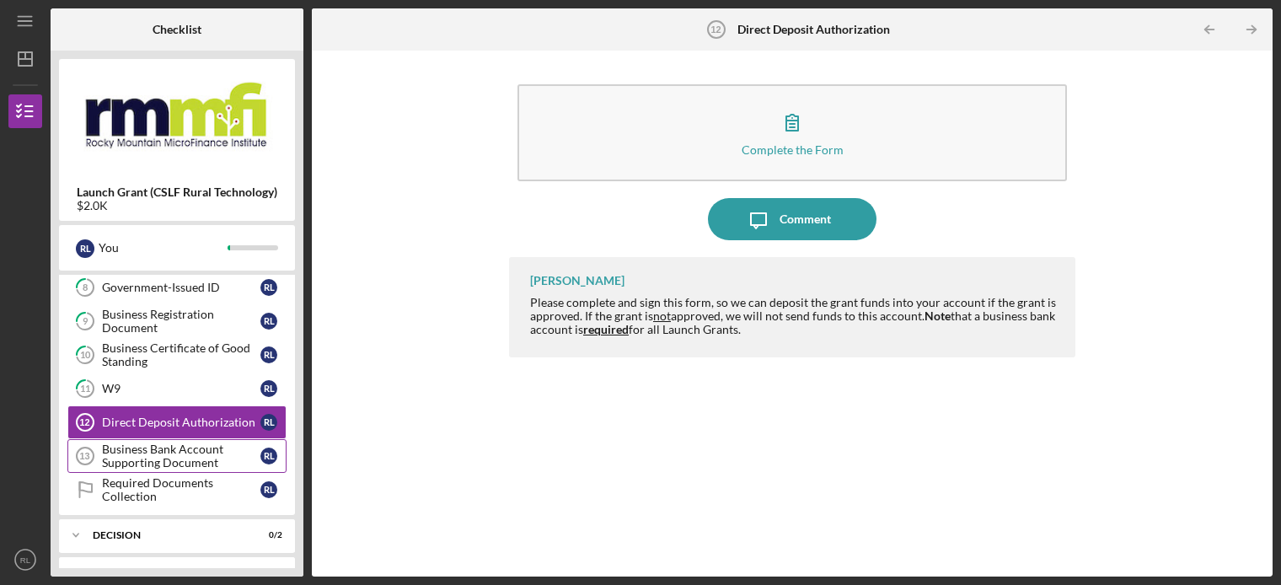
click at [145, 454] on div "Business Bank Account Supporting Document" at bounding box center [181, 455] width 158 height 27
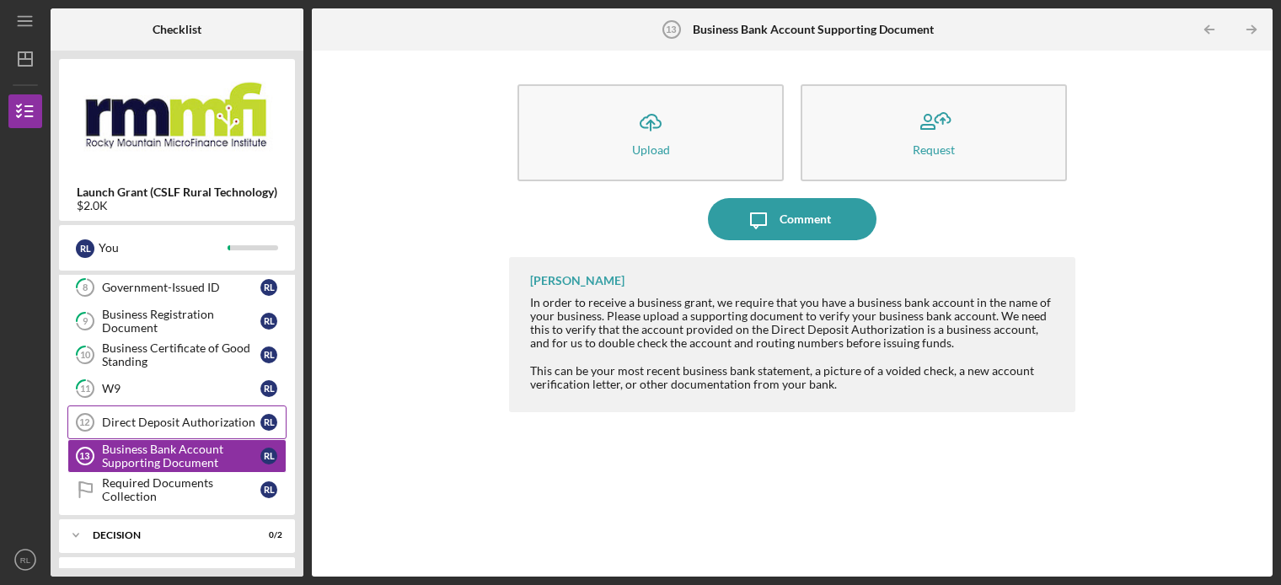
click at [161, 418] on div "Direct Deposit Authorization" at bounding box center [181, 421] width 158 height 13
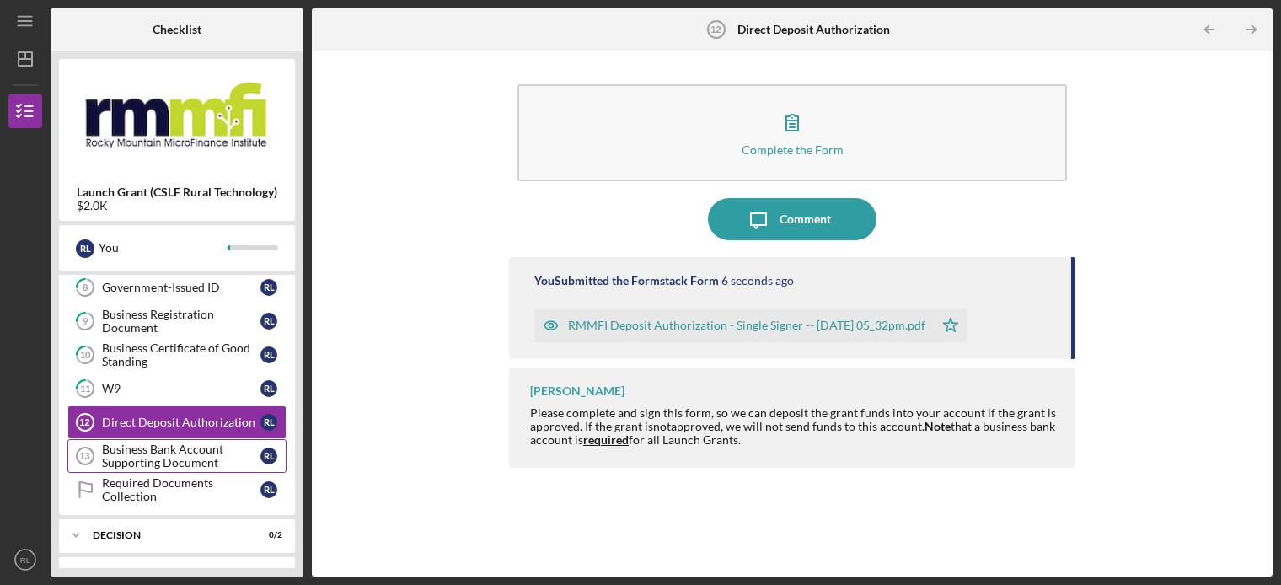
click at [160, 456] on div "Business Bank Account Supporting Document" at bounding box center [181, 455] width 158 height 27
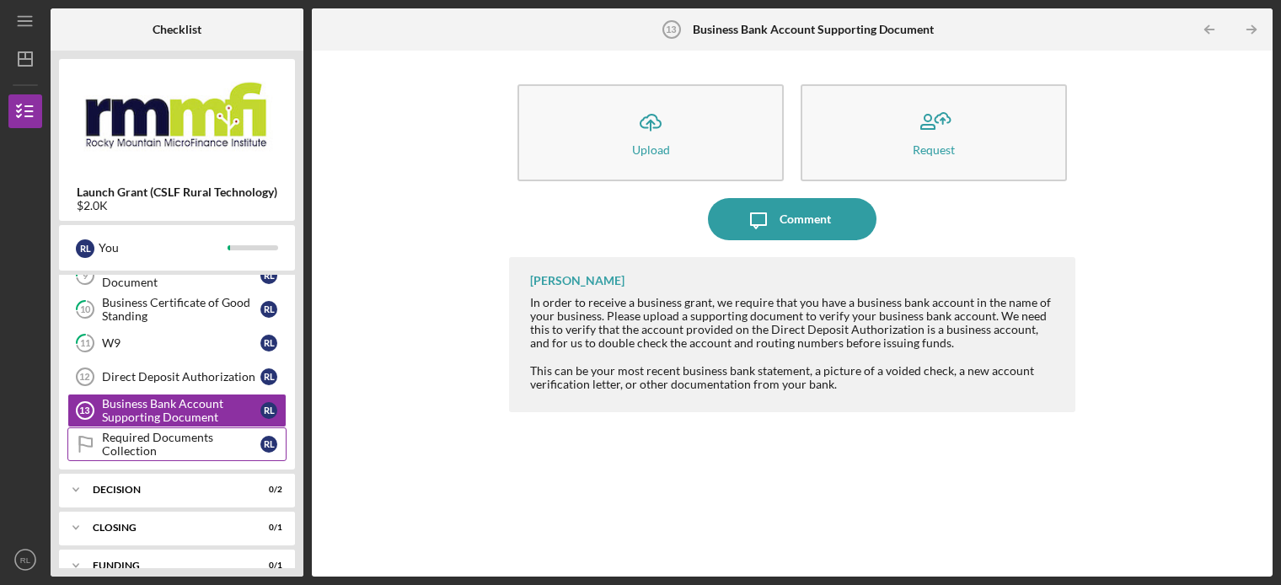
scroll to position [419, 0]
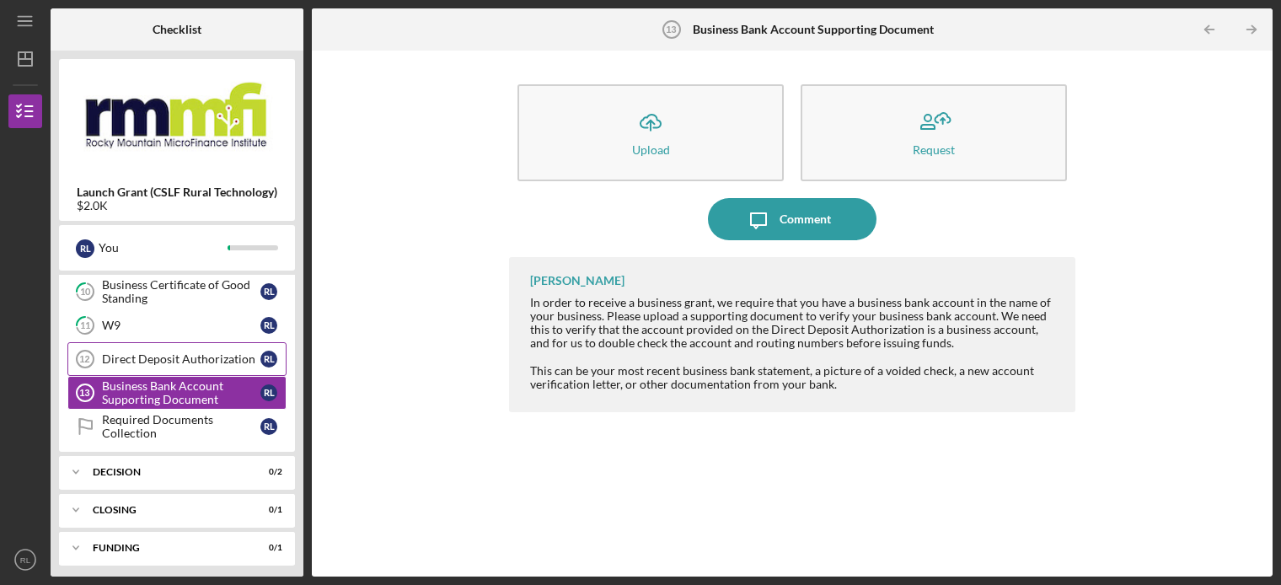
click at [131, 352] on div "Direct Deposit Authorization" at bounding box center [181, 358] width 158 height 13
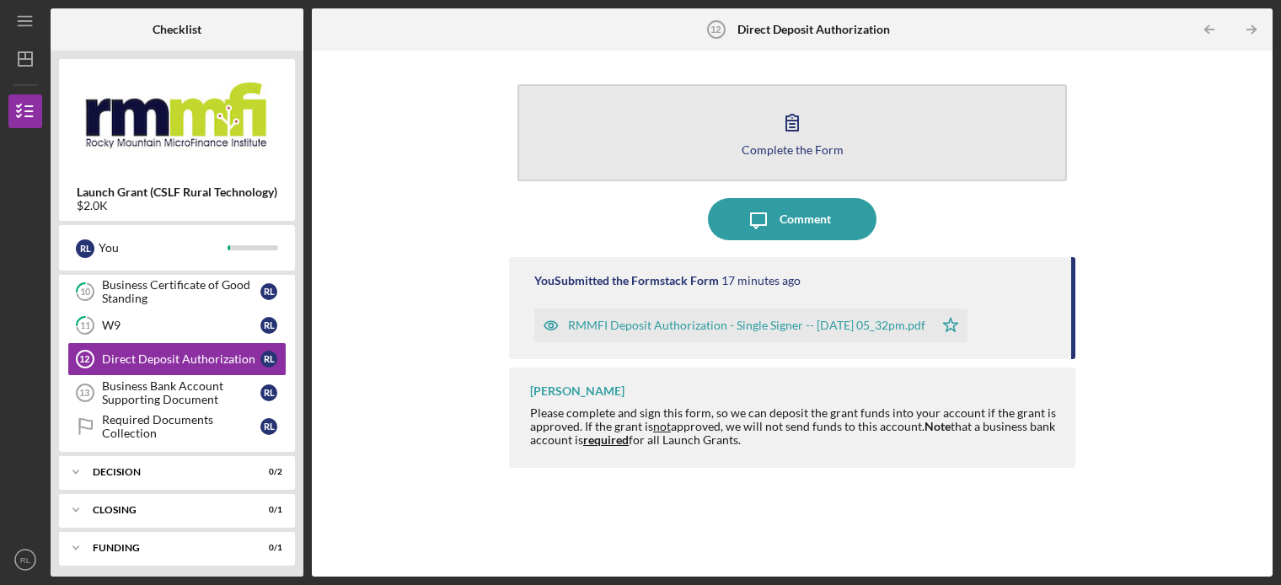
click at [778, 133] on icon "button" at bounding box center [792, 122] width 42 height 42
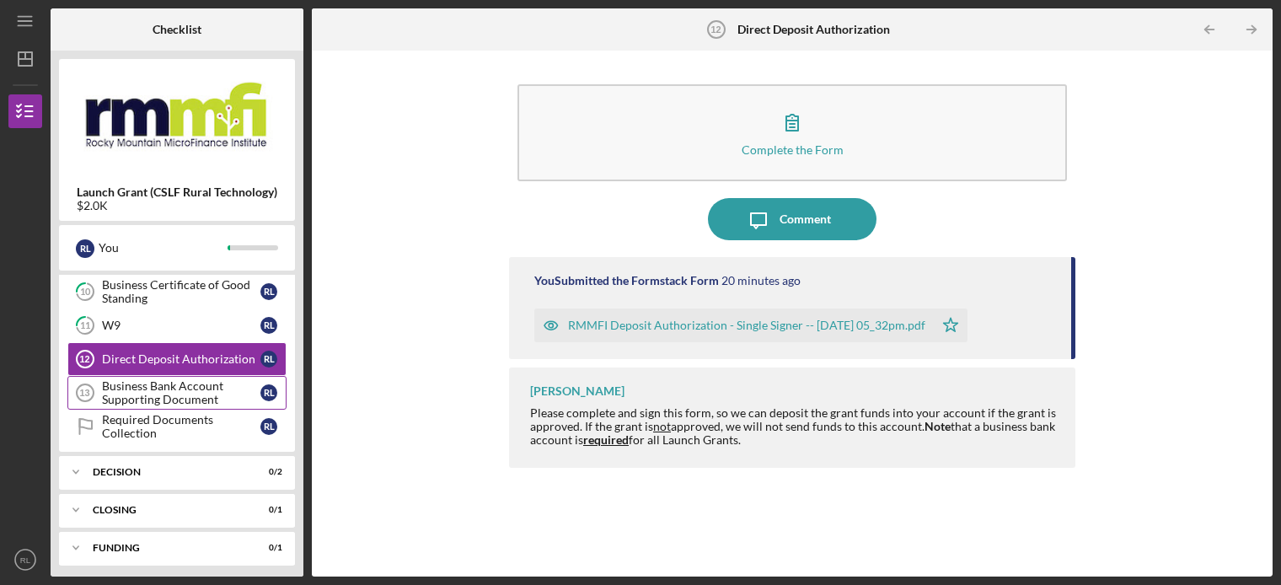
click at [171, 390] on div "Business Bank Account Supporting Document" at bounding box center [181, 392] width 158 height 27
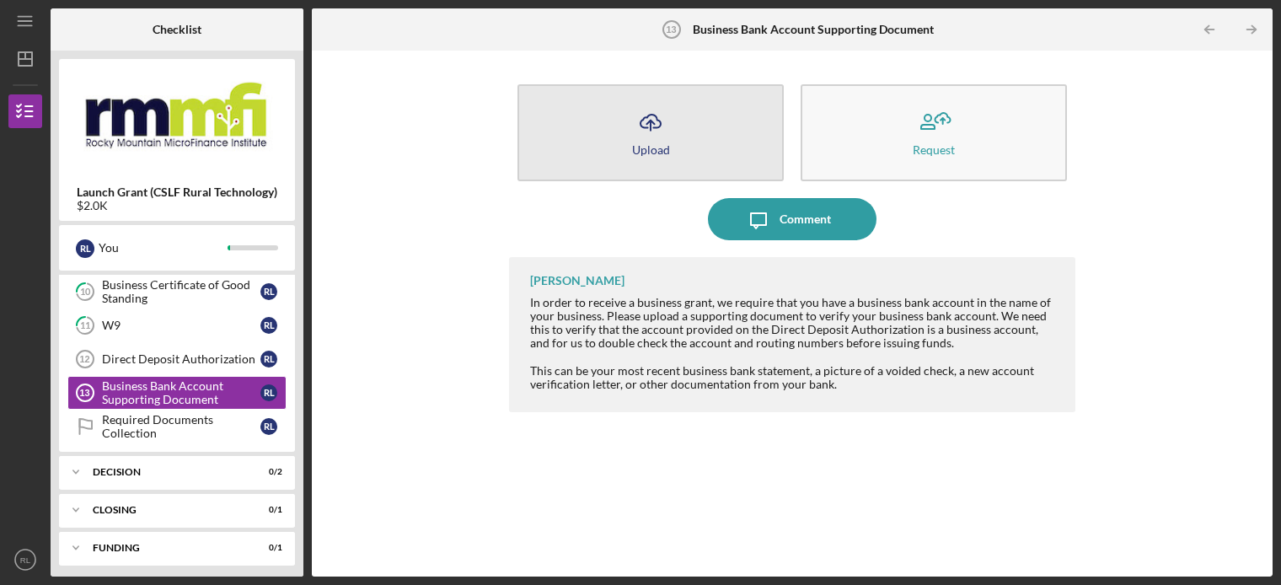
click at [652, 143] on div "Upload" at bounding box center [651, 149] width 38 height 13
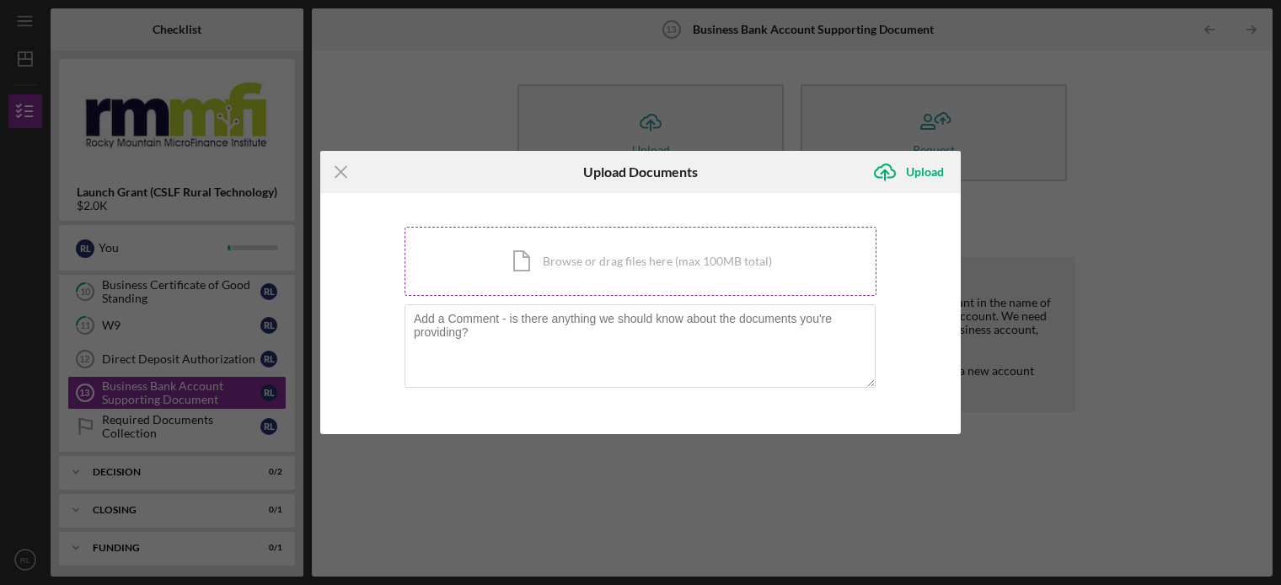
click at [554, 265] on div "Icon/Document Browse or drag files here (max 100MB total) Tap to choose files o…" at bounding box center [640, 261] width 472 height 69
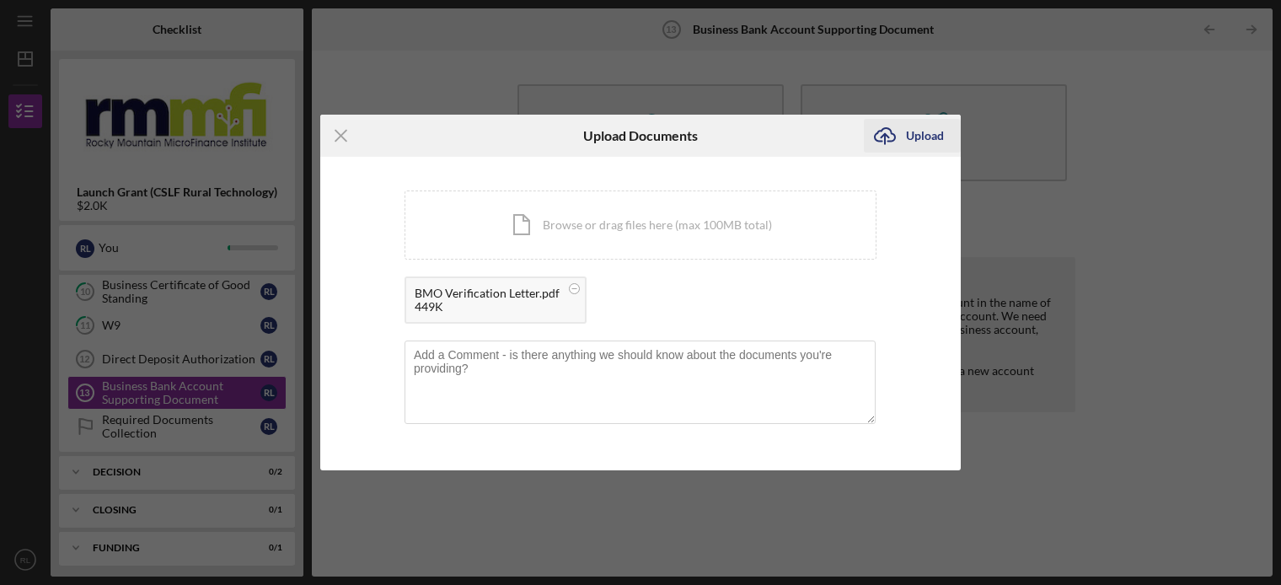
click at [906, 141] on div "Upload" at bounding box center [925, 136] width 38 height 34
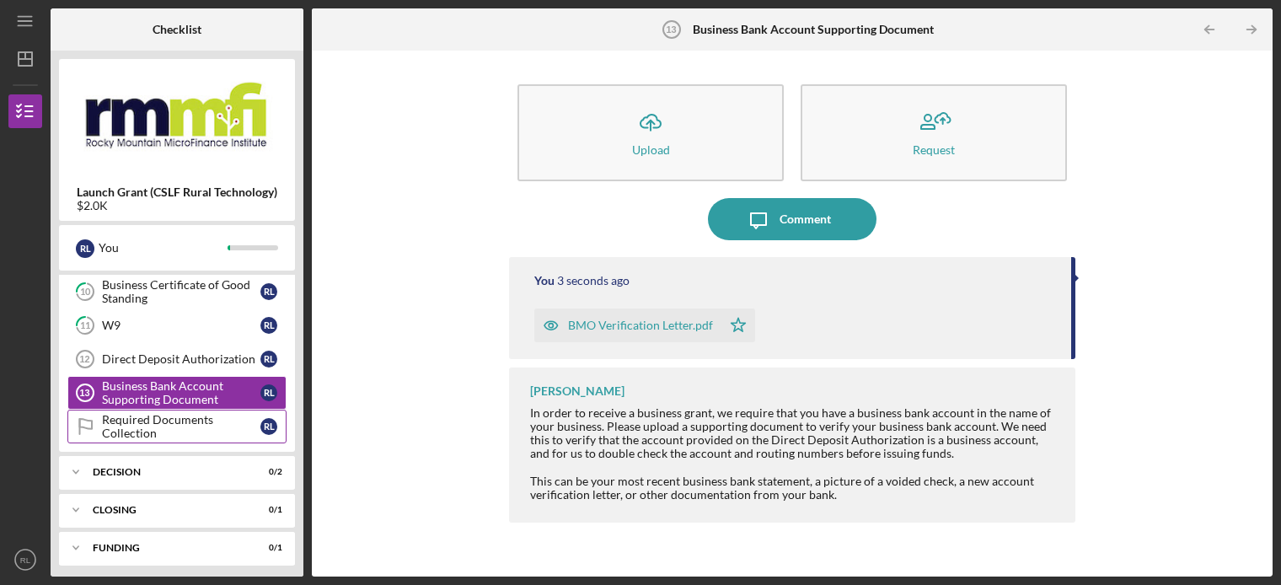
click at [163, 425] on div "Required Documents Collection" at bounding box center [181, 426] width 158 height 27
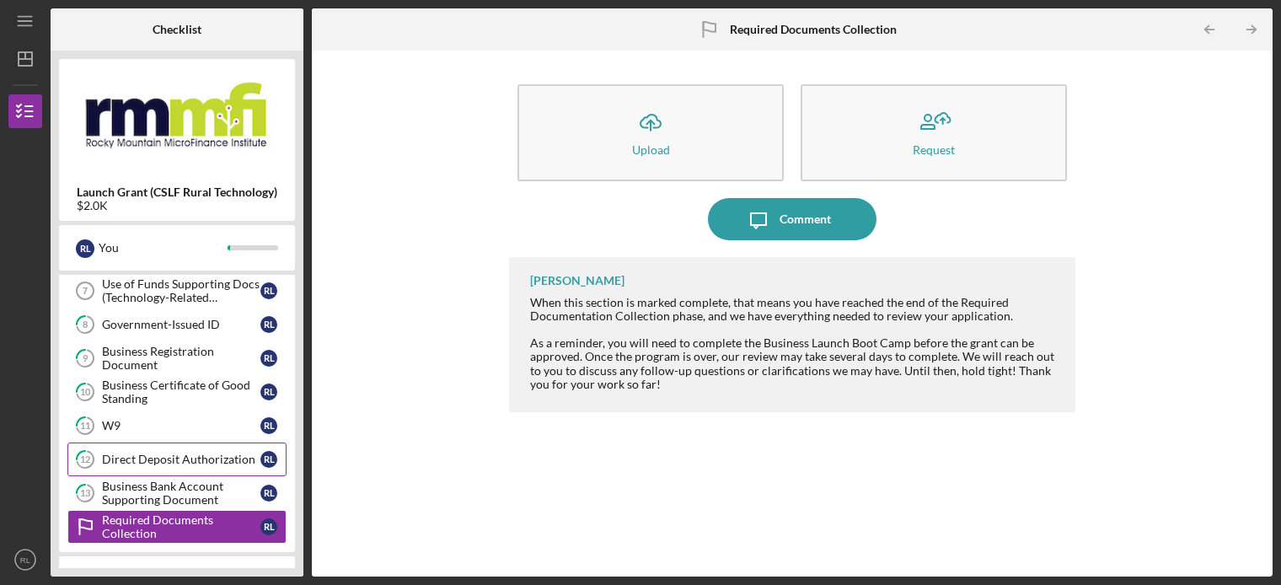
scroll to position [164, 0]
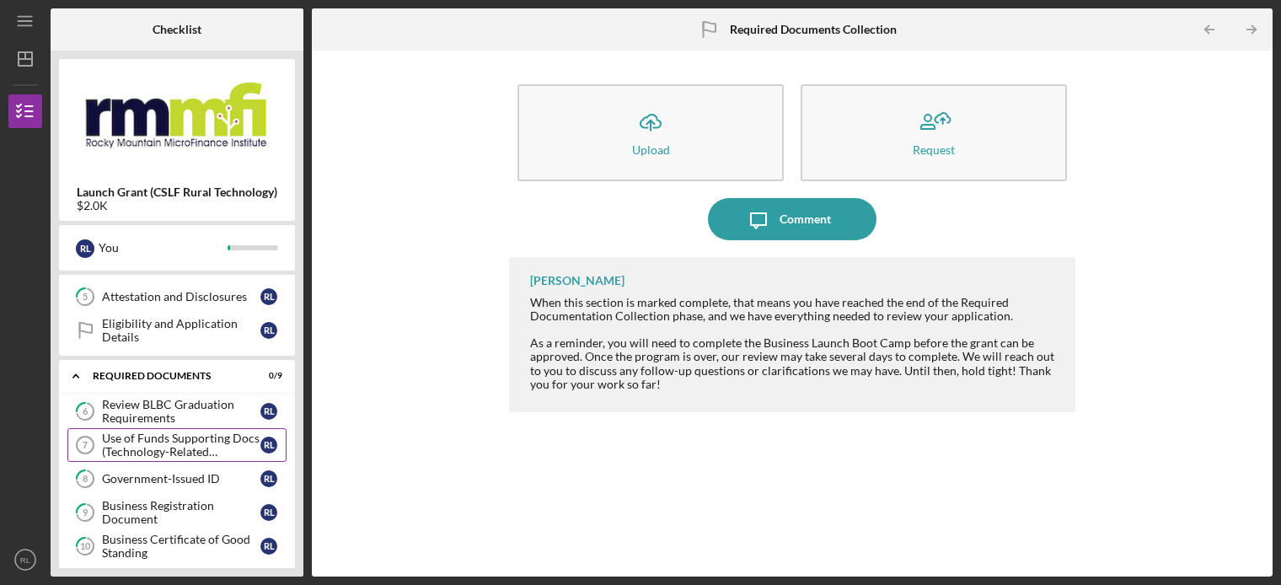
click at [156, 444] on div "Use of Funds Supporting Docs (Technology-Related Expenses)" at bounding box center [181, 444] width 158 height 27
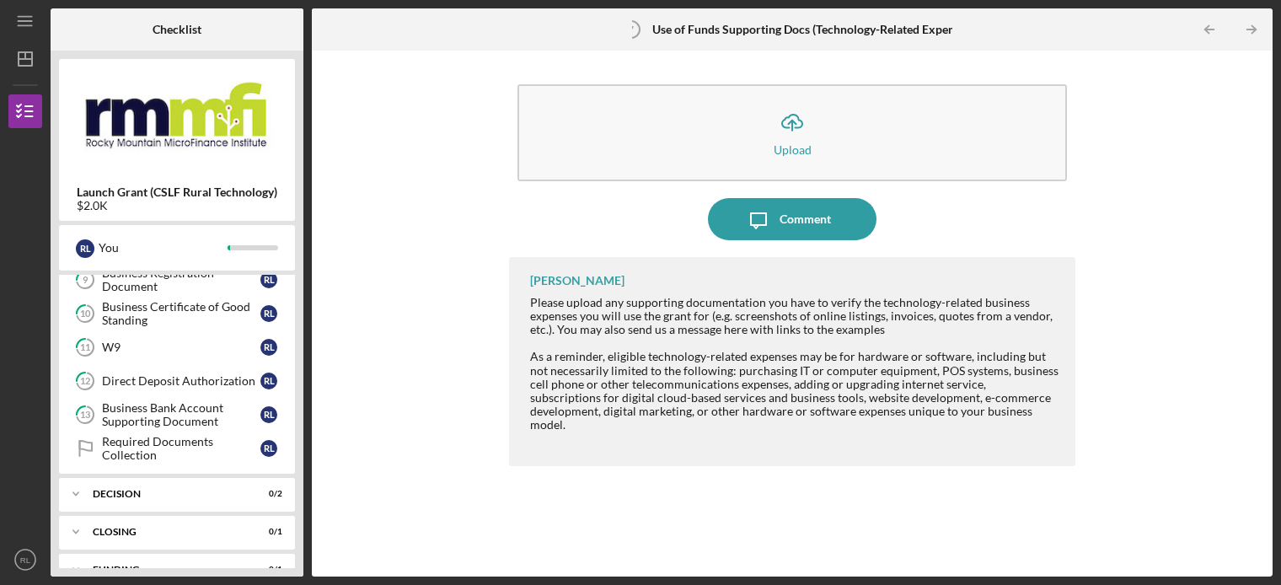
scroll to position [419, 0]
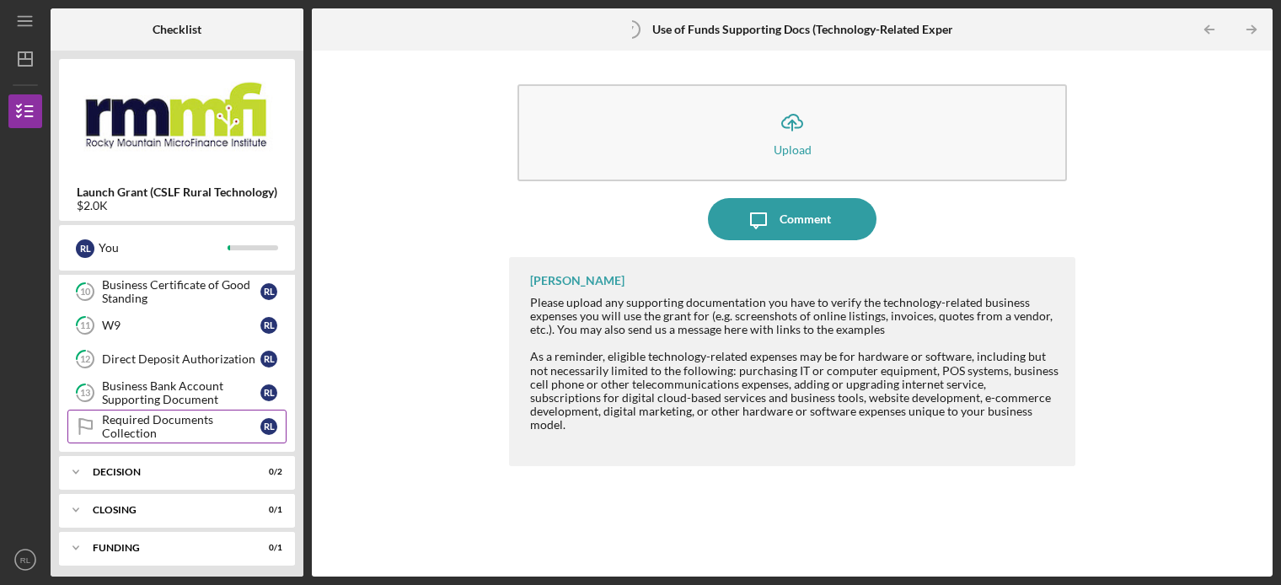
click at [160, 420] on div "Required Documents Collection" at bounding box center [181, 426] width 158 height 27
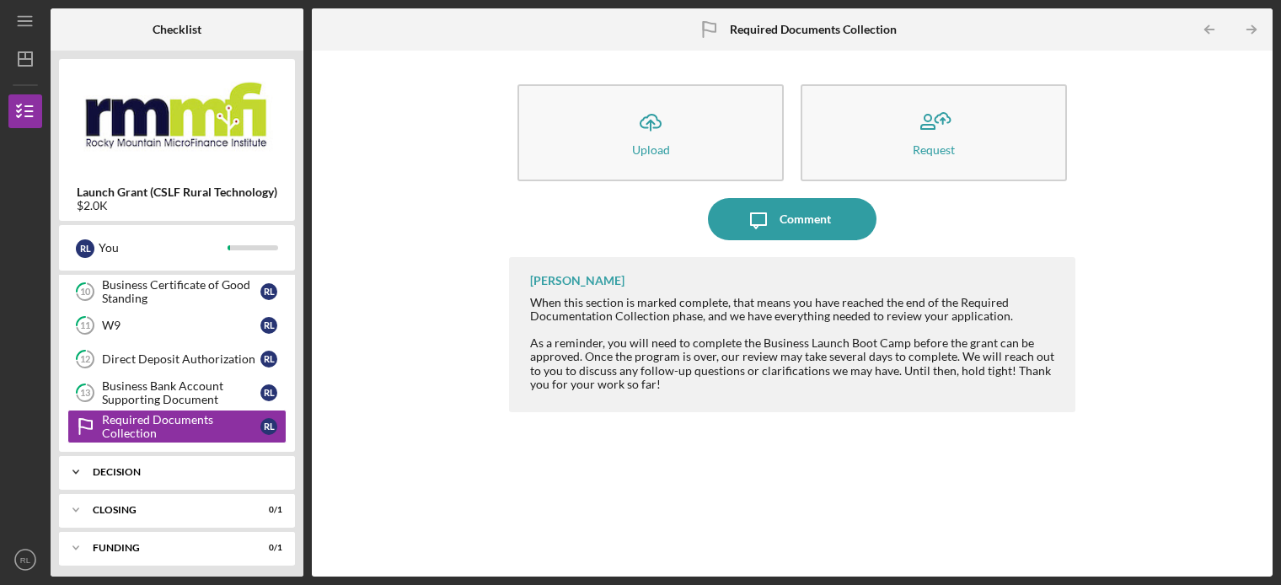
click at [156, 472] on div "Icon/Expander Decision 0 / 2" at bounding box center [177, 472] width 236 height 34
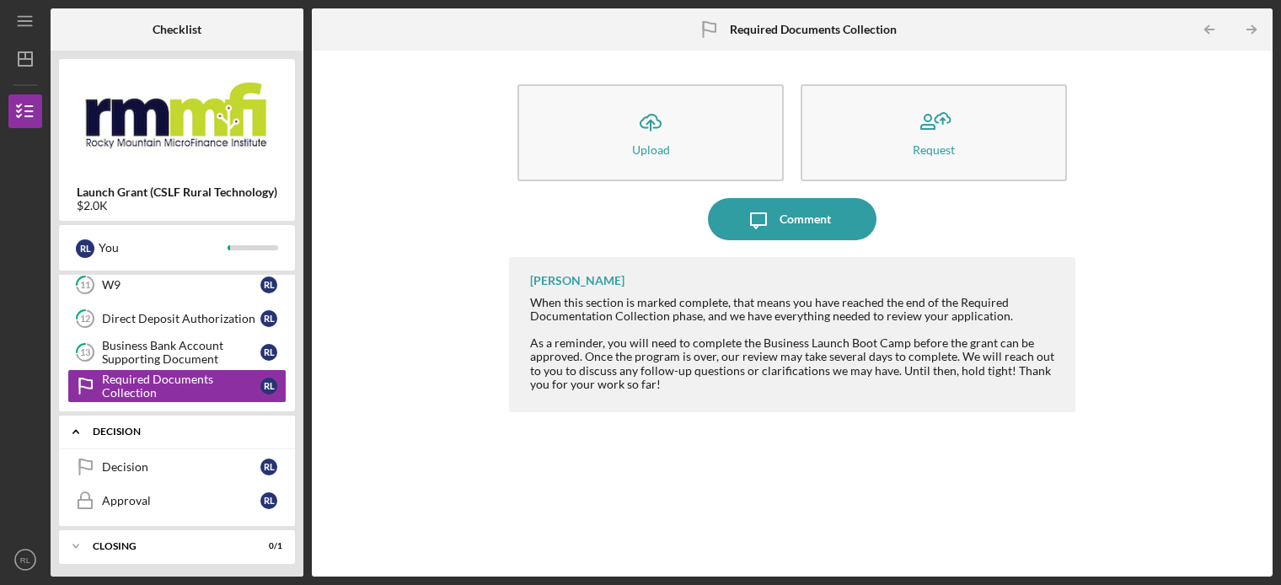
scroll to position [495, 0]
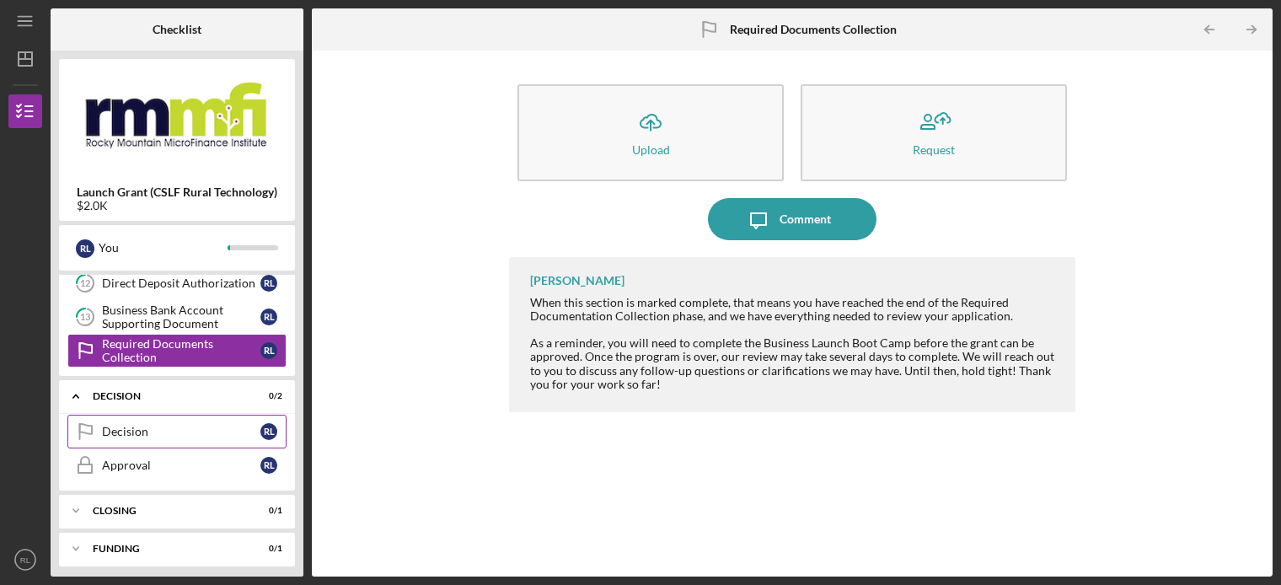
click at [117, 425] on div "Decision" at bounding box center [181, 431] width 158 height 13
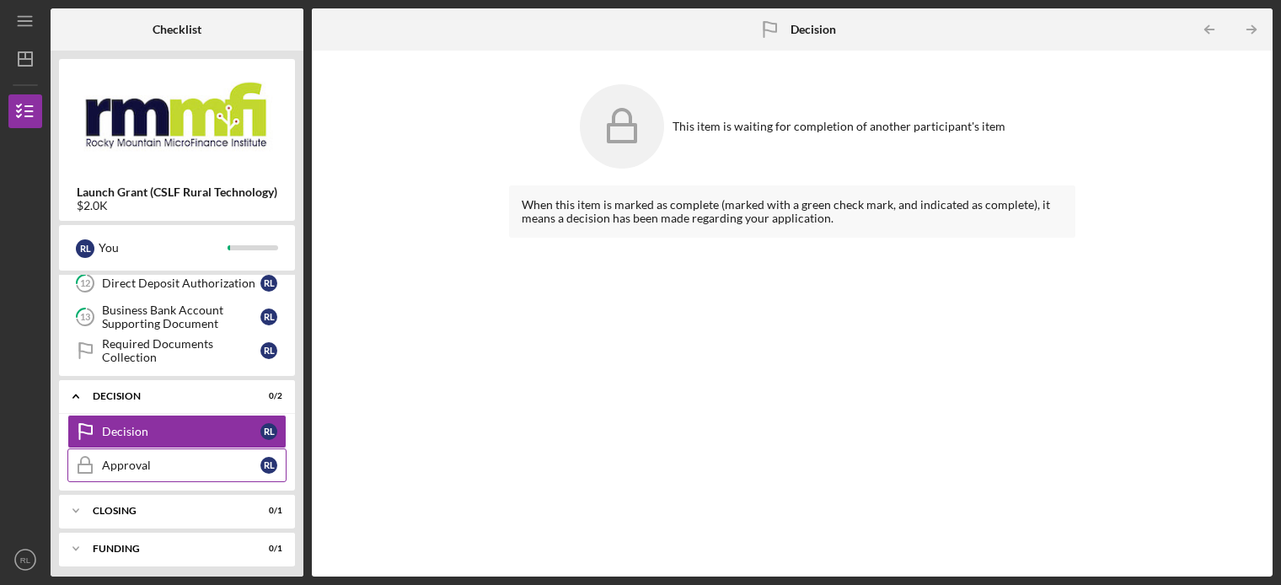
click at [132, 462] on div "Approval" at bounding box center [181, 464] width 158 height 13
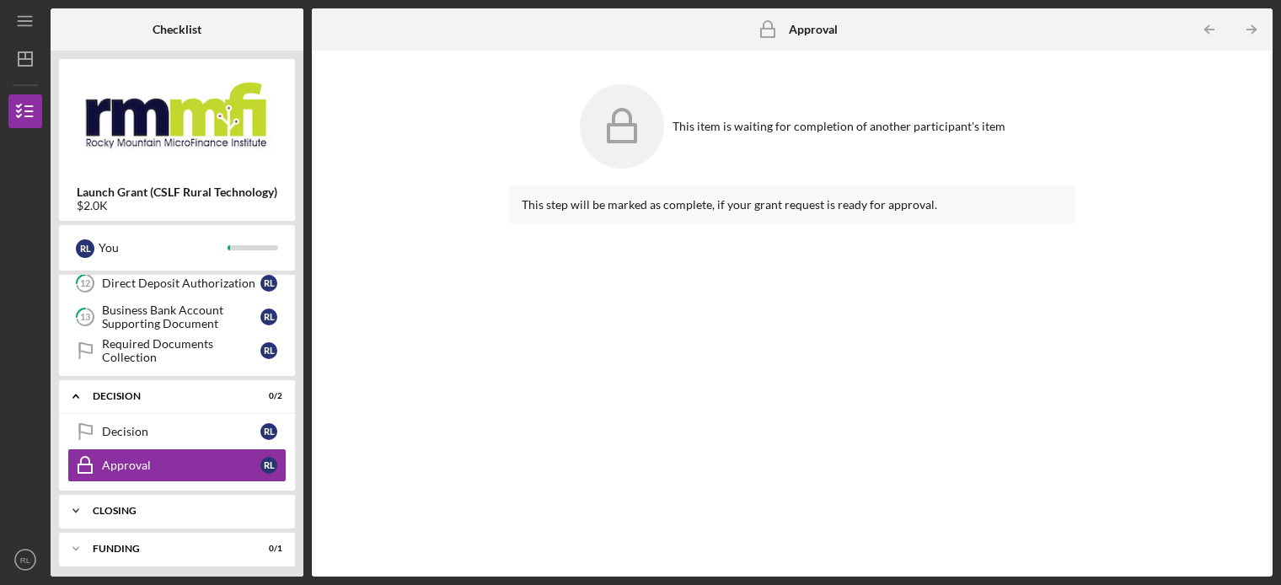
click at [125, 510] on div "Icon/Expander Closing 0 / 1" at bounding box center [177, 511] width 236 height 34
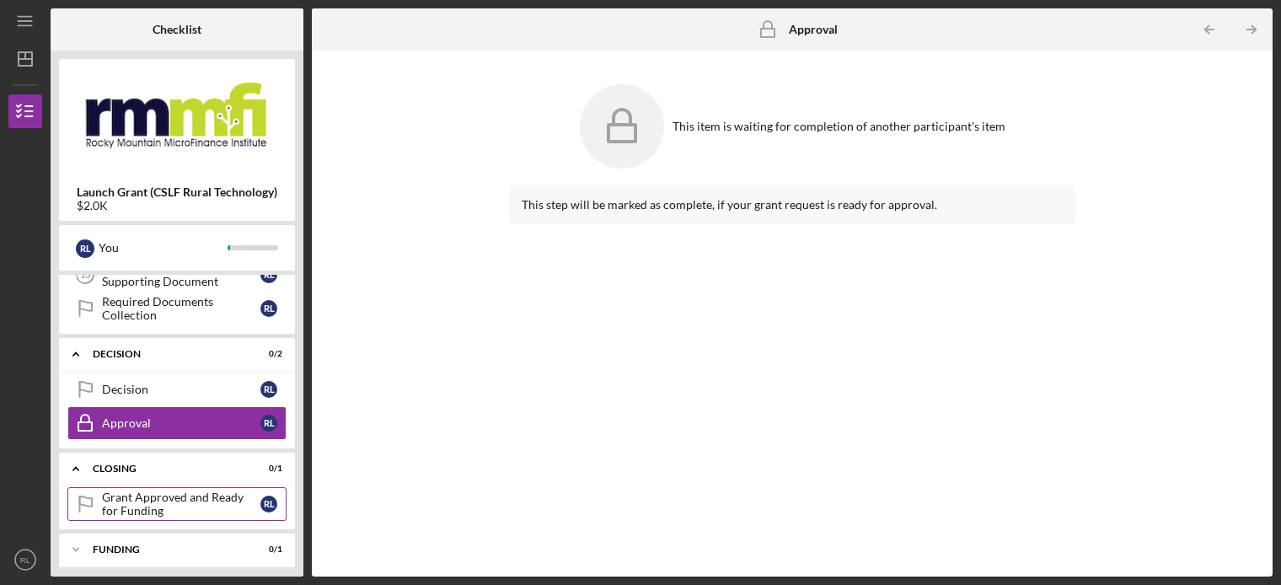
click at [139, 499] on div "Grant Approved and Ready for Funding" at bounding box center [181, 503] width 158 height 27
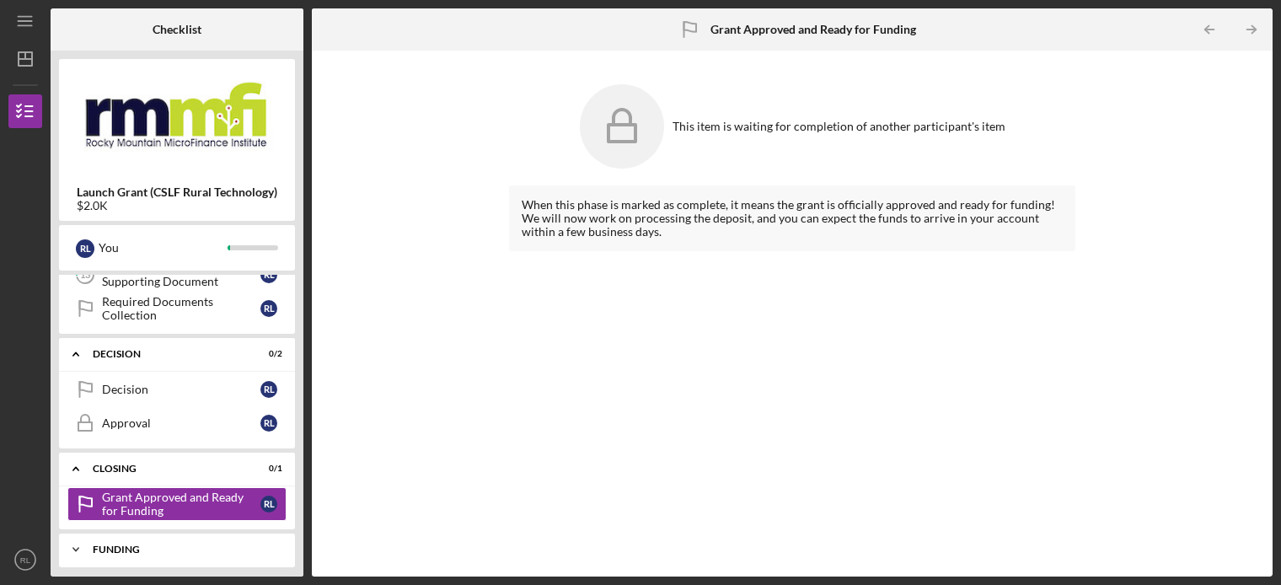
click at [163, 551] on div "Icon/Expander Funding 0 / 1" at bounding box center [177, 550] width 236 height 34
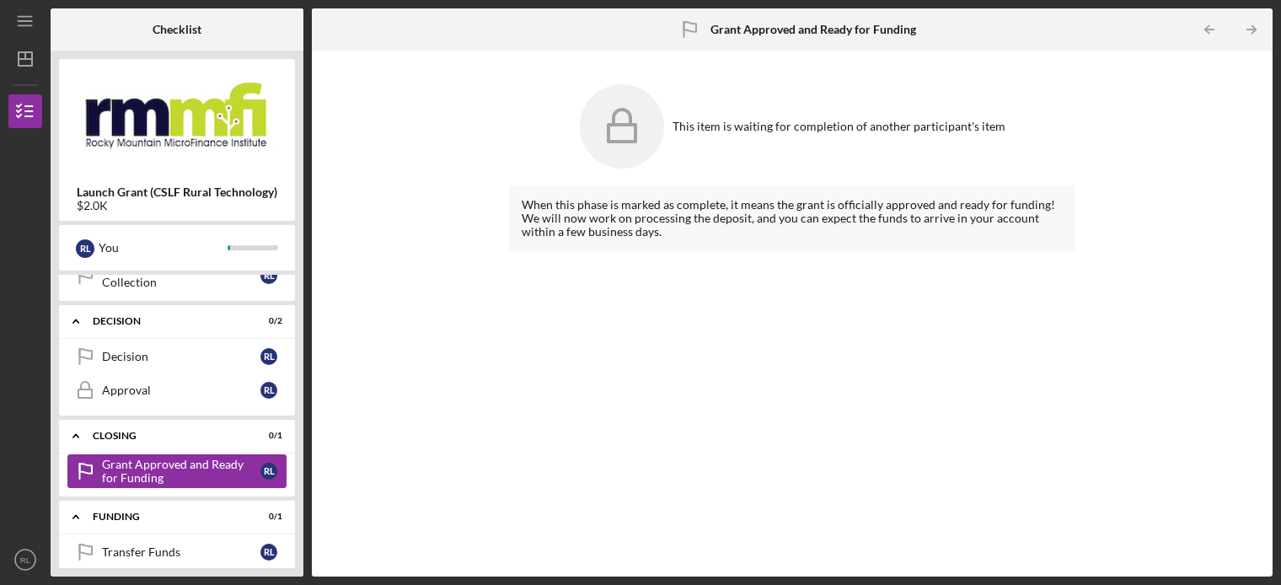
scroll to position [580, 0]
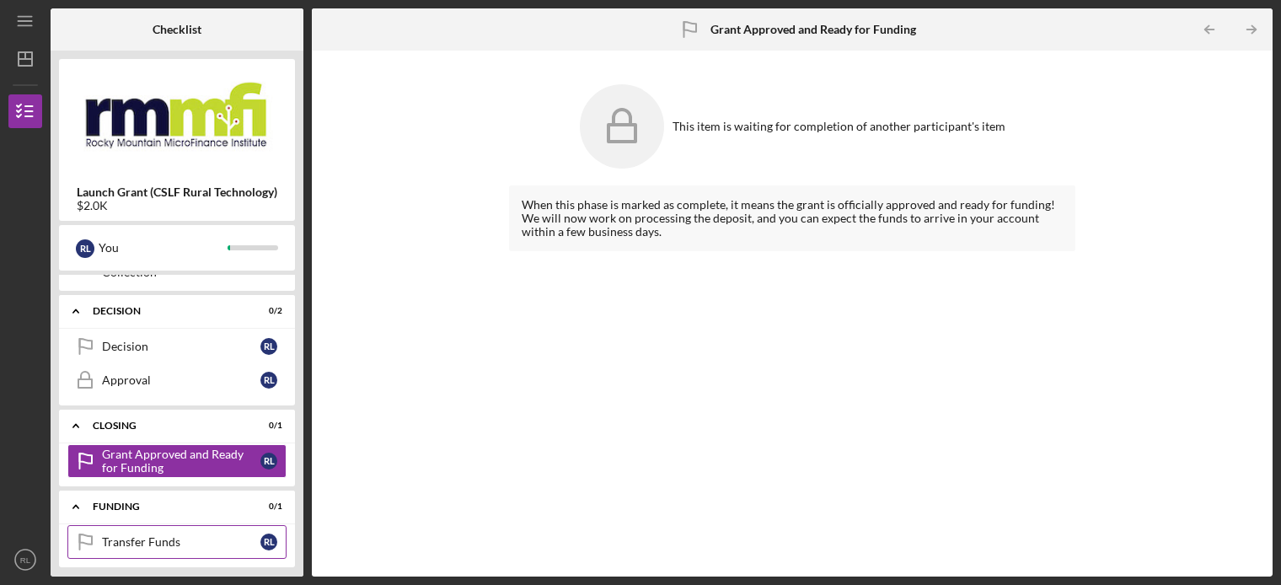
click at [147, 543] on link "Transfer Funds Transfer Funds R L" at bounding box center [176, 542] width 219 height 34
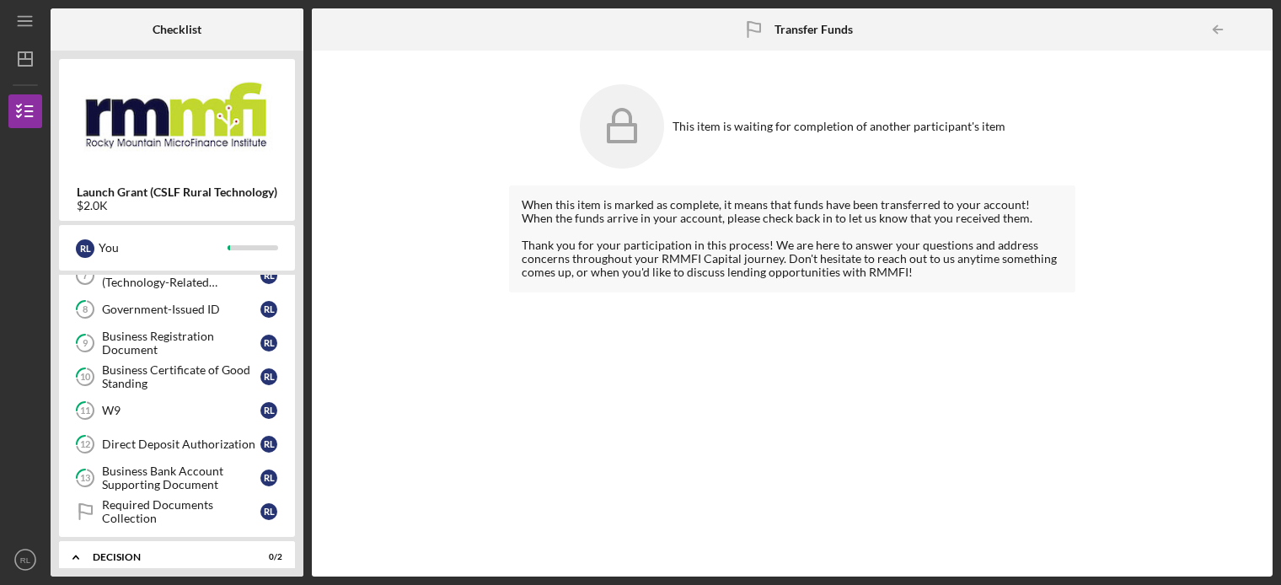
scroll to position [324, 0]
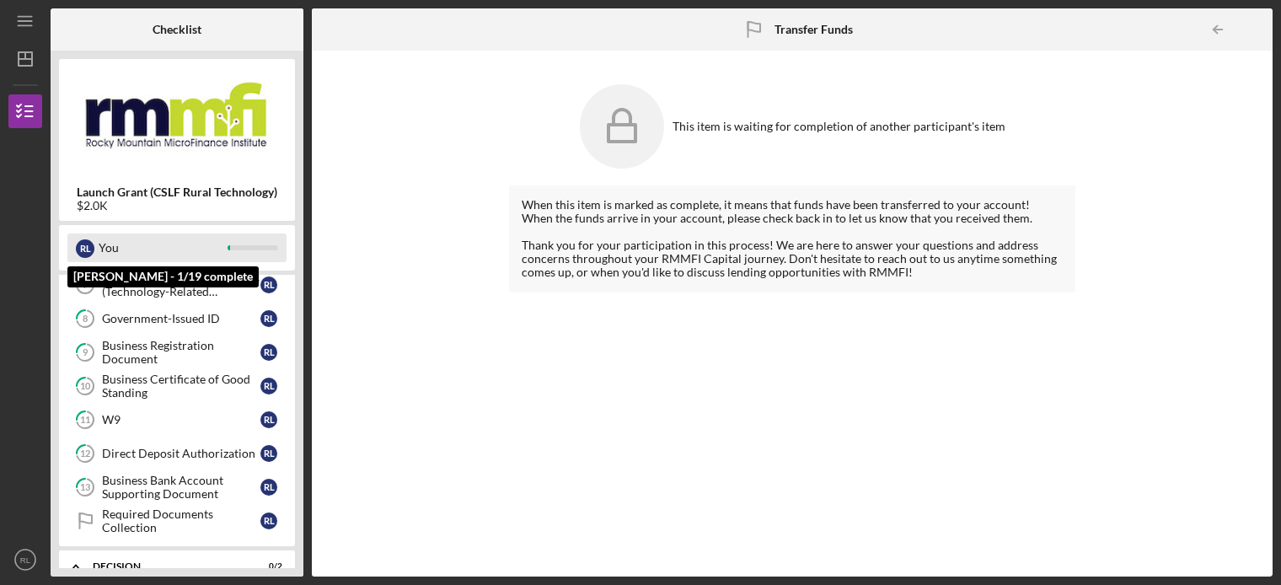
click at [254, 245] on div at bounding box center [253, 247] width 51 height 5
click at [89, 244] on div "R L" at bounding box center [85, 248] width 19 height 19
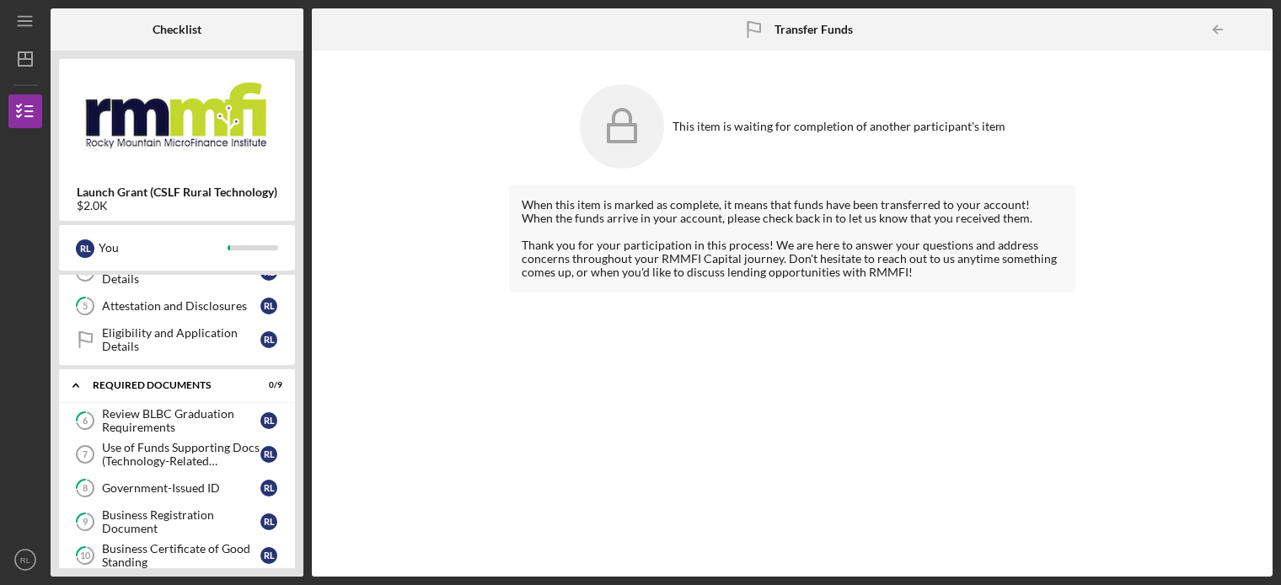
scroll to position [0, 0]
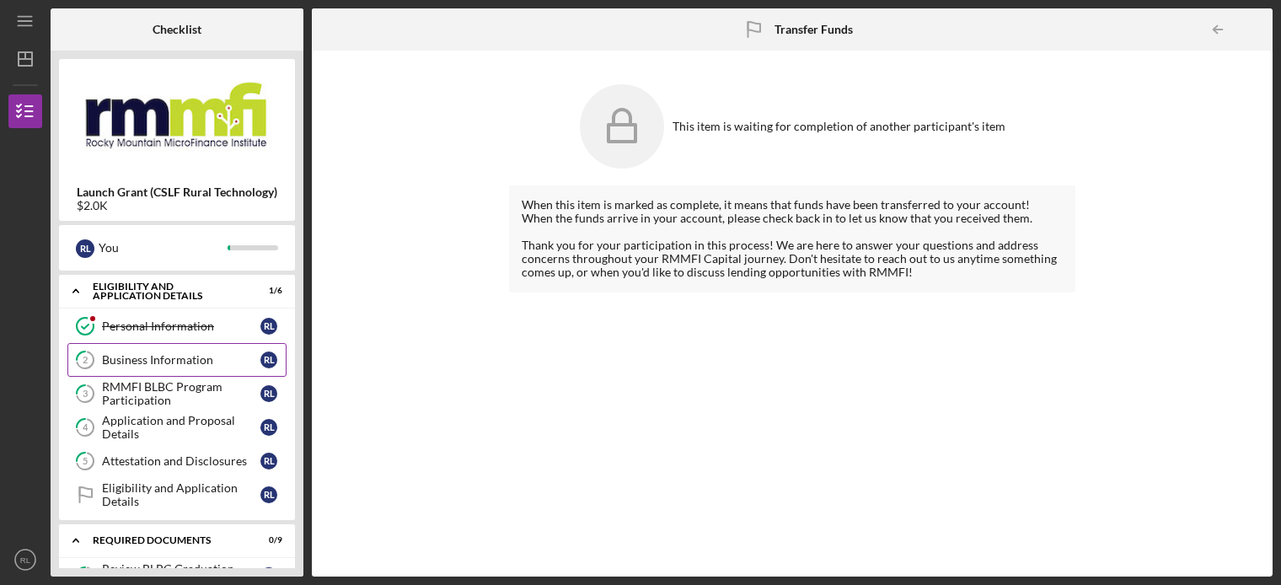
click at [83, 355] on tspan "2" at bounding box center [85, 360] width 5 height 11
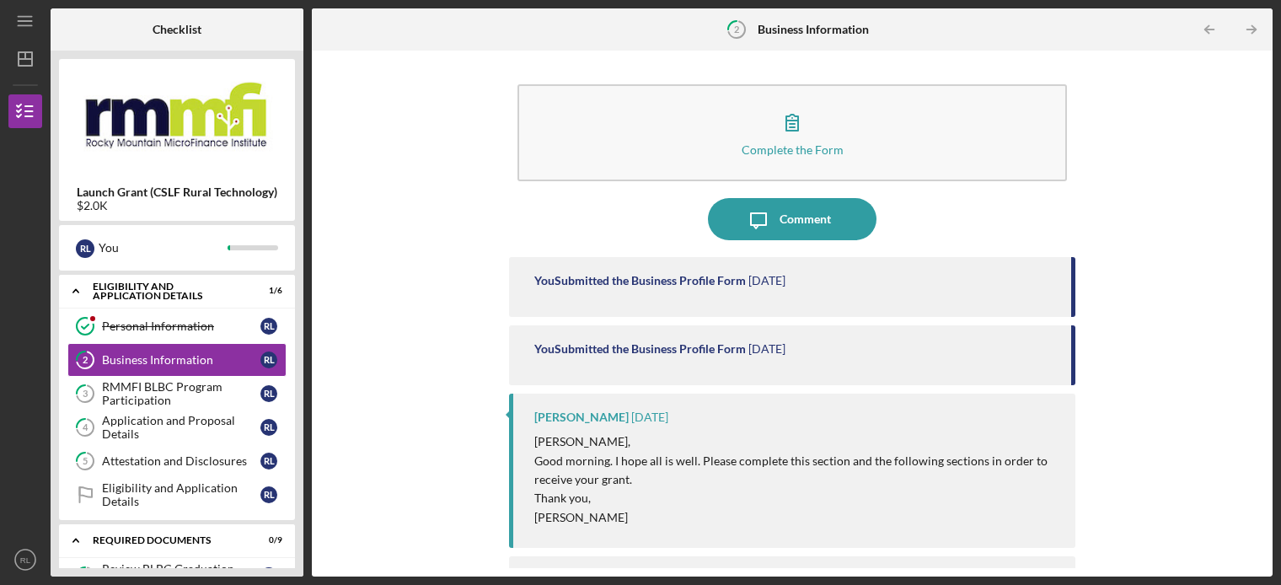
scroll to position [72, 0]
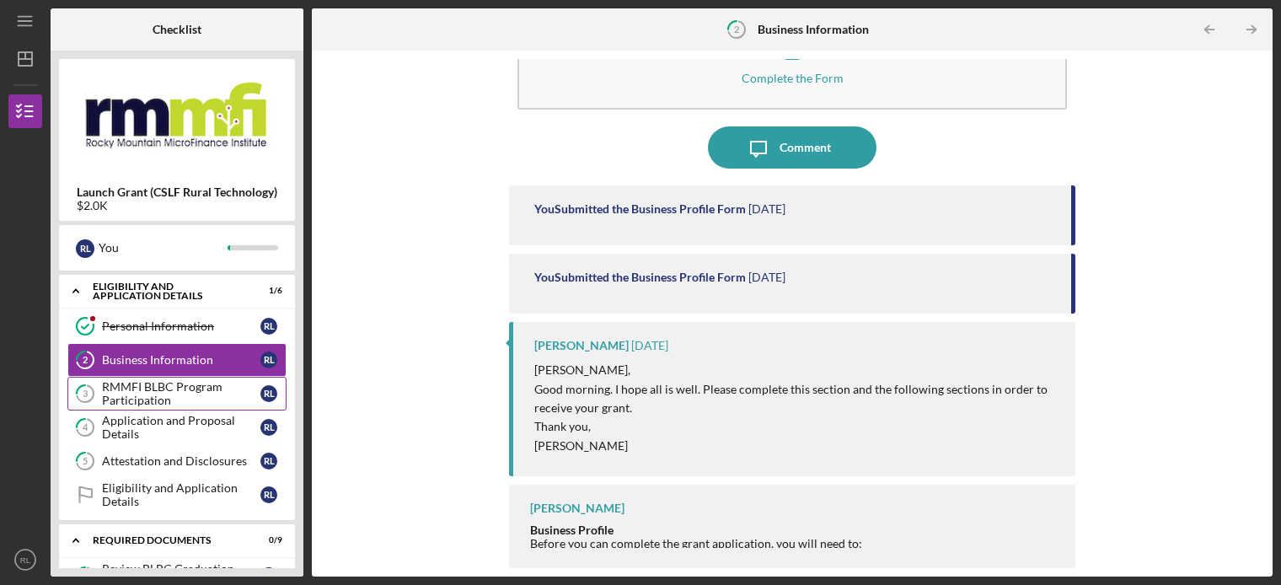
click at [118, 390] on div "RMMFI BLBC Program Participation" at bounding box center [181, 393] width 158 height 27
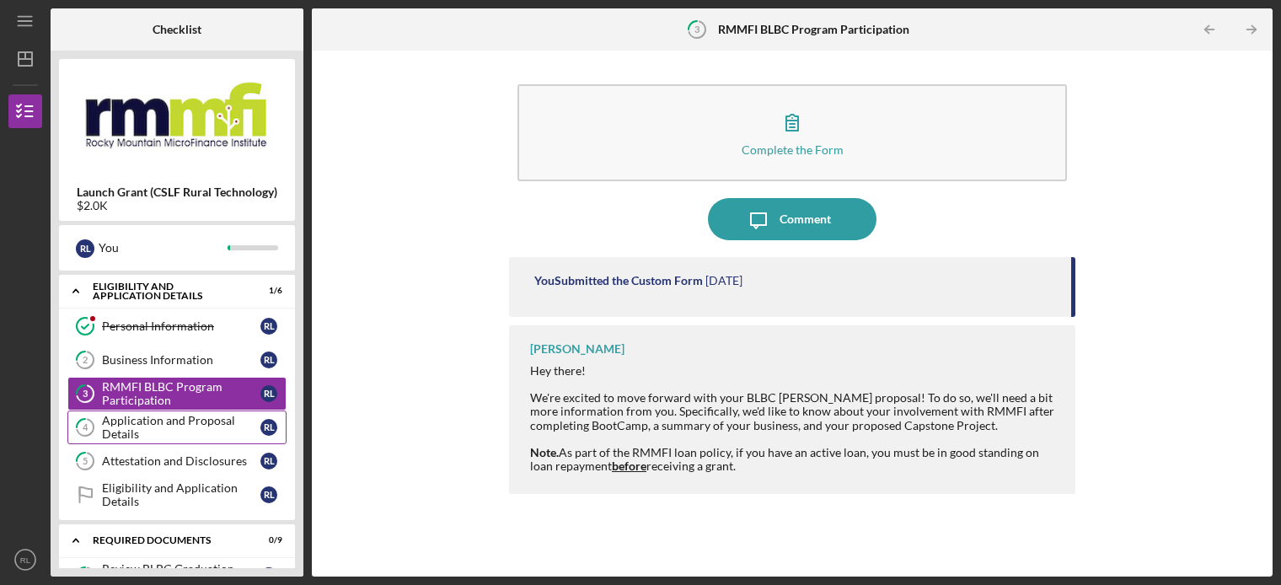
click at [137, 431] on div "Application and Proposal Details" at bounding box center [181, 427] width 158 height 27
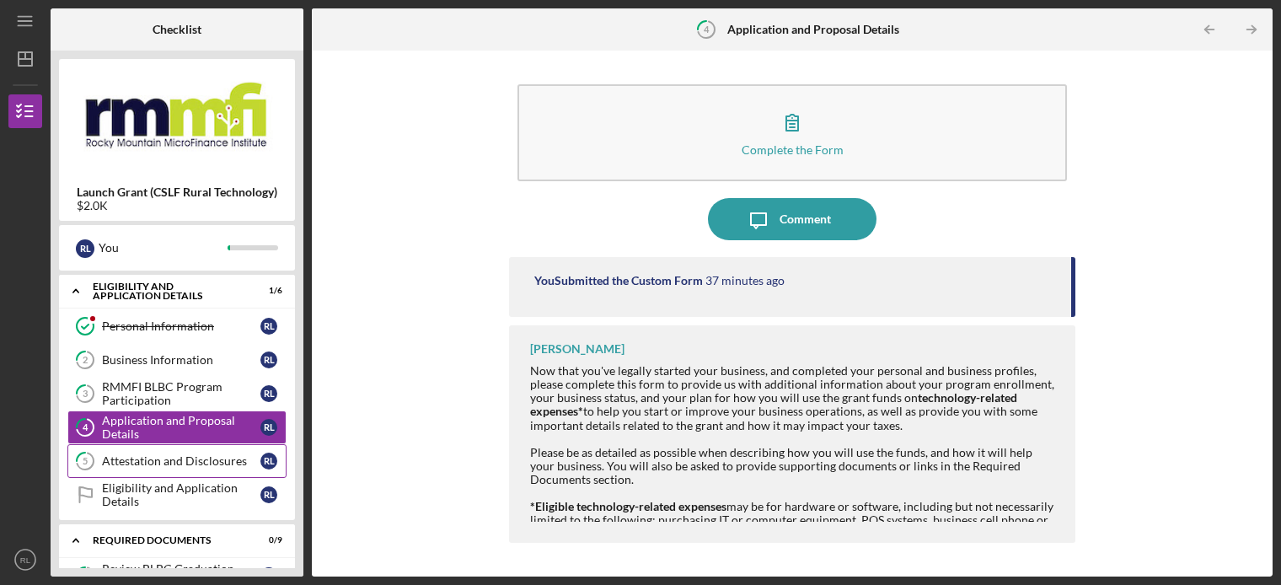
click at [129, 466] on div "Attestation and Disclosures" at bounding box center [181, 460] width 158 height 13
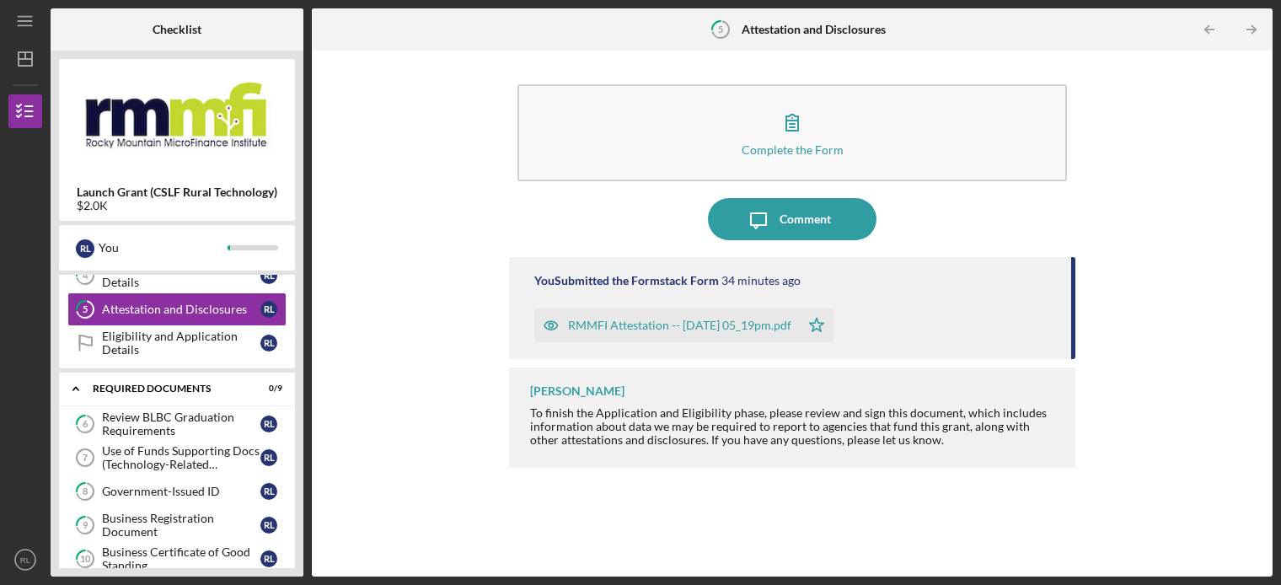
scroll to position [169, 0]
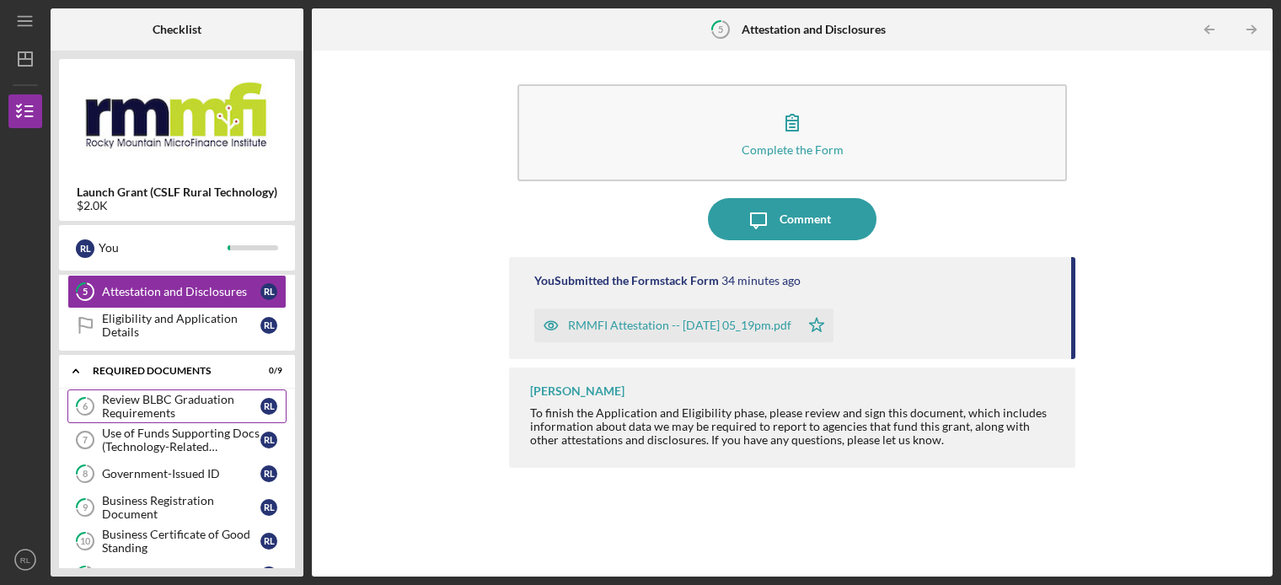
click at [155, 399] on div "Review BLBC Graduation Requirements" at bounding box center [181, 406] width 158 height 27
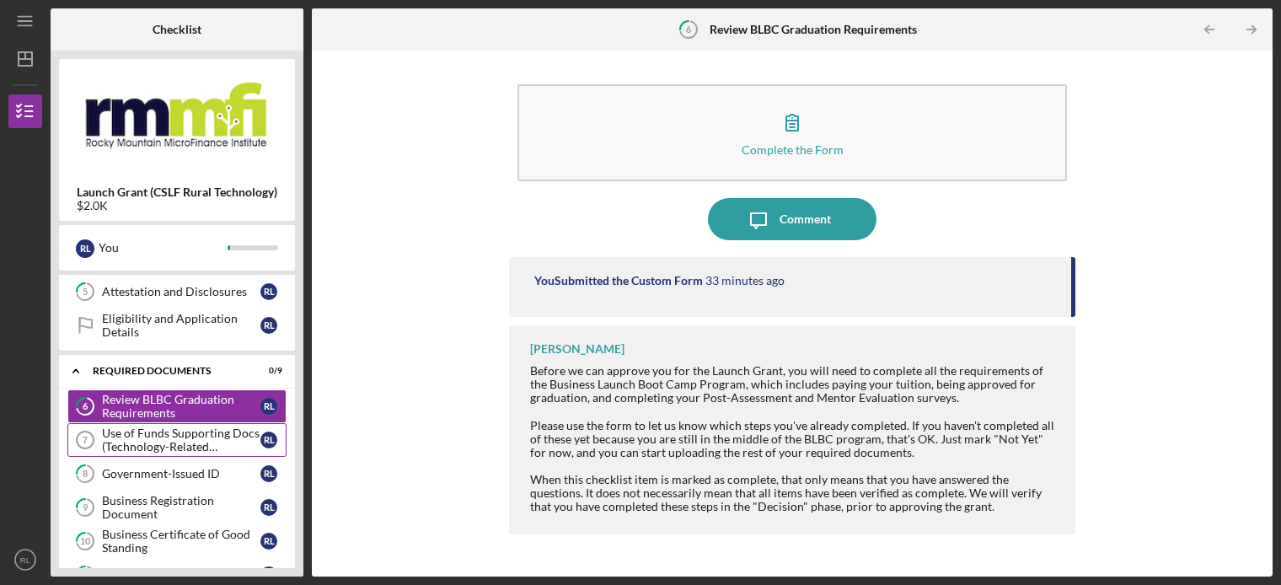
click at [167, 442] on div "Use of Funds Supporting Docs (Technology-Related Expenses)" at bounding box center [181, 439] width 158 height 27
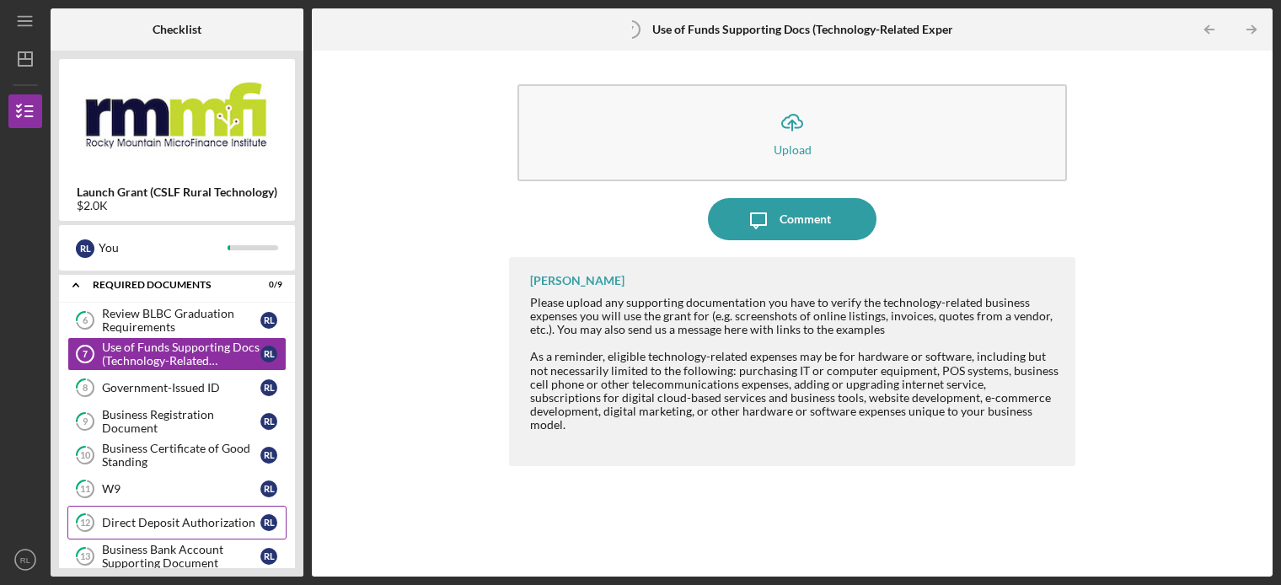
scroll to position [254, 0]
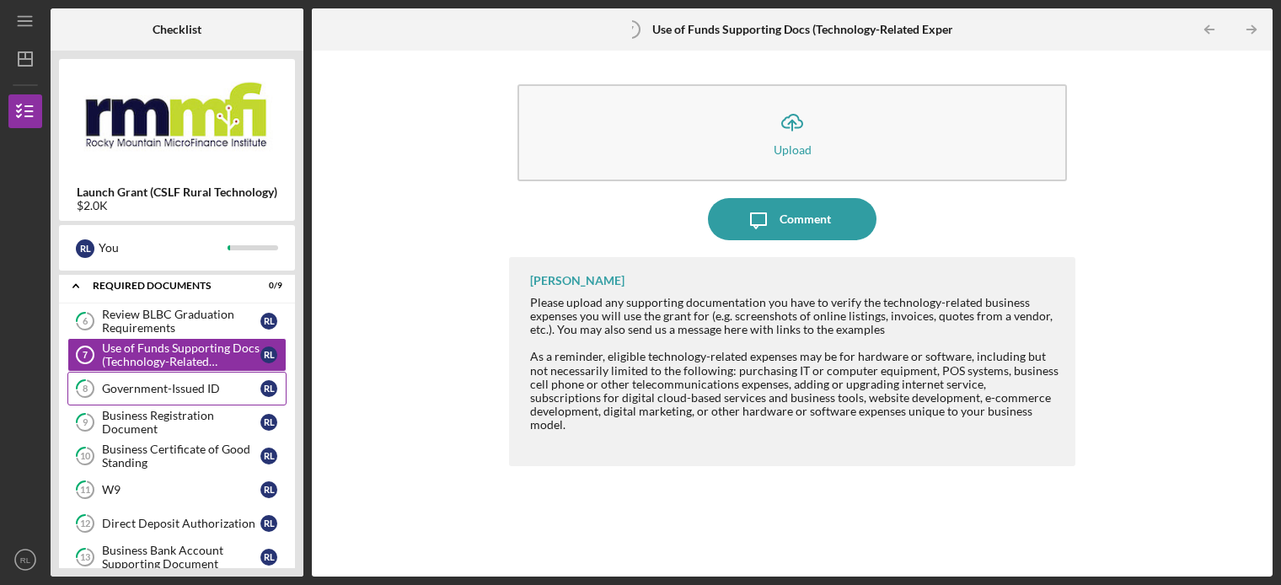
click at [121, 383] on div "Government-Issued ID" at bounding box center [181, 388] width 158 height 13
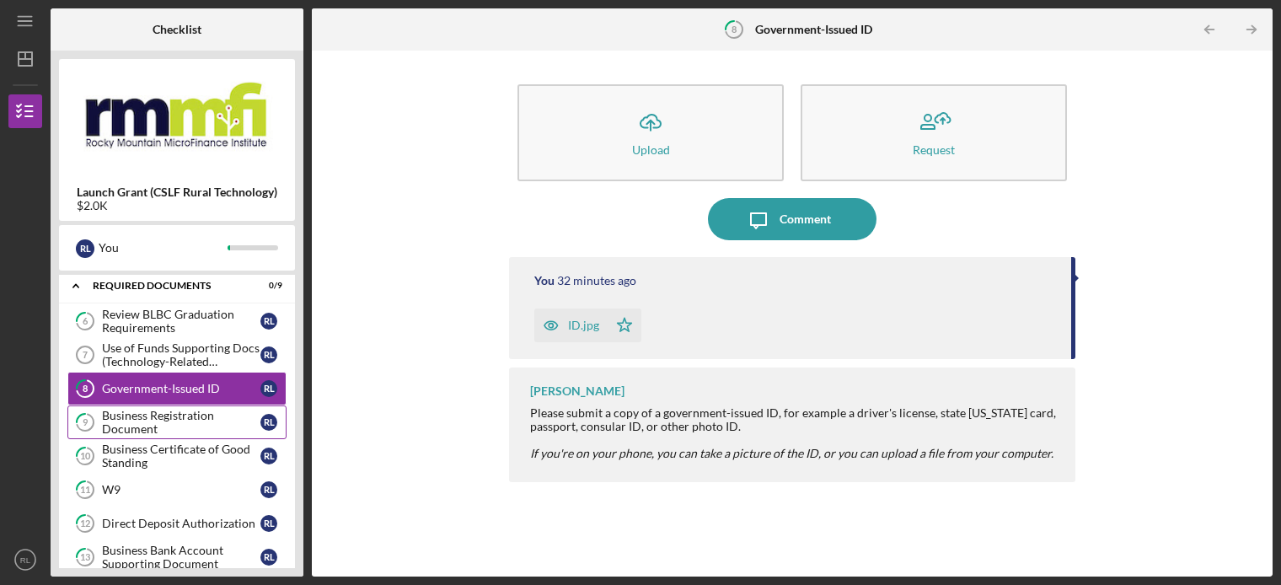
click at [128, 412] on div "Business Registration Document" at bounding box center [181, 422] width 158 height 27
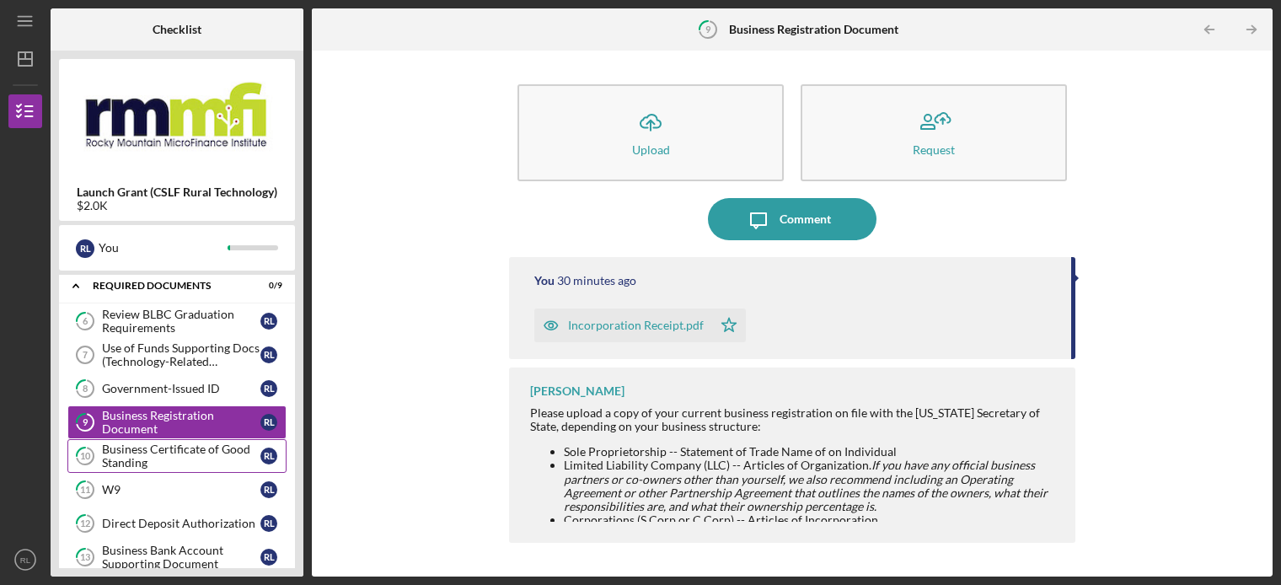
click at [131, 458] on div "Business Certificate of Good Standing" at bounding box center [181, 455] width 158 height 27
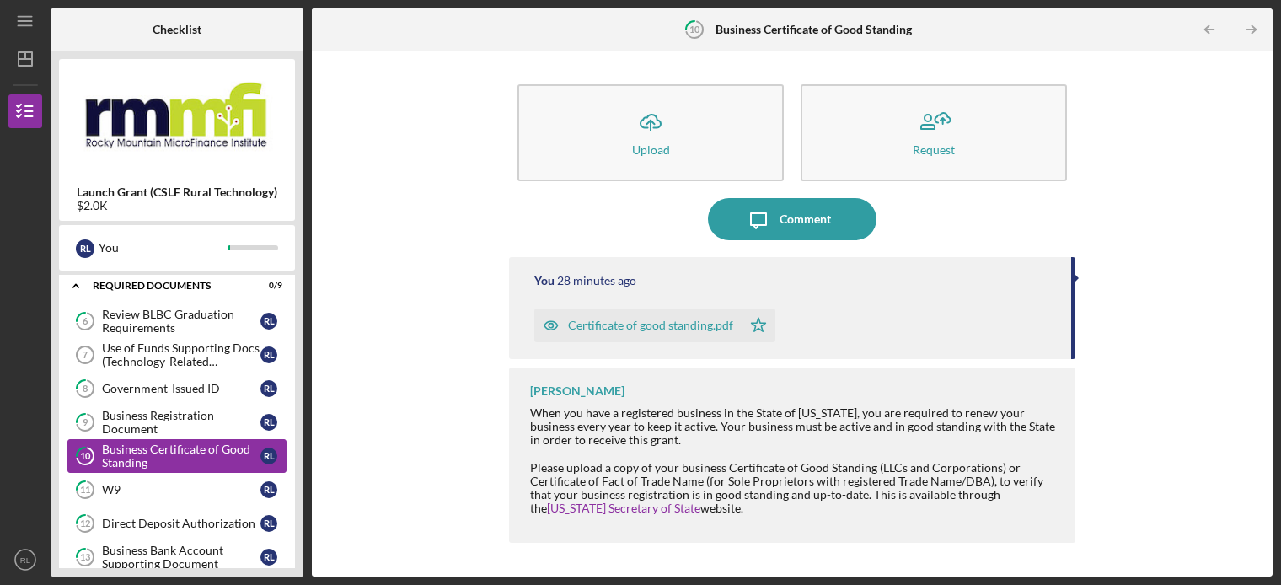
scroll to position [340, 0]
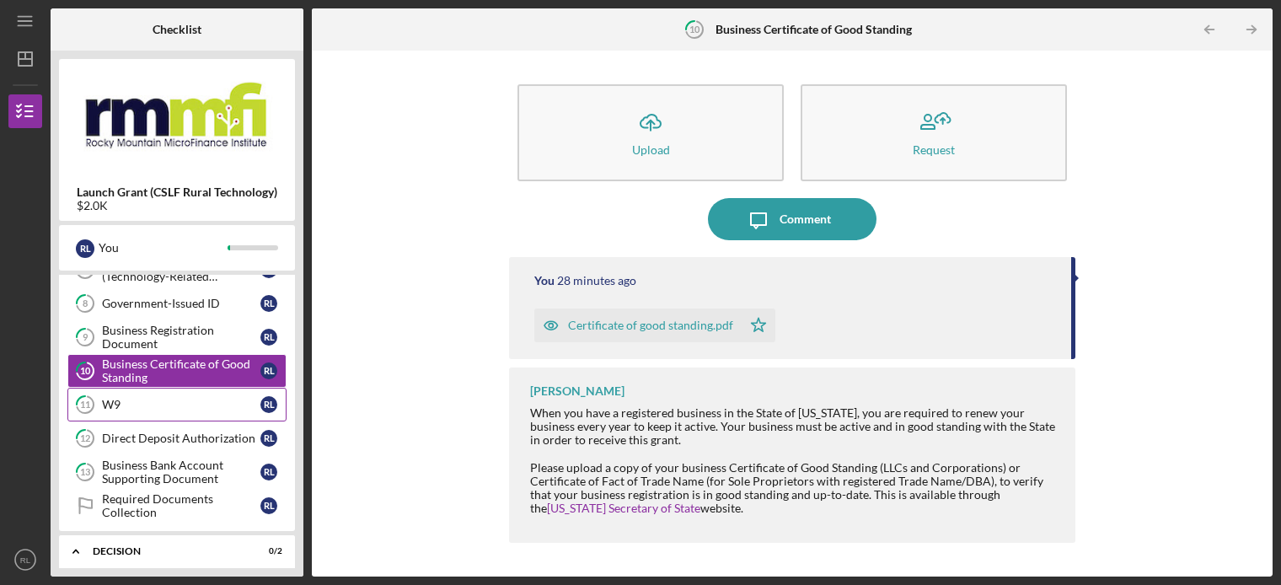
click at [134, 398] on div "W9" at bounding box center [181, 404] width 158 height 13
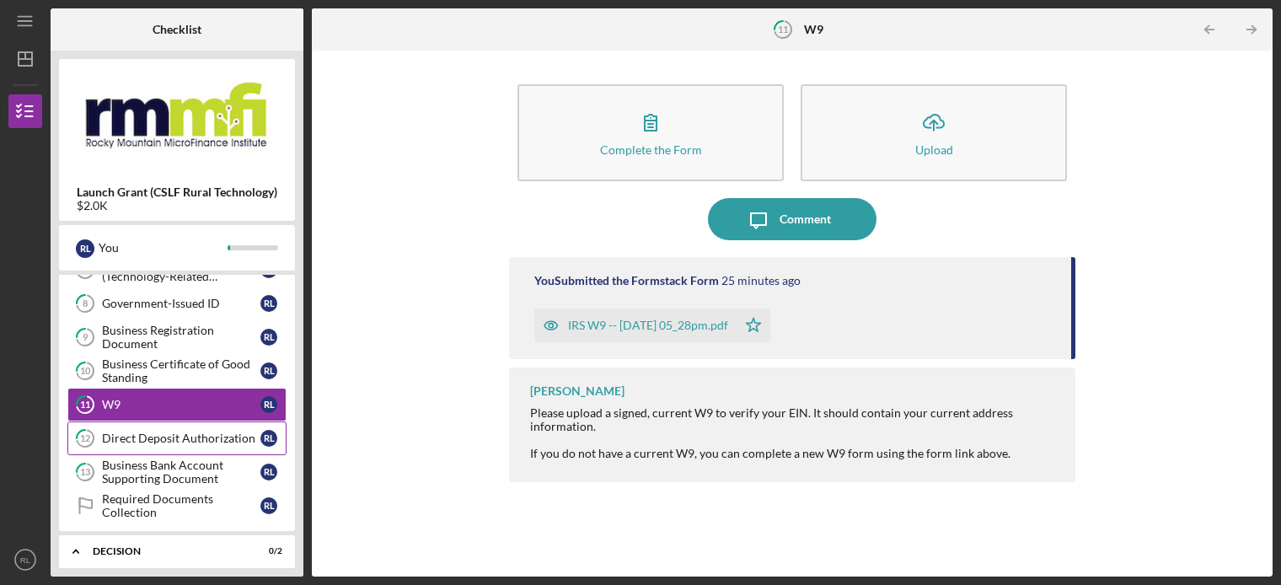
click at [151, 434] on div "Direct Deposit Authorization" at bounding box center [181, 437] width 158 height 13
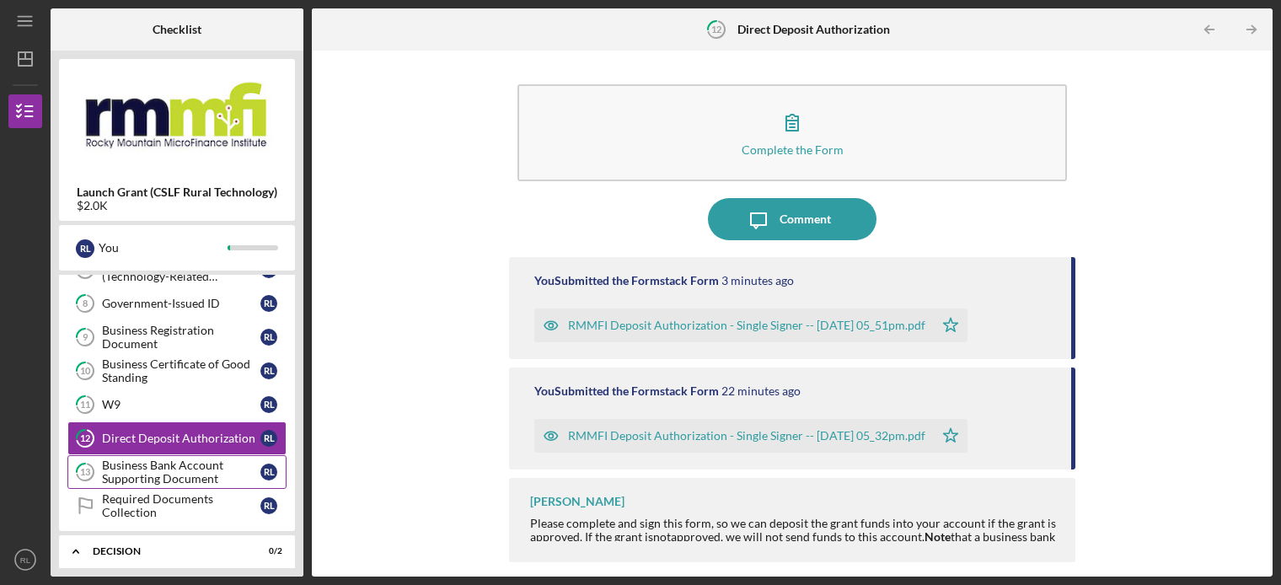
click at [143, 460] on div "Business Bank Account Supporting Document" at bounding box center [181, 471] width 158 height 27
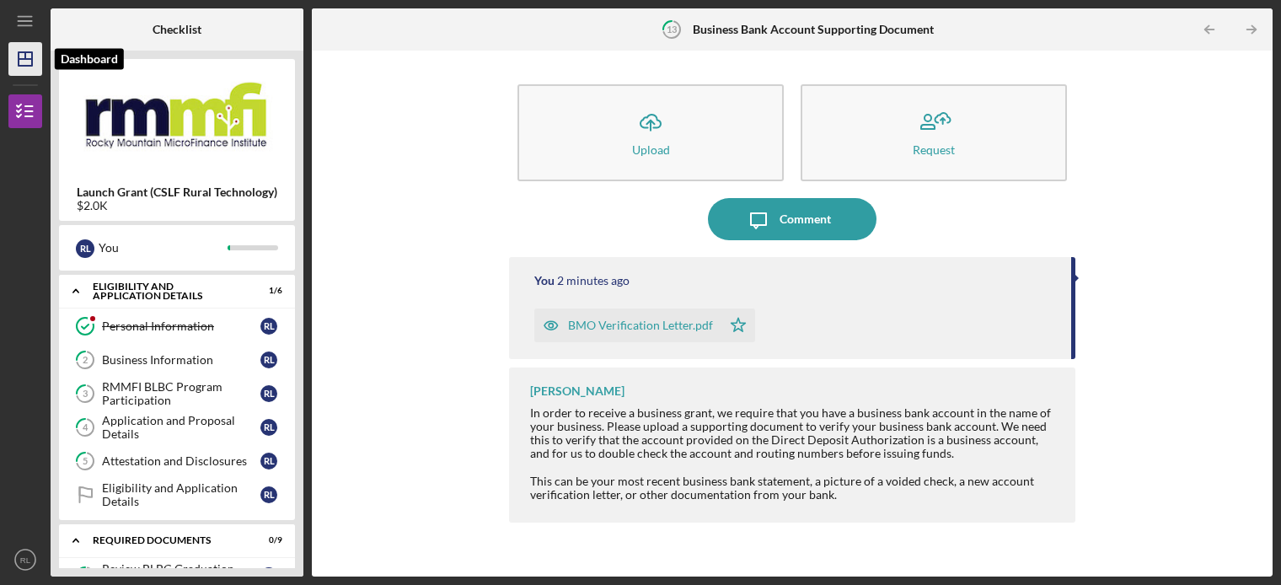
click at [33, 74] on icon "Icon/Dashboard" at bounding box center [25, 59] width 42 height 42
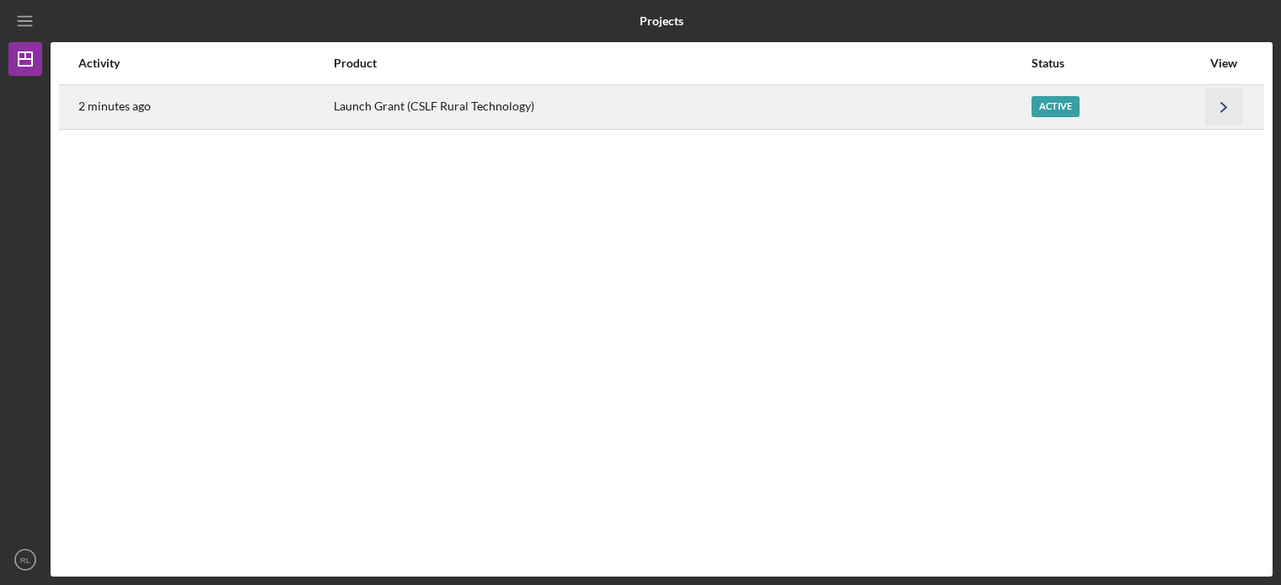
click at [1223, 107] on icon "Icon/Navigate" at bounding box center [1224, 107] width 38 height 38
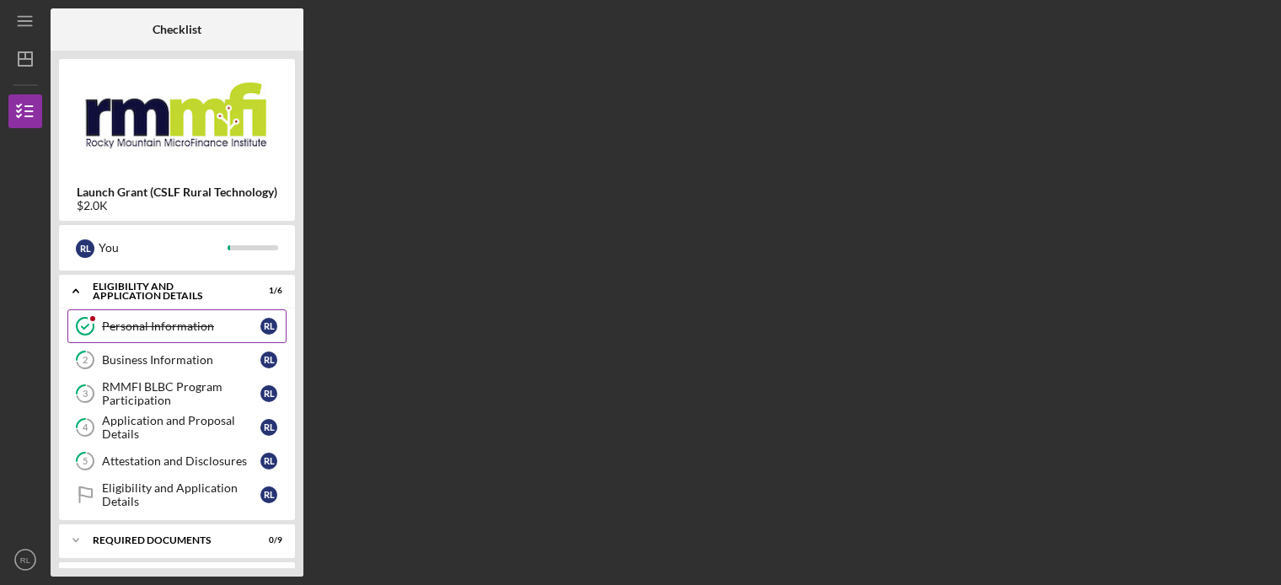
click at [131, 332] on div "Personal Information" at bounding box center [181, 325] width 158 height 13
